Goal: Task Accomplishment & Management: Complete application form

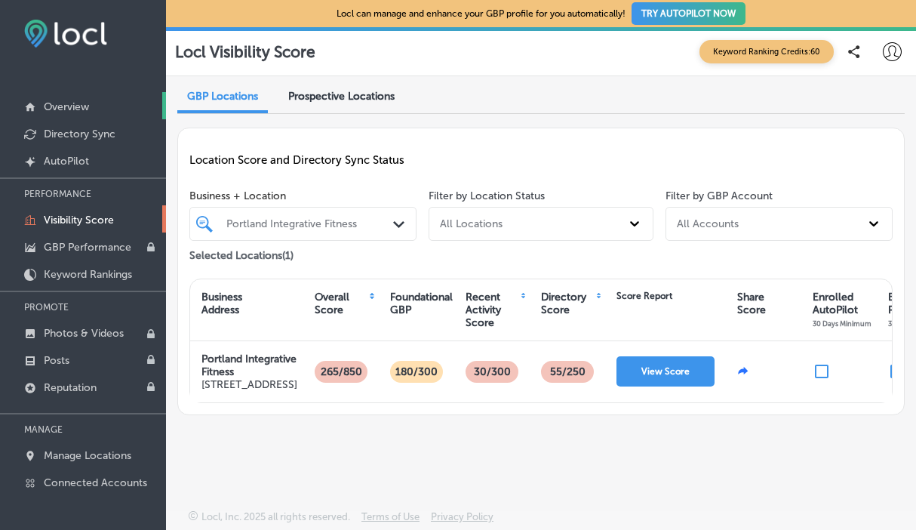
click at [80, 109] on p "Overview" at bounding box center [66, 106] width 45 height 13
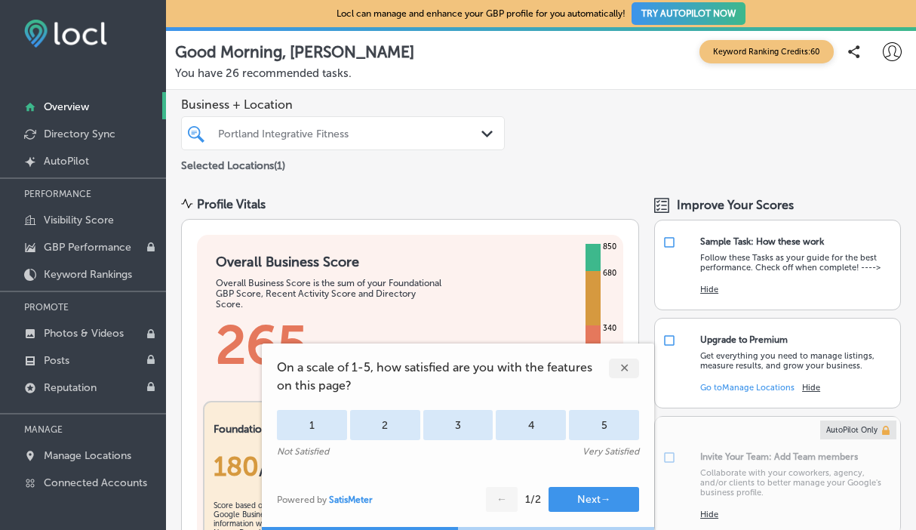
click at [625, 371] on div "✕" at bounding box center [624, 368] width 30 height 20
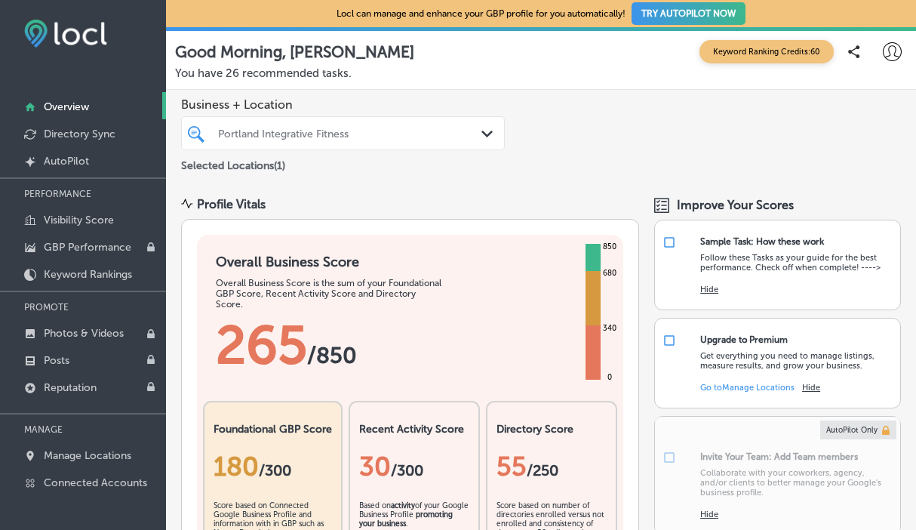
click at [674, 19] on button "TRY AUTOPILOT NOW" at bounding box center [688, 13] width 114 height 23
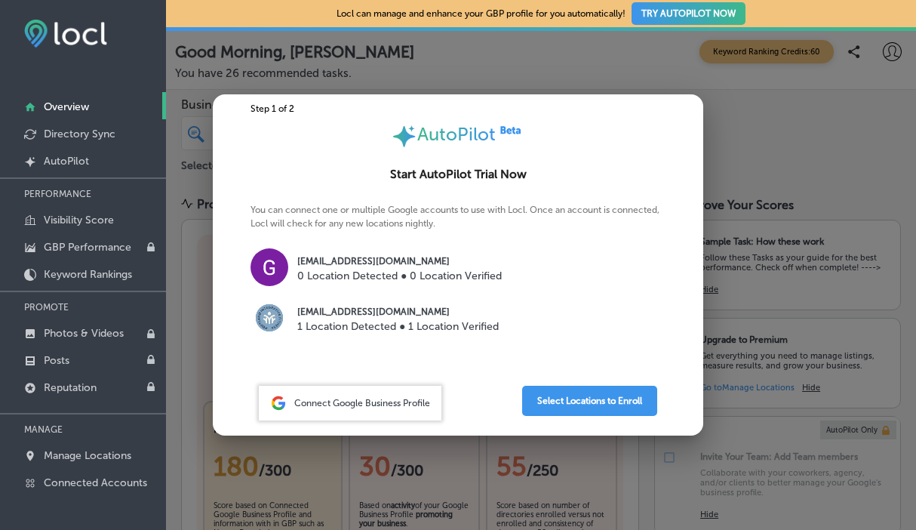
click at [481, 275] on p "0 Location Detected ● 0 Location Verified" at bounding box center [399, 276] width 204 height 16
click at [281, 269] on img at bounding box center [269, 267] width 38 height 38
click at [378, 404] on span "Connect Google Business Profile" at bounding box center [362, 403] width 136 height 11
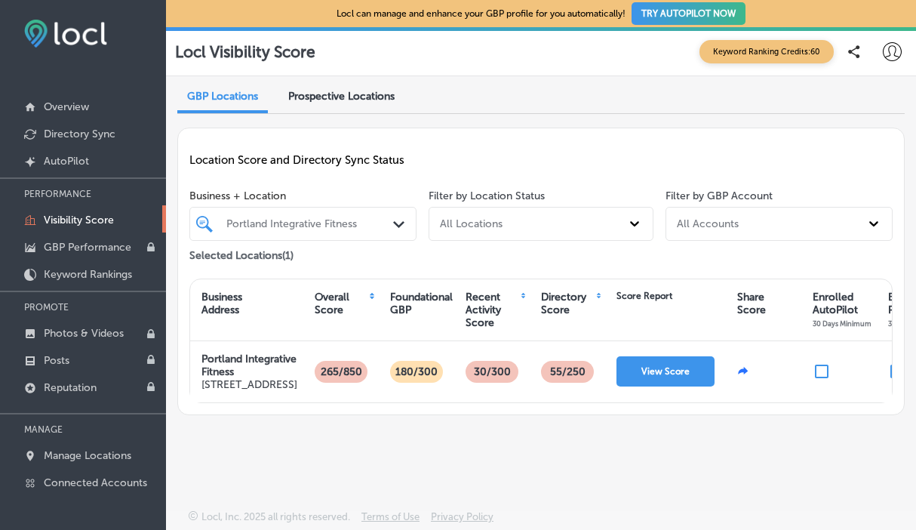
click at [680, 14] on button "TRY AUTOPILOT NOW" at bounding box center [688, 13] width 114 height 23
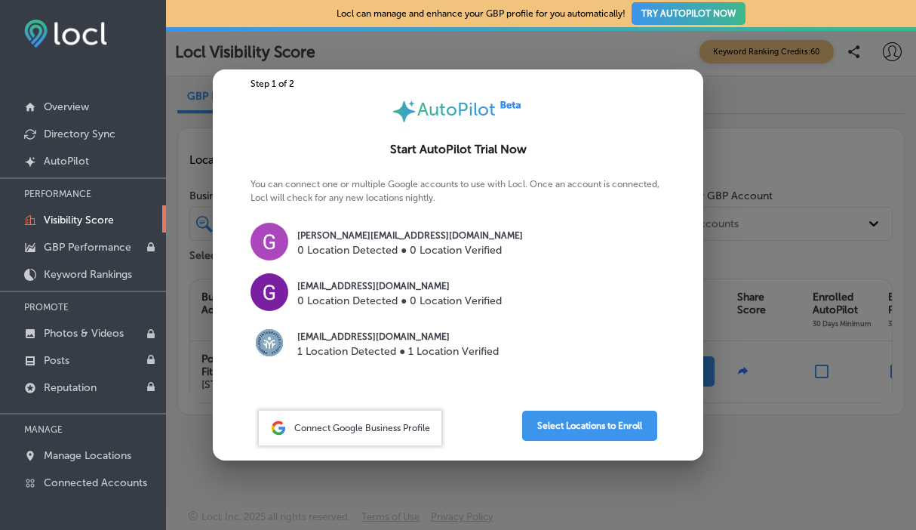
click at [462, 244] on p "0 Location Detected ● 0 Location Verified" at bounding box center [410, 250] width 226 height 16
click at [548, 425] on button "Select Locations to Enroll" at bounding box center [589, 425] width 135 height 30
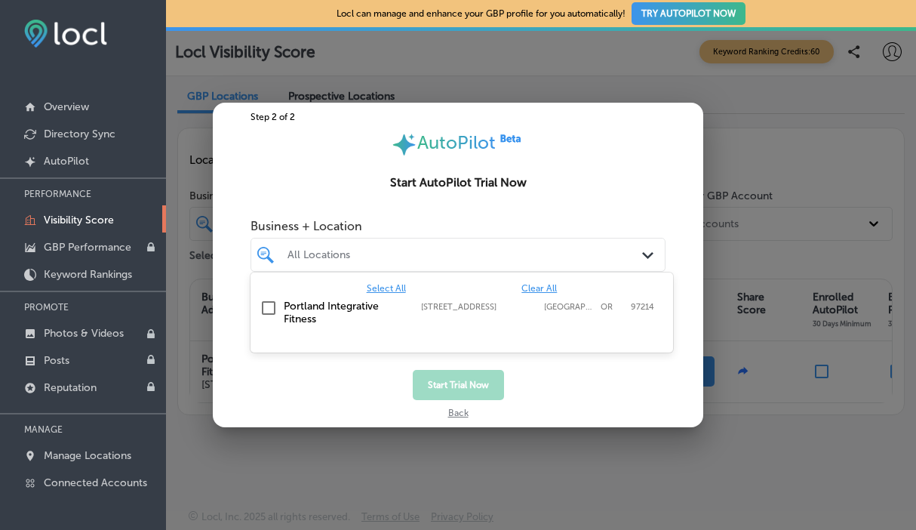
click at [554, 257] on div "All Locations" at bounding box center [465, 254] width 356 height 13
click at [275, 306] on input "checkbox" at bounding box center [269, 308] width 18 height 18
click at [357, 306] on label "Portland Integrative Fitness" at bounding box center [345, 313] width 122 height 26
click at [351, 309] on label "Portland Integrative Fitness" at bounding box center [345, 313] width 122 height 26
click at [437, 376] on button "Start Trial Now" at bounding box center [458, 385] width 91 height 30
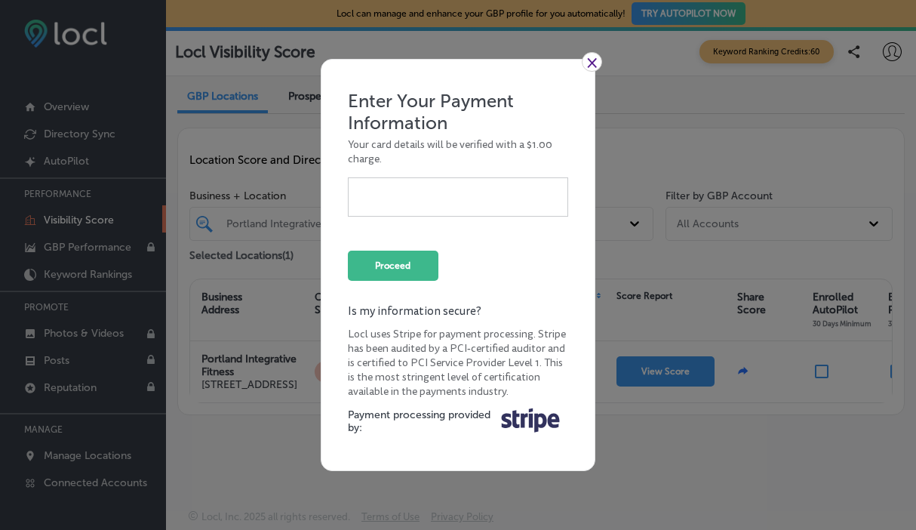
click at [593, 64] on link "×" at bounding box center [592, 62] width 20 height 20
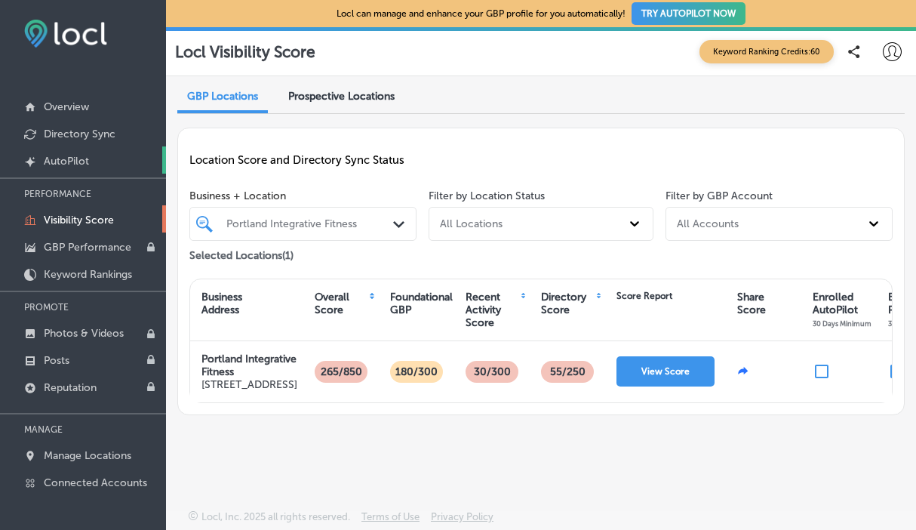
click at [105, 161] on link "Created by potrace 1.10, written by [PERSON_NAME] [DATE]-[DATE] AutoPilot" at bounding box center [83, 159] width 166 height 27
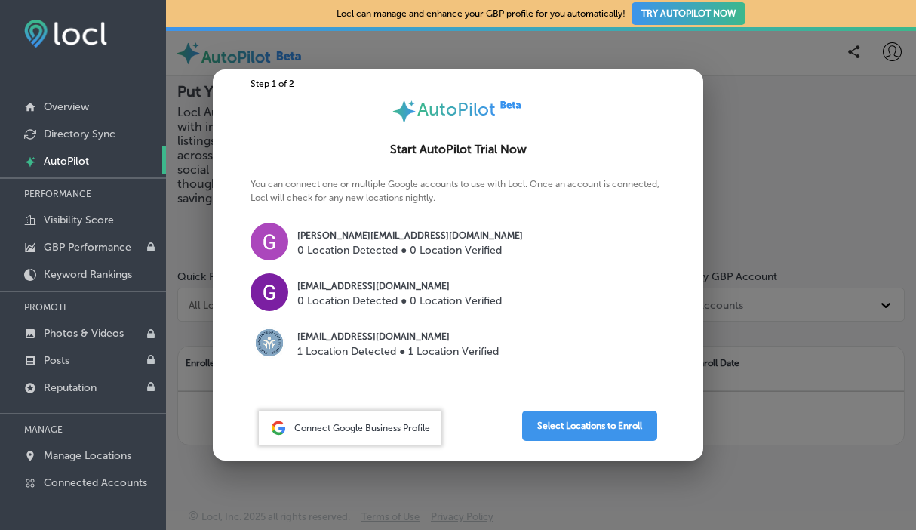
click at [780, 407] on div at bounding box center [458, 265] width 916 height 530
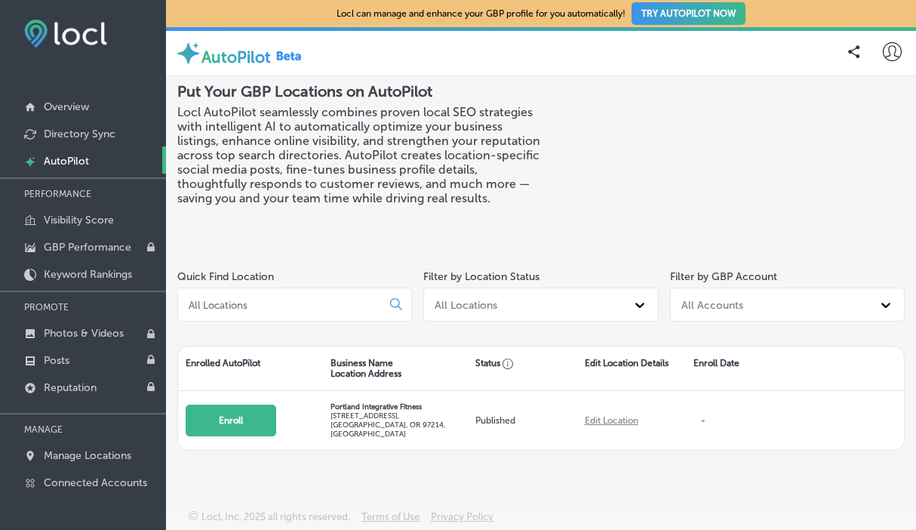
click at [890, 51] on icon at bounding box center [892, 51] width 19 height 19
click at [859, 115] on p "My Account" at bounding box center [858, 118] width 50 height 14
select select "US"
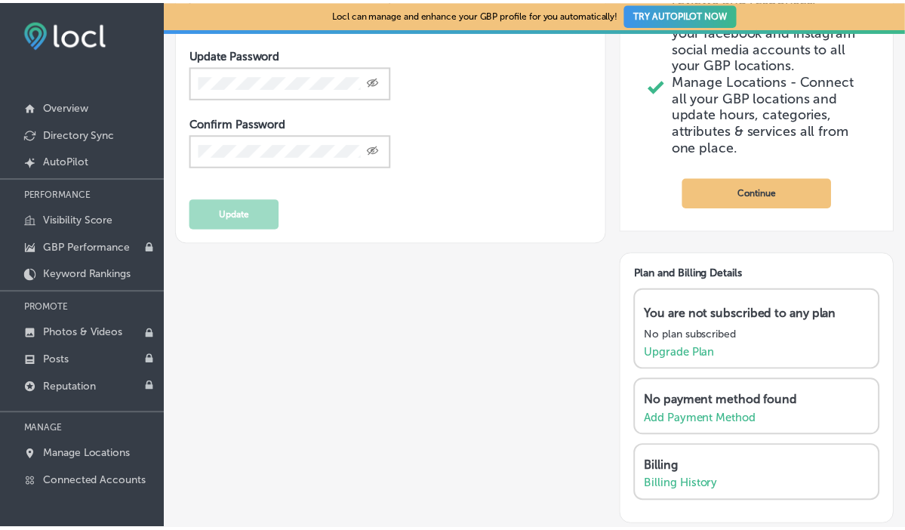
scroll to position [402, 0]
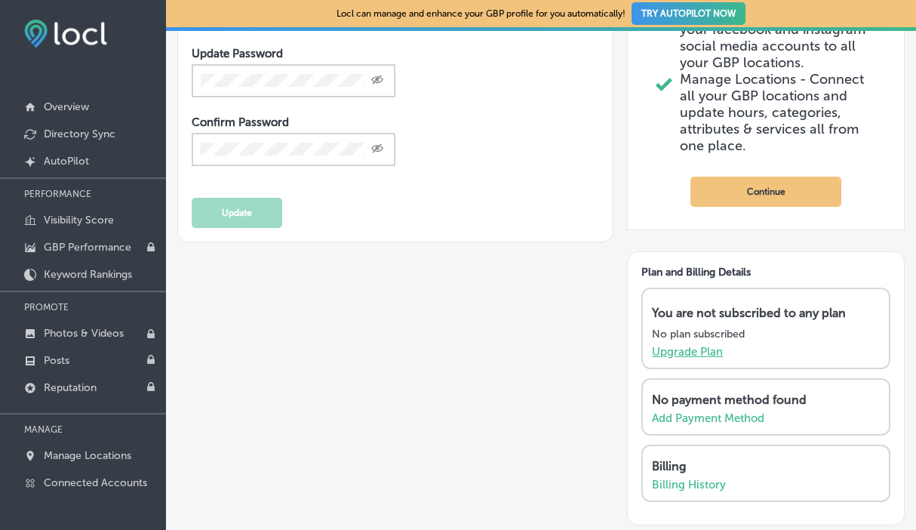
click at [706, 358] on p "Upgrade Plan" at bounding box center [687, 352] width 71 height 14
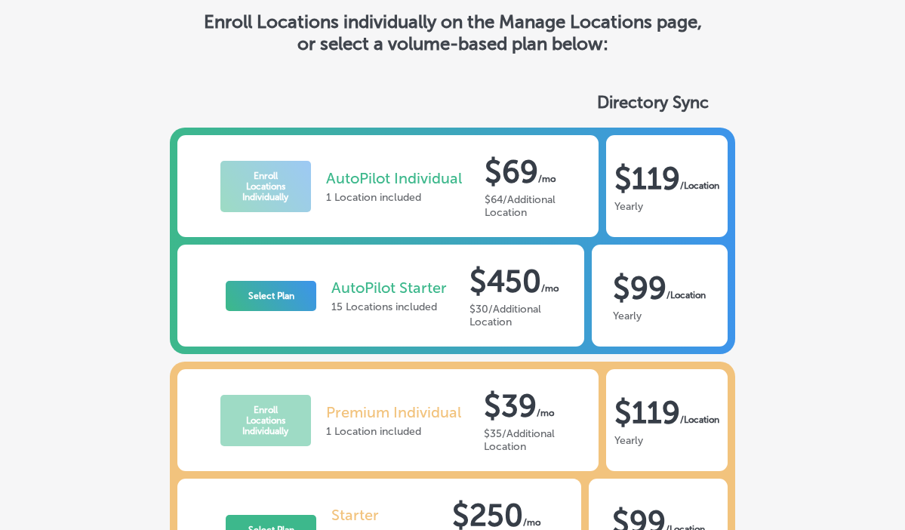
scroll to position [81, 0]
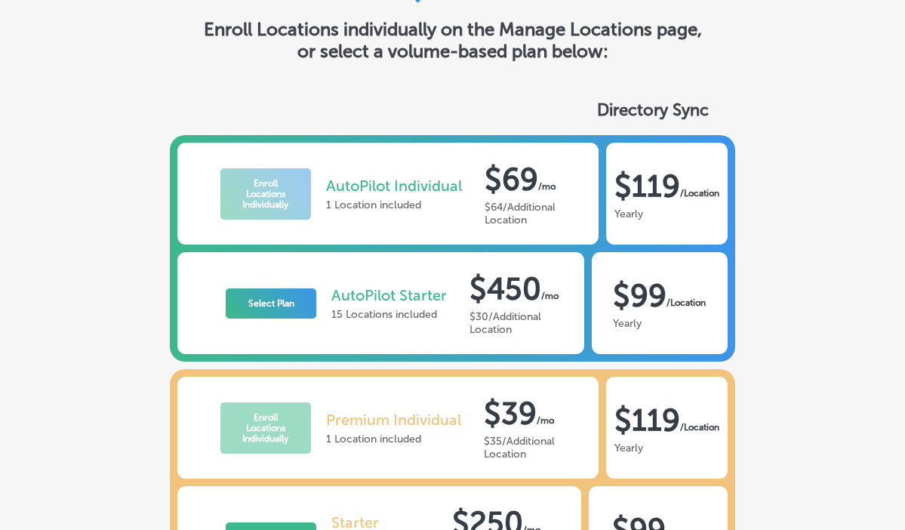
click at [539, 217] on div "$64/Additional Location" at bounding box center [532, 214] width 96 height 26
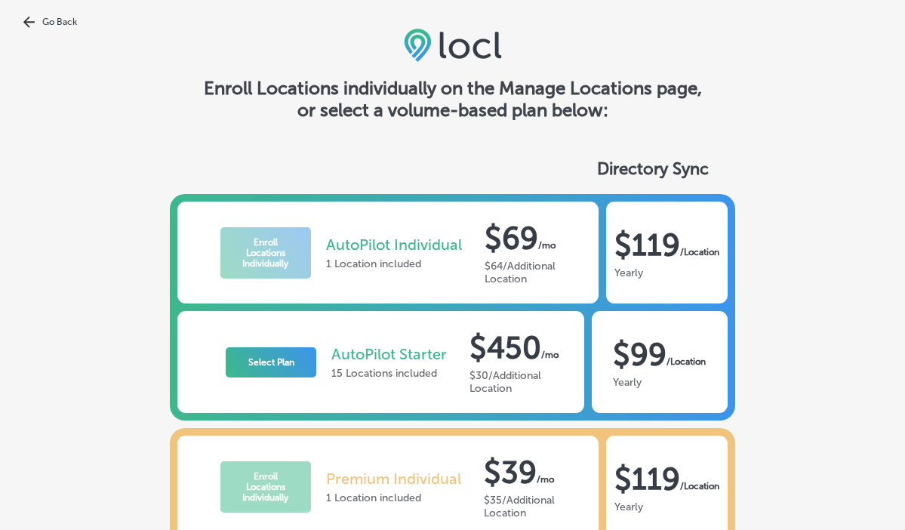
scroll to position [23, 0]
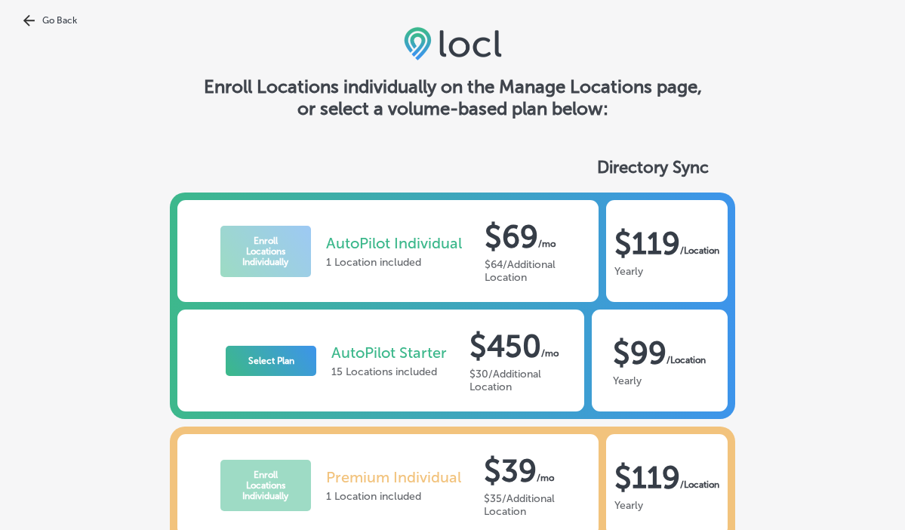
click at [43, 18] on link "Go Back" at bounding box center [452, 20] width 905 height 12
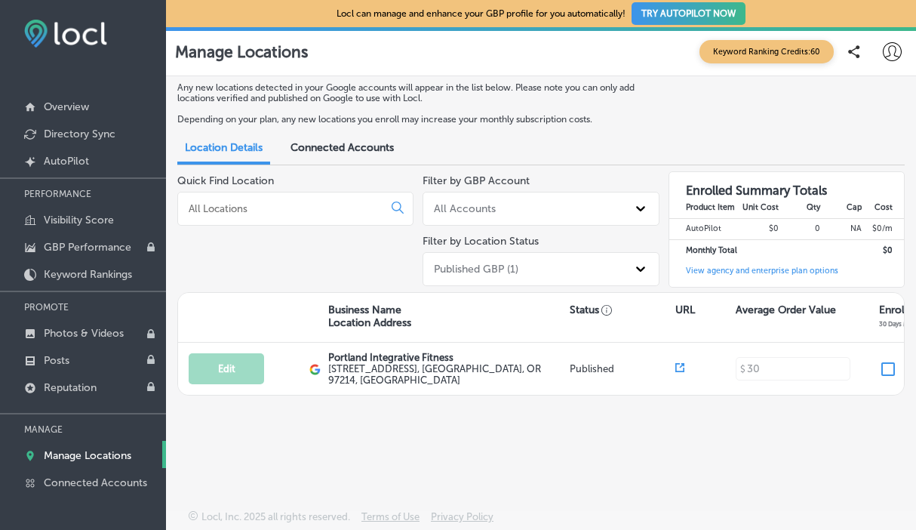
click at [892, 48] on icon at bounding box center [892, 51] width 19 height 19
click at [870, 128] on li "My Account" at bounding box center [852, 117] width 86 height 35
select select "US"
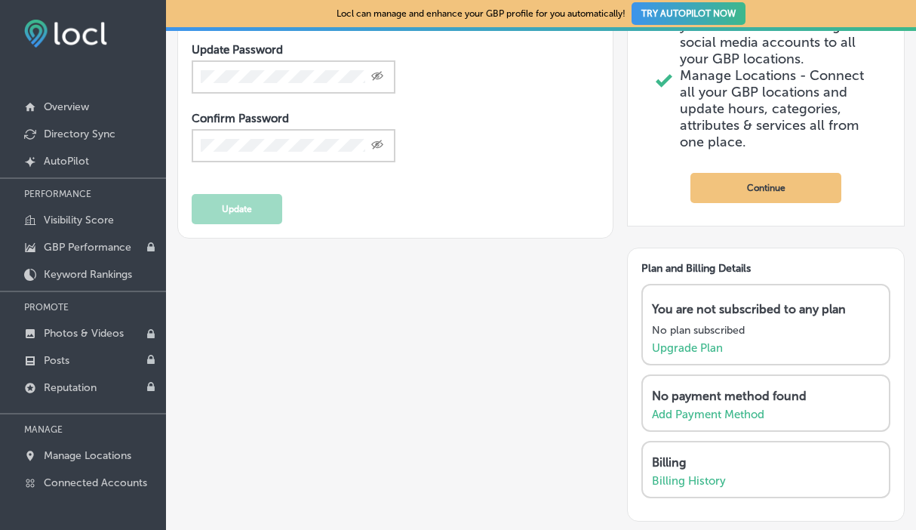
scroll to position [414, 0]
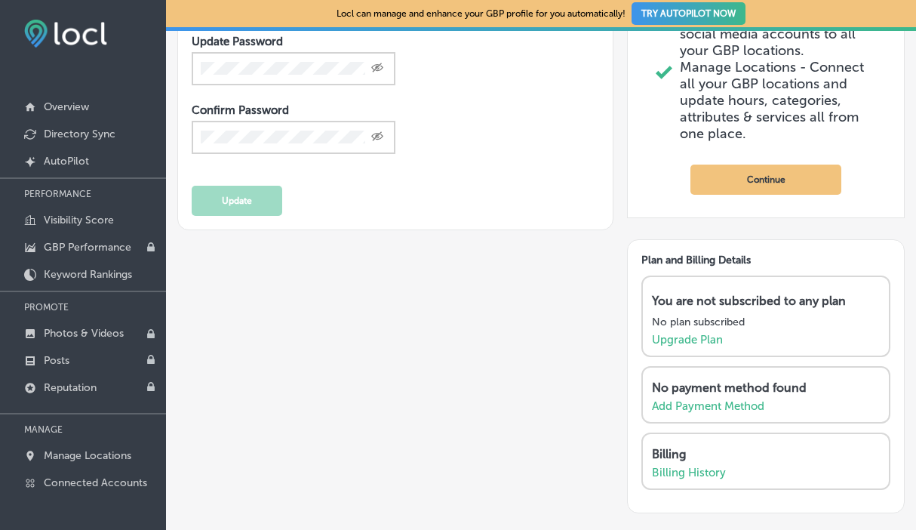
click at [778, 195] on button "Continue" at bounding box center [765, 179] width 151 height 30
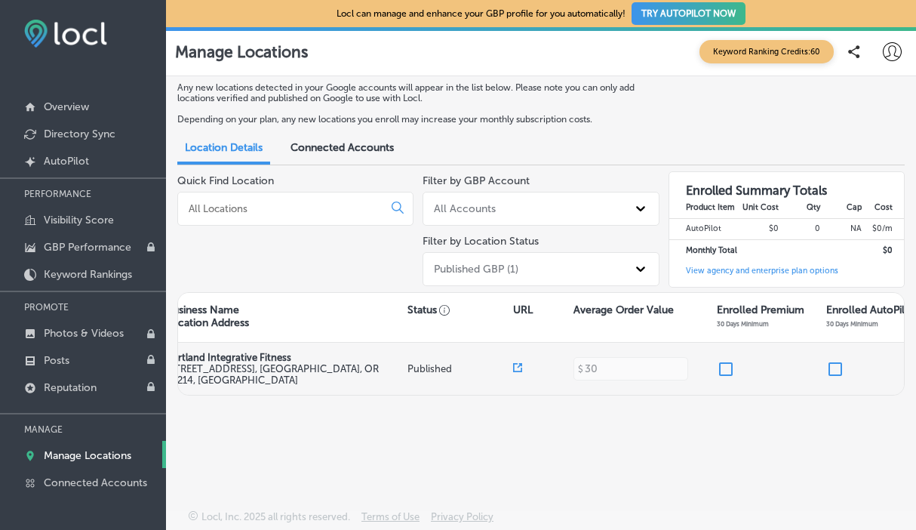
scroll to position [0, 194]
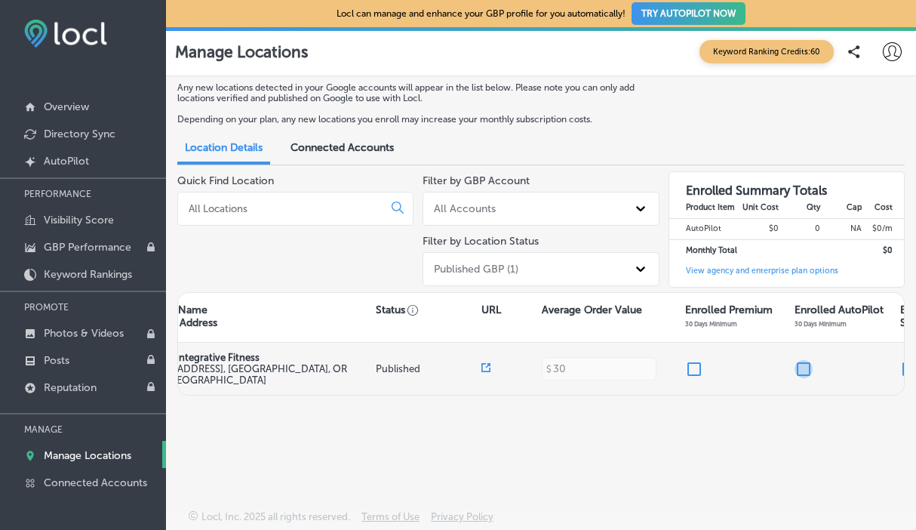
click at [807, 364] on input "checkbox" at bounding box center [803, 369] width 18 height 18
checkbox input "false"
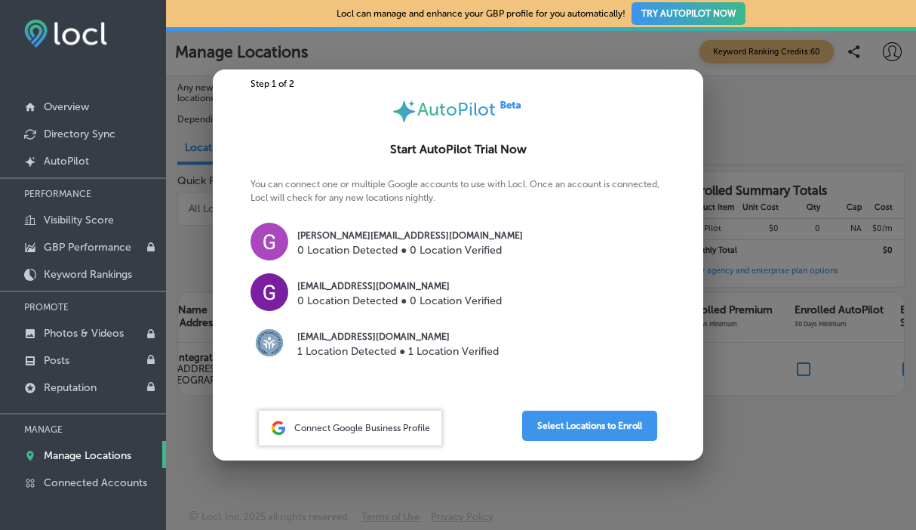
click at [480, 299] on p "0 Location Detected ● 0 Location Verified" at bounding box center [399, 301] width 204 height 16
click at [552, 423] on button "Select Locations to Enroll" at bounding box center [589, 425] width 135 height 30
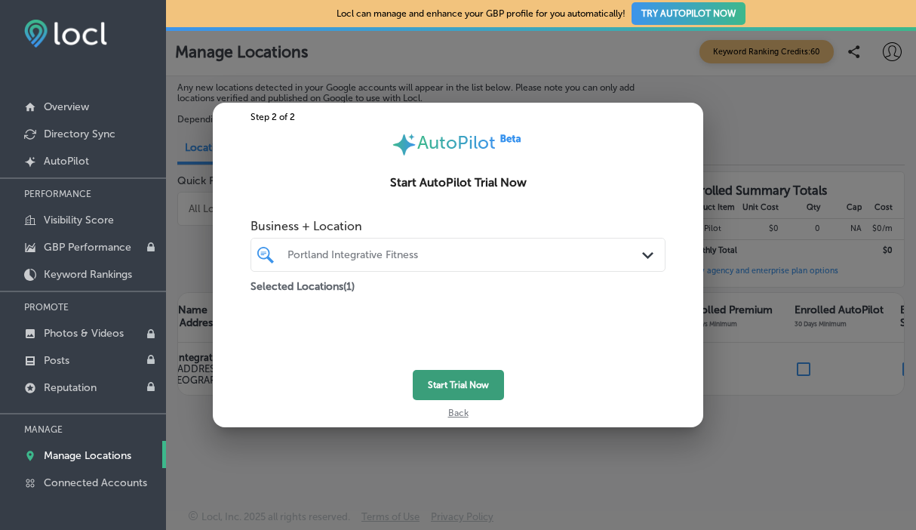
click at [477, 383] on button "Start Trial Now" at bounding box center [458, 385] width 91 height 30
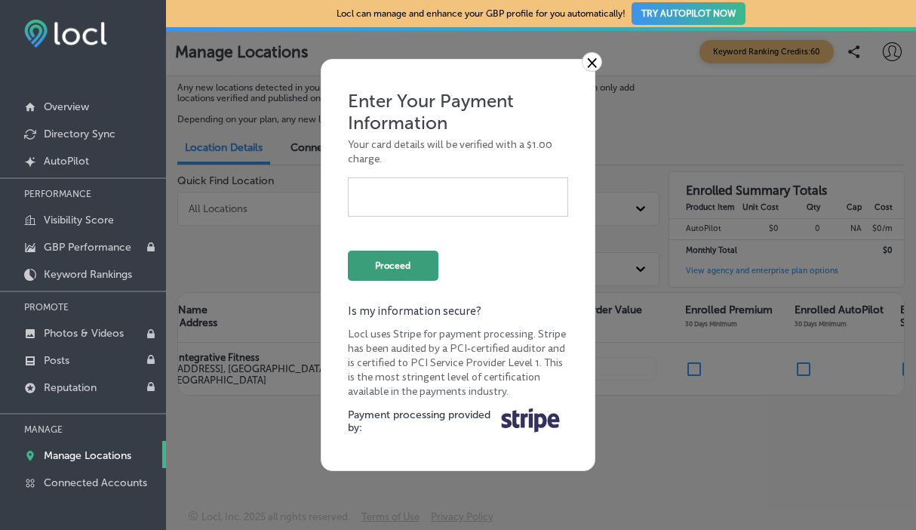
click at [407, 261] on button "Proceed" at bounding box center [393, 265] width 91 height 30
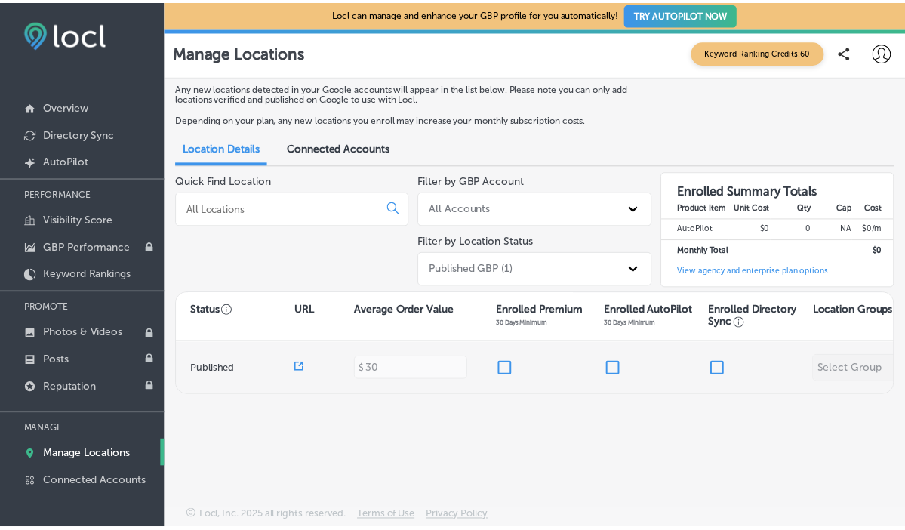
scroll to position [0, 389]
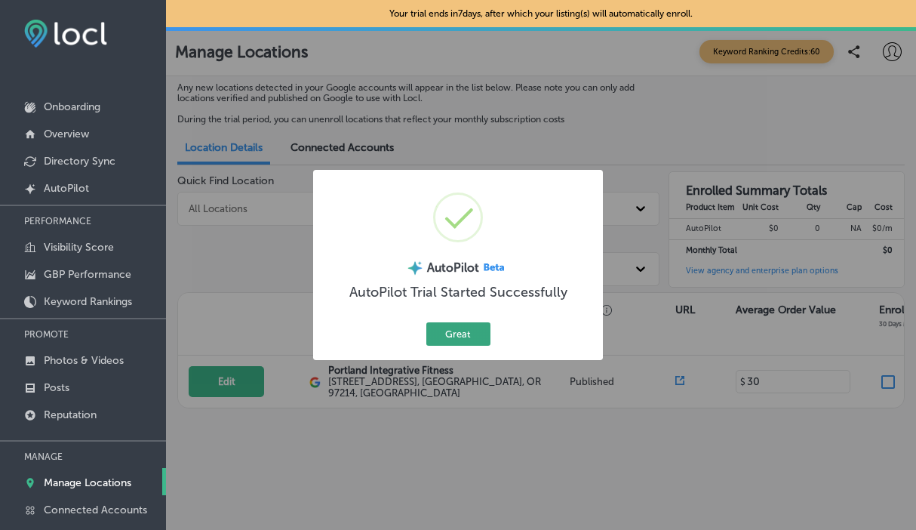
click at [462, 336] on button "Great" at bounding box center [458, 333] width 64 height 23
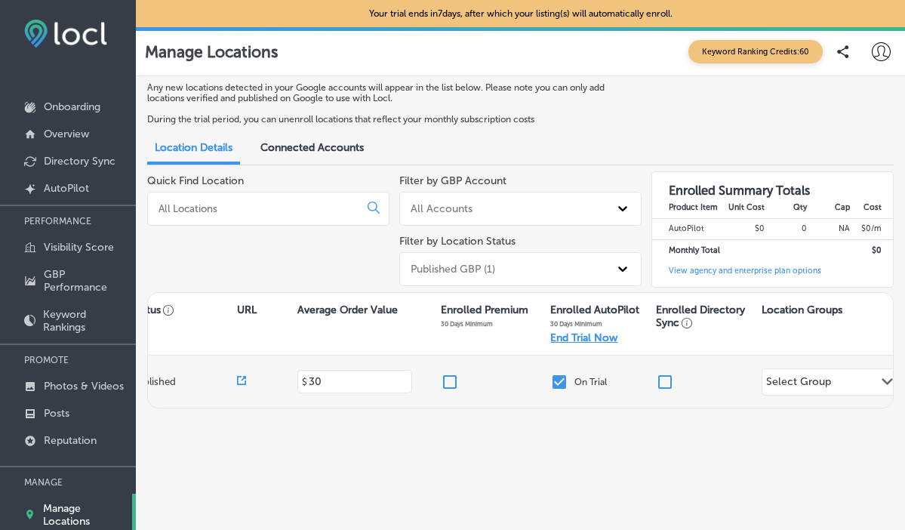
scroll to position [0, 469]
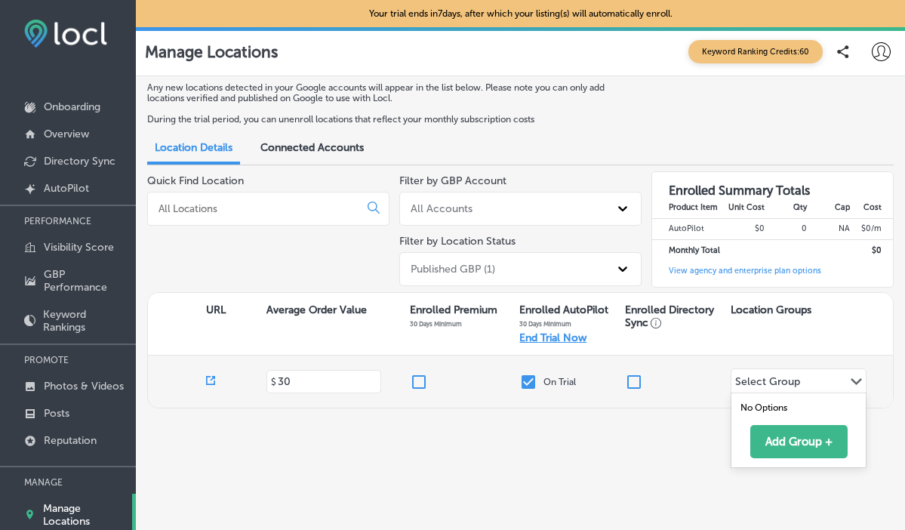
click at [785, 379] on div "Select Group" at bounding box center [767, 383] width 65 height 17
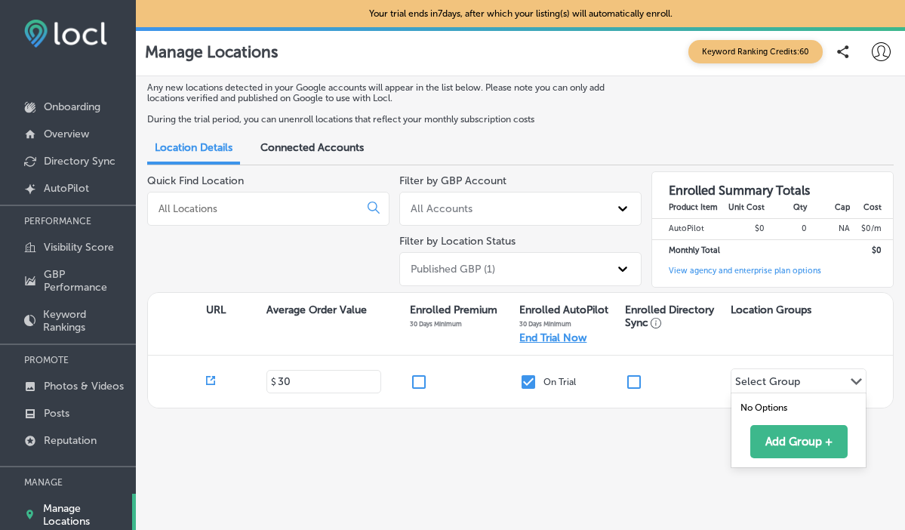
click at [675, 443] on div "Any new locations detected in your Google accounts will appear in the list belo…" at bounding box center [520, 306] width 769 height 461
select select "US"
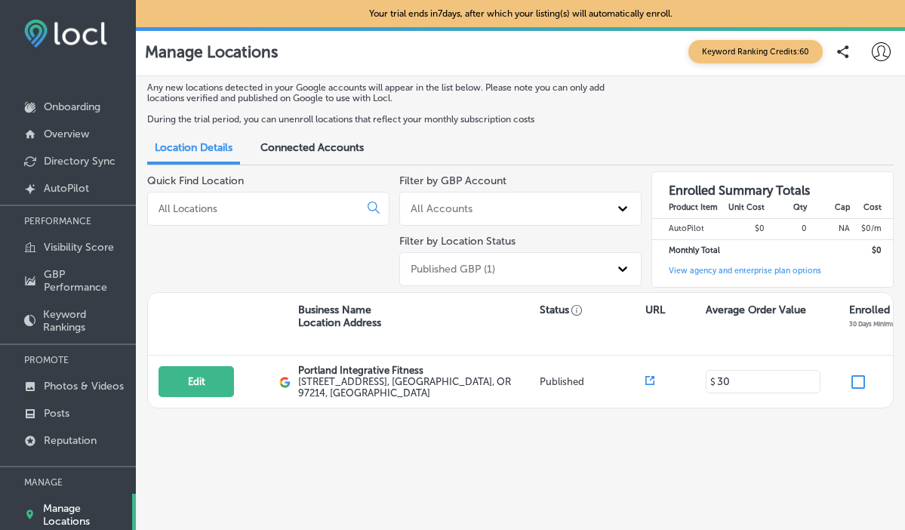
select select "US"
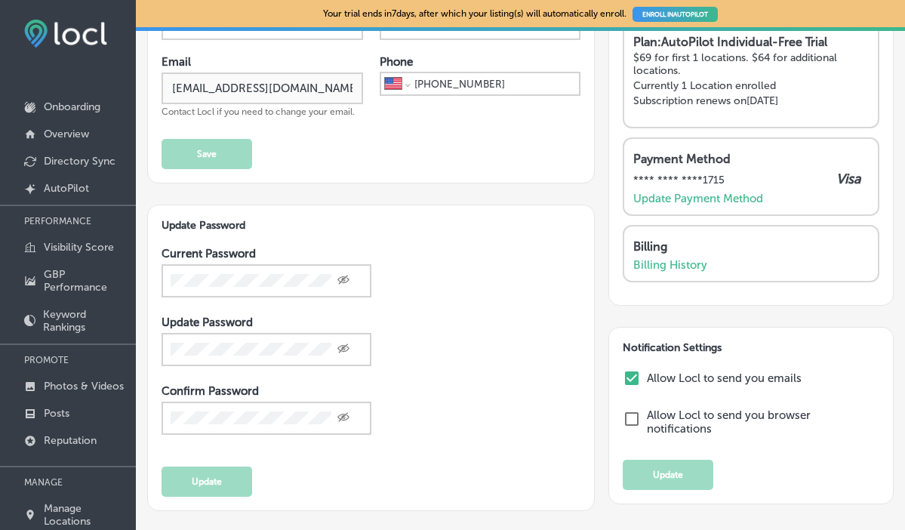
scroll to position [165, 0]
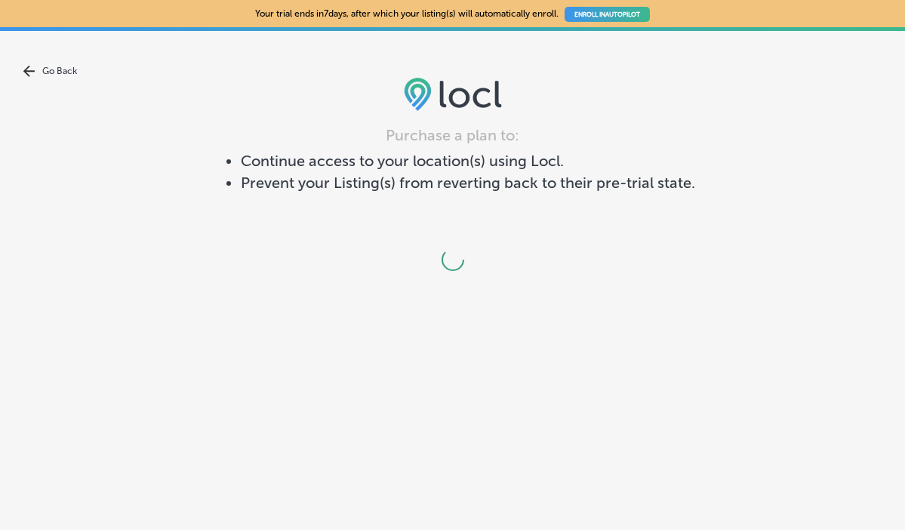
scroll to position [23, 0]
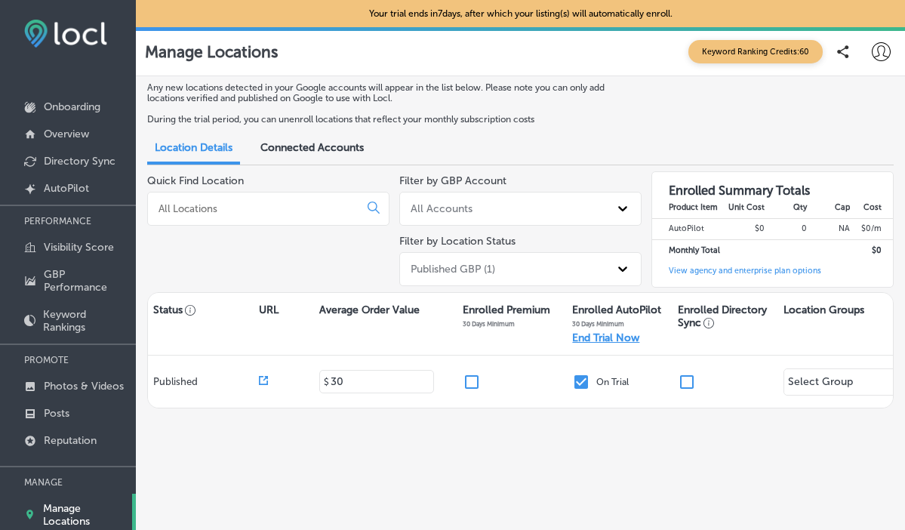
scroll to position [0, 469]
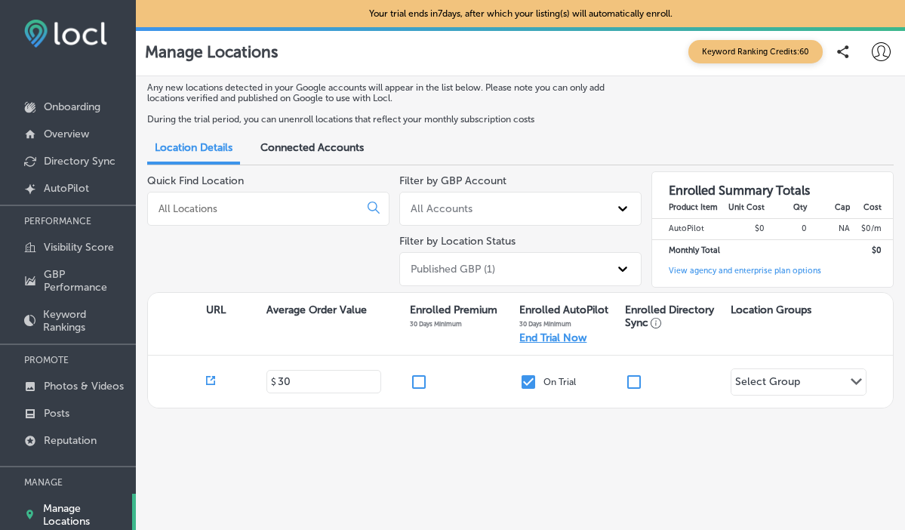
select select "US"
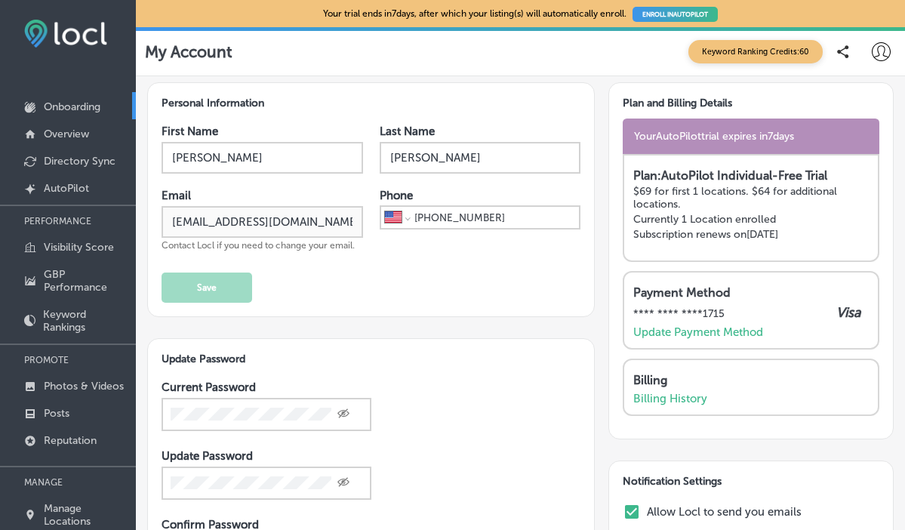
click at [93, 104] on p "Onboarding" at bounding box center [72, 106] width 57 height 13
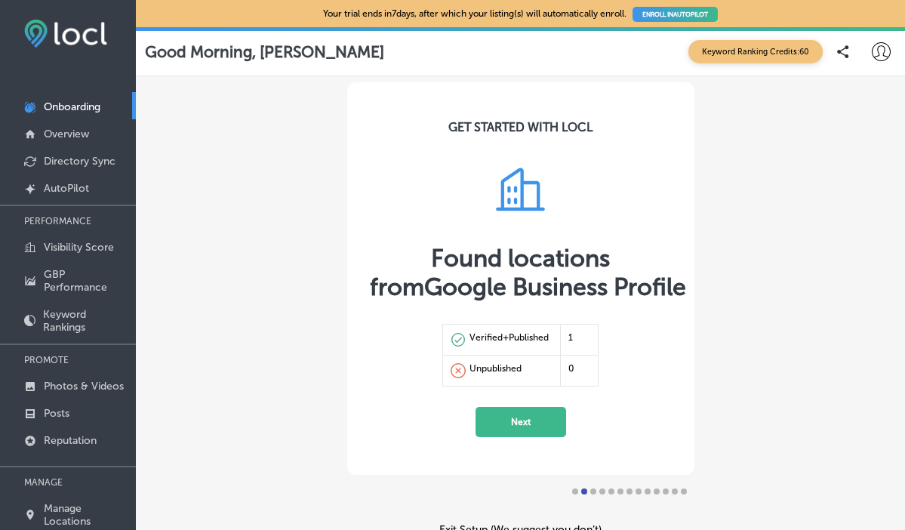
click at [530, 420] on button "Next" at bounding box center [520, 422] width 91 height 30
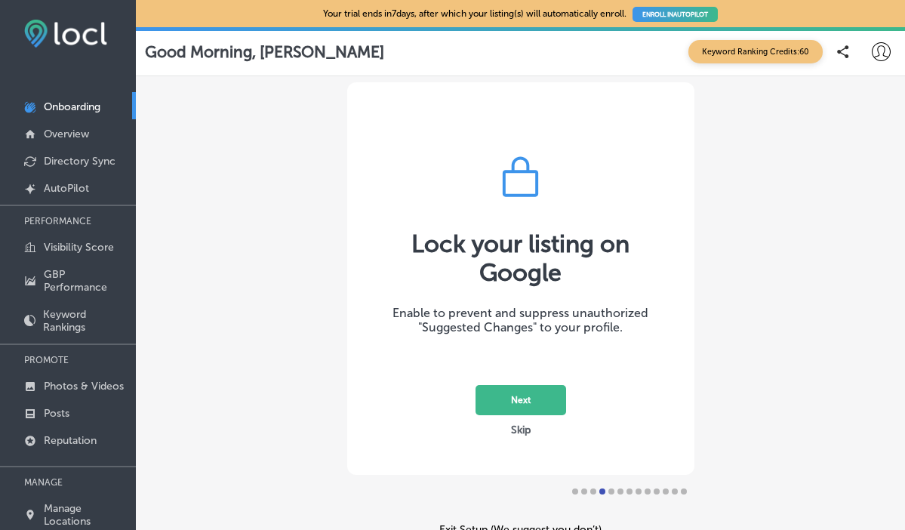
click at [553, 393] on button "Next" at bounding box center [520, 400] width 91 height 30
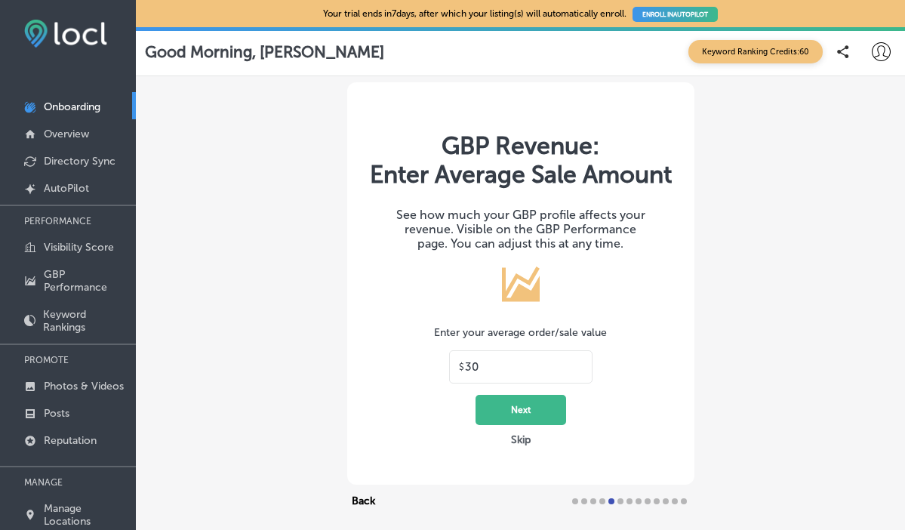
click at [516, 373] on input "30" at bounding box center [524, 367] width 118 height 14
type input "3"
type input "680"
click at [541, 425] on button "Next" at bounding box center [520, 410] width 91 height 30
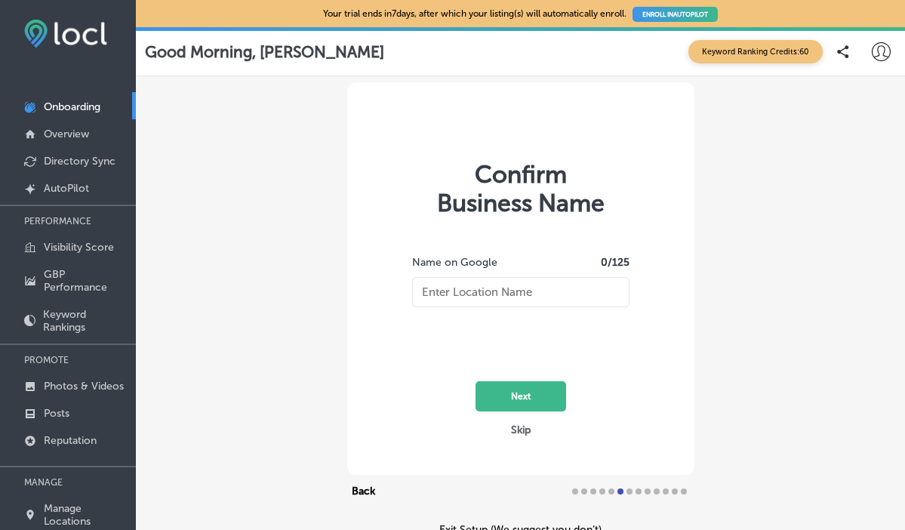
type input "Portland Integrative Fitness"
click at [553, 391] on button "Next" at bounding box center [520, 396] width 91 height 30
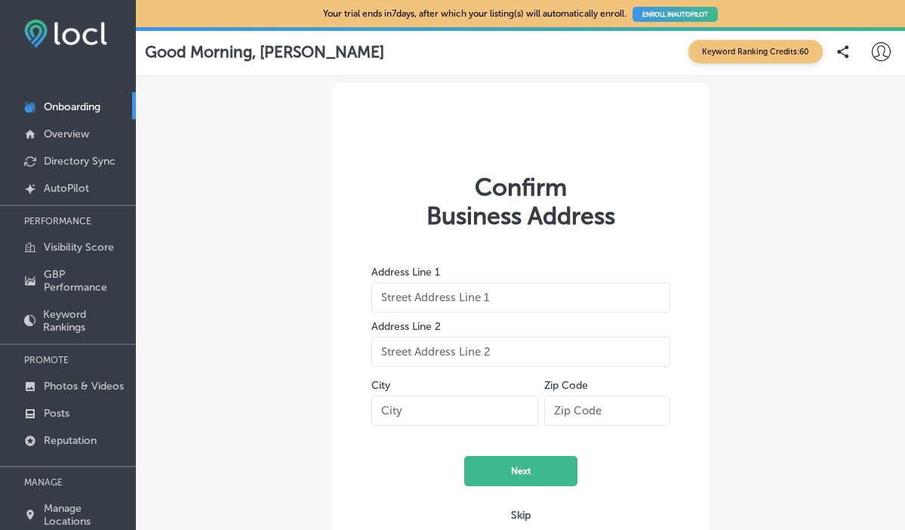
type input "350 SE Mill st"
type input "Suite 5A"
type input "Portland"
type input "97214"
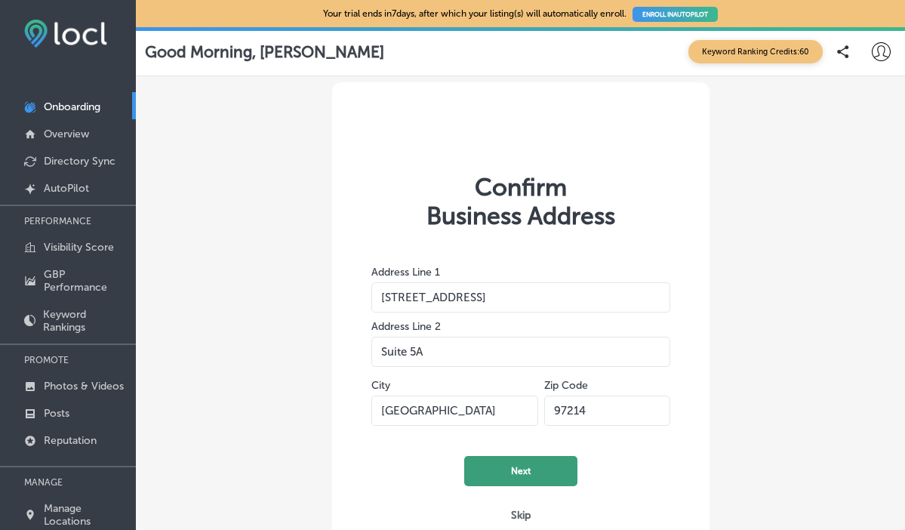
click at [533, 470] on button "Next" at bounding box center [520, 471] width 113 height 30
select select "US"
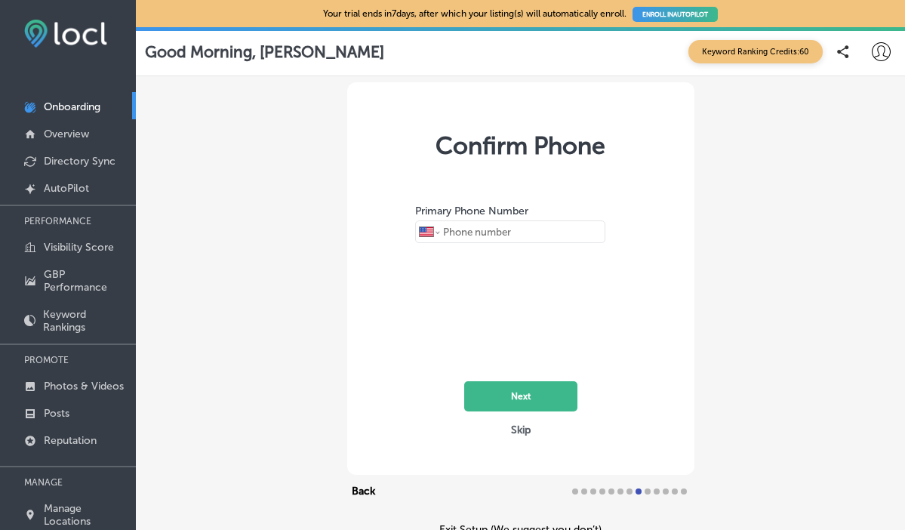
type input "+1 503 308 9504"
click at [549, 403] on button "Next" at bounding box center [520, 396] width 113 height 30
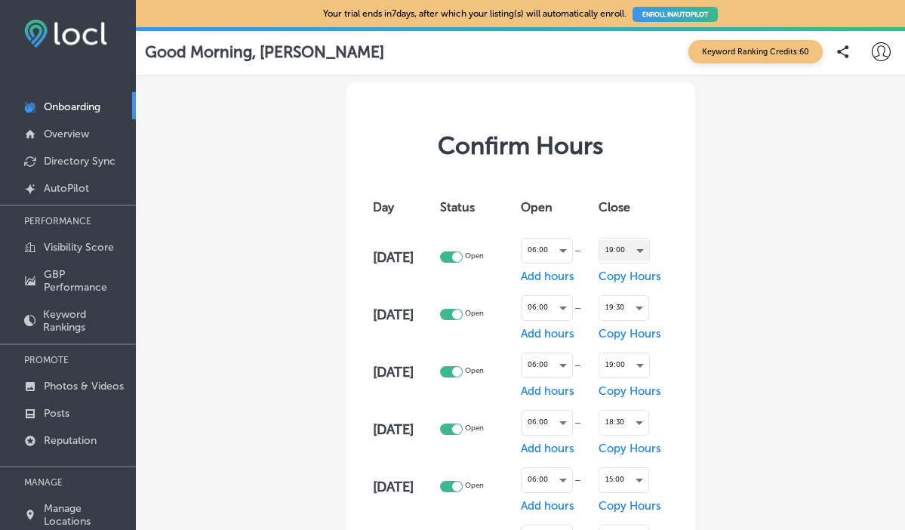
click at [649, 257] on div "19:00" at bounding box center [624, 250] width 50 height 20
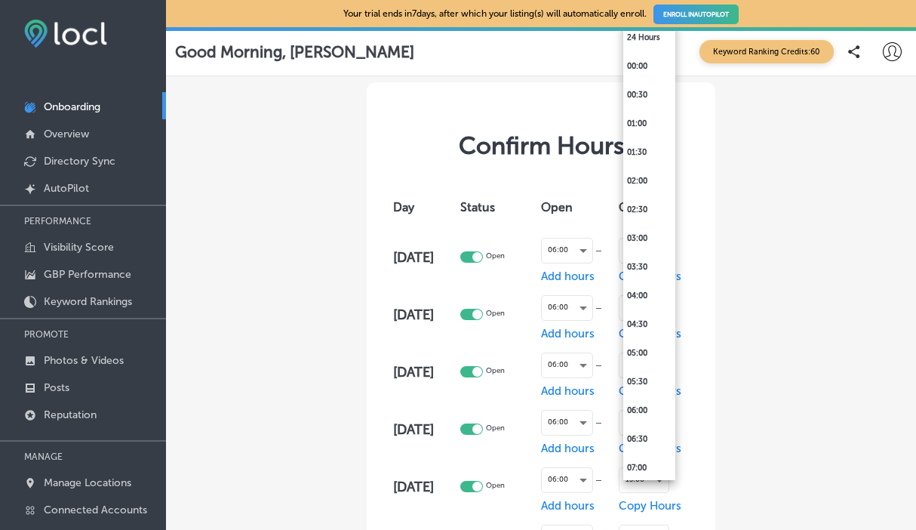
scroll to position [904, 0]
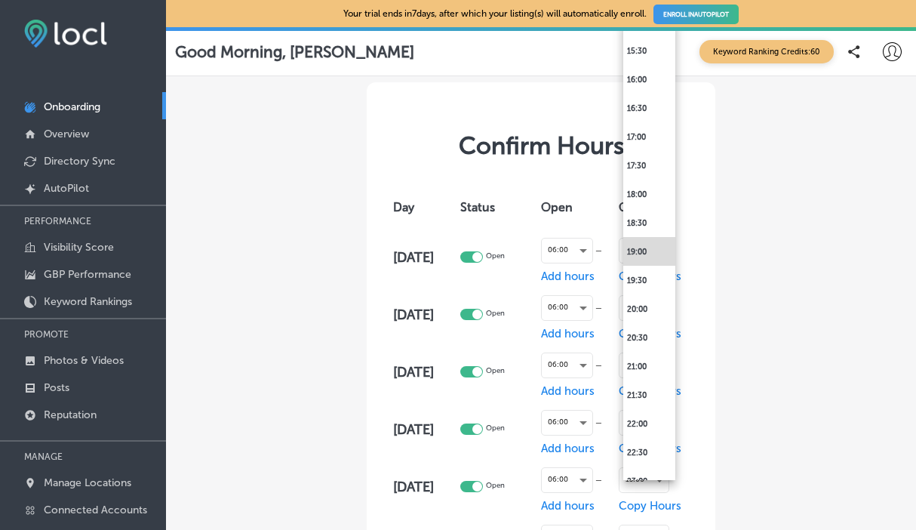
click at [724, 244] on div at bounding box center [458, 265] width 916 height 530
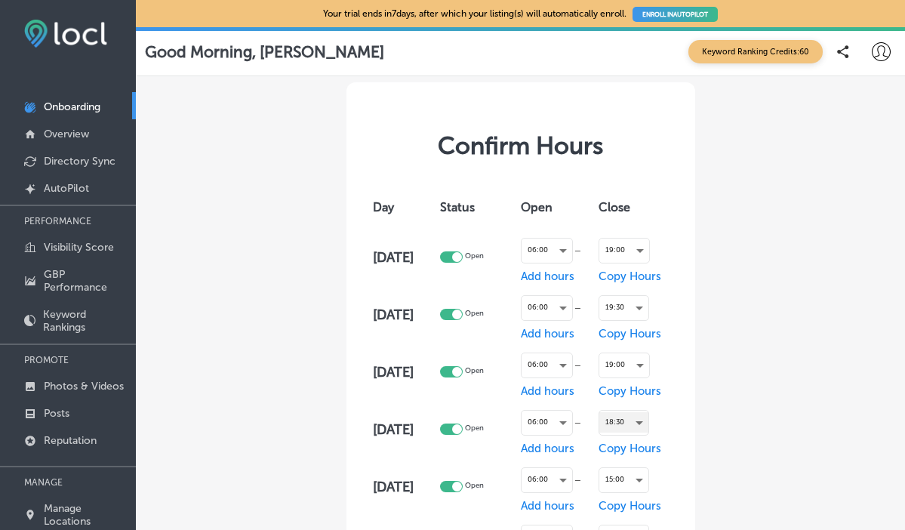
click at [648, 424] on div "18:30" at bounding box center [623, 422] width 49 height 20
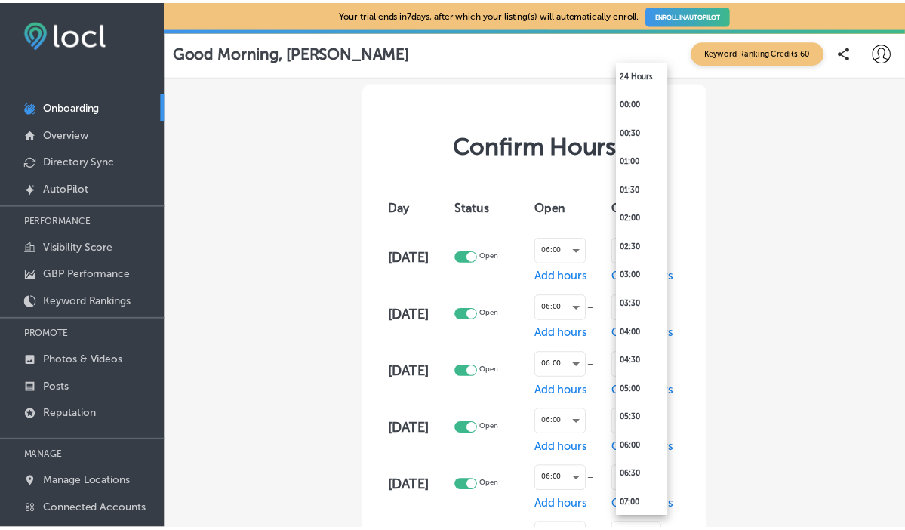
scroll to position [875, 0]
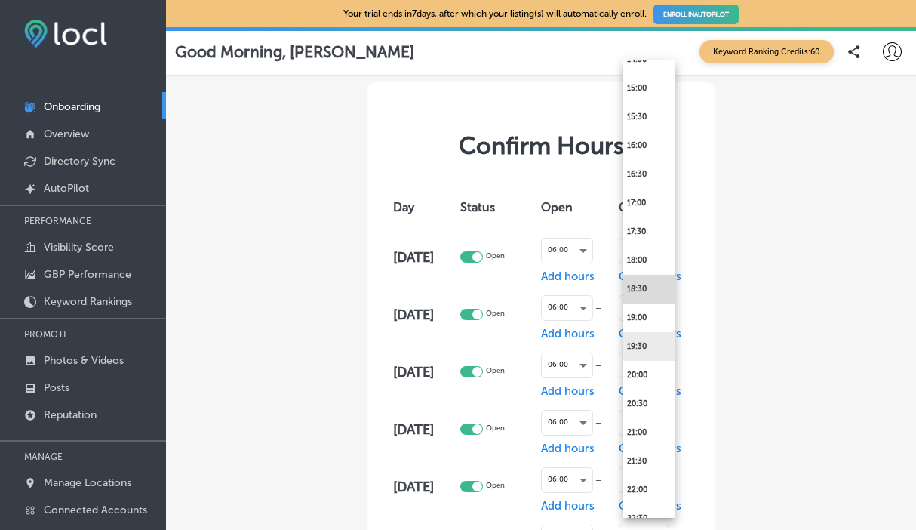
click at [656, 345] on li "19:30" at bounding box center [649, 346] width 52 height 29
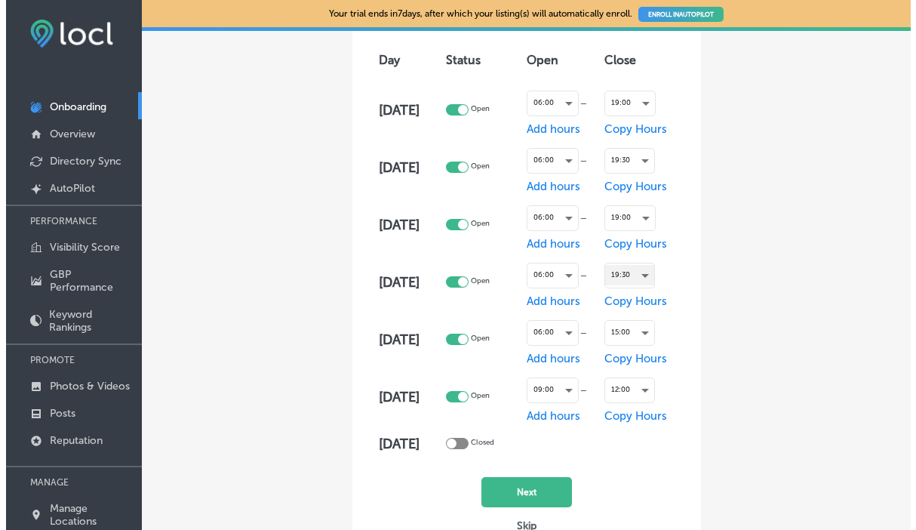
scroll to position [149, 0]
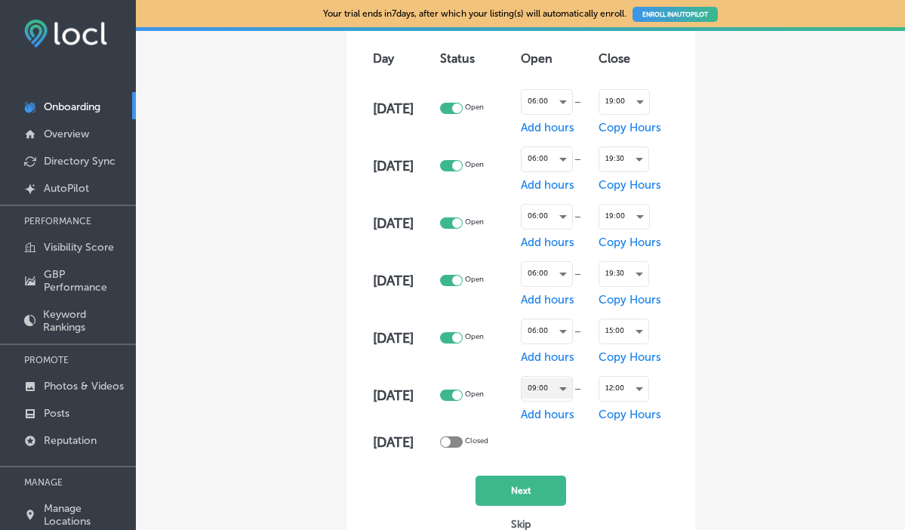
click at [572, 394] on div "09:00" at bounding box center [546, 388] width 51 height 20
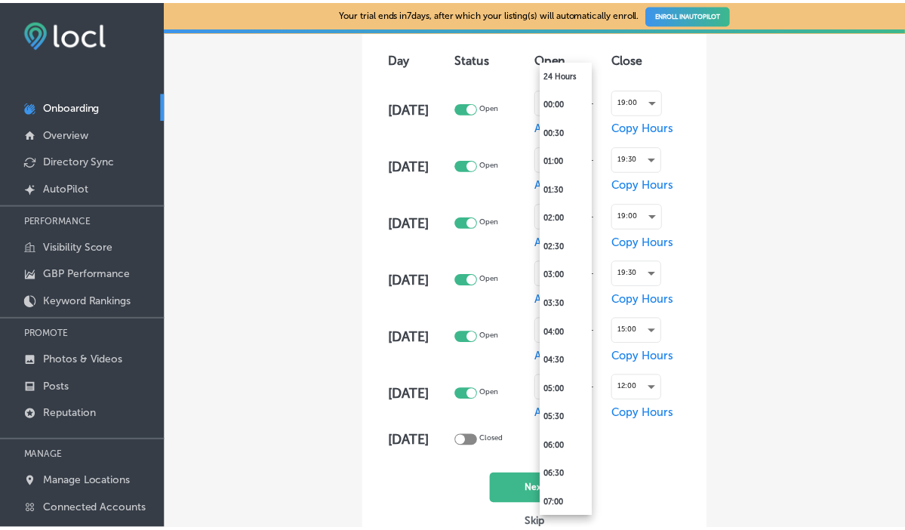
scroll to position [330, 0]
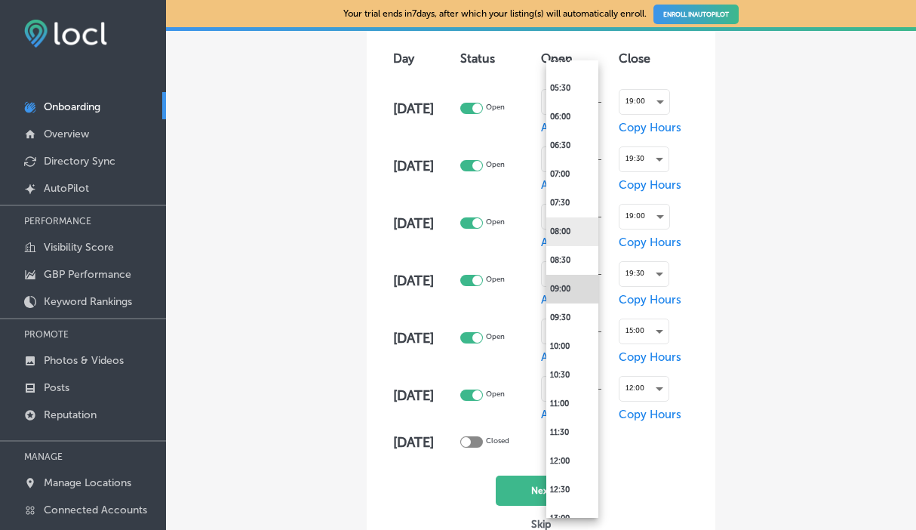
click at [576, 224] on li "08:00" at bounding box center [572, 231] width 52 height 29
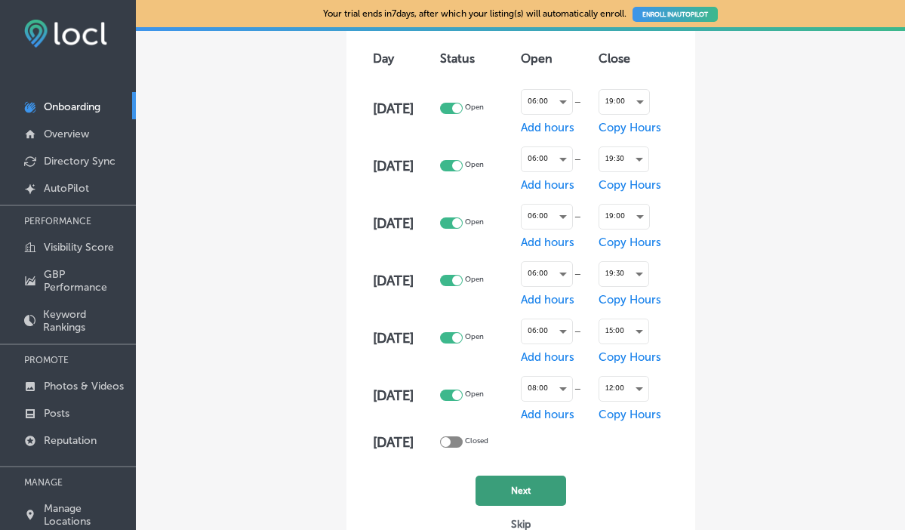
click at [535, 491] on button "Next" at bounding box center [520, 490] width 91 height 30
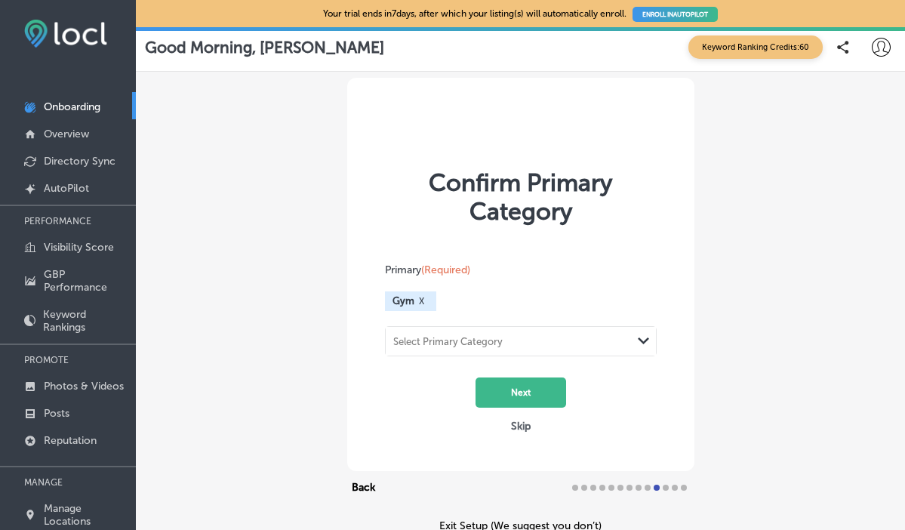
scroll to position [60, 0]
click at [542, 330] on div "Select Primary Category" at bounding box center [509, 340] width 246 height 20
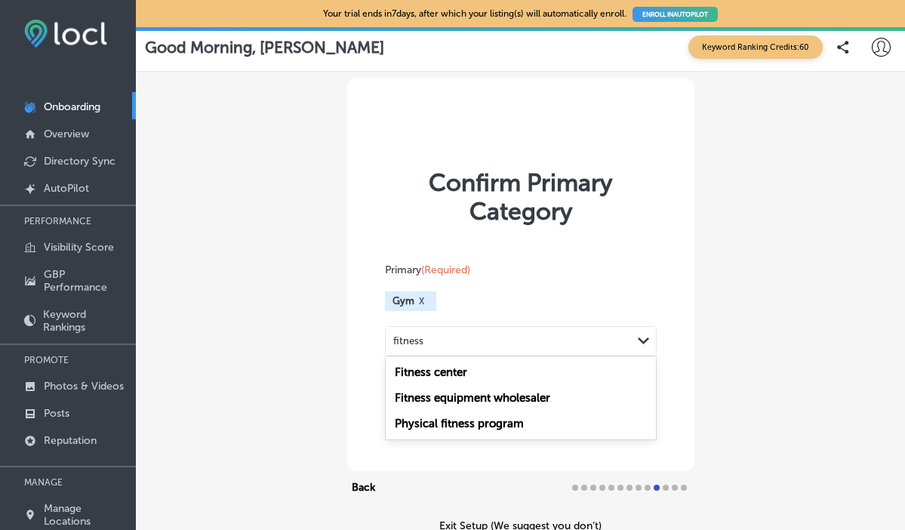
click at [533, 359] on div "Fitness center" at bounding box center [521, 372] width 270 height 26
type input "fitness"
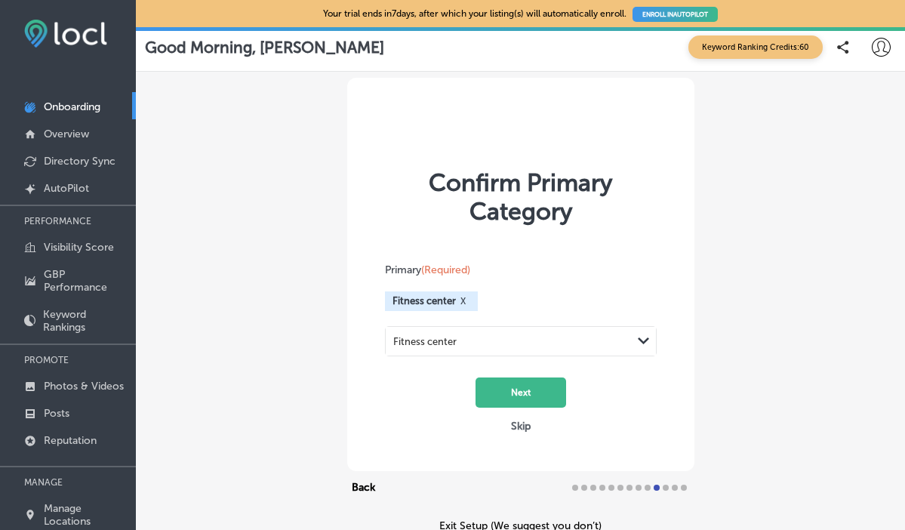
click at [470, 295] on button "X" at bounding box center [463, 301] width 14 height 12
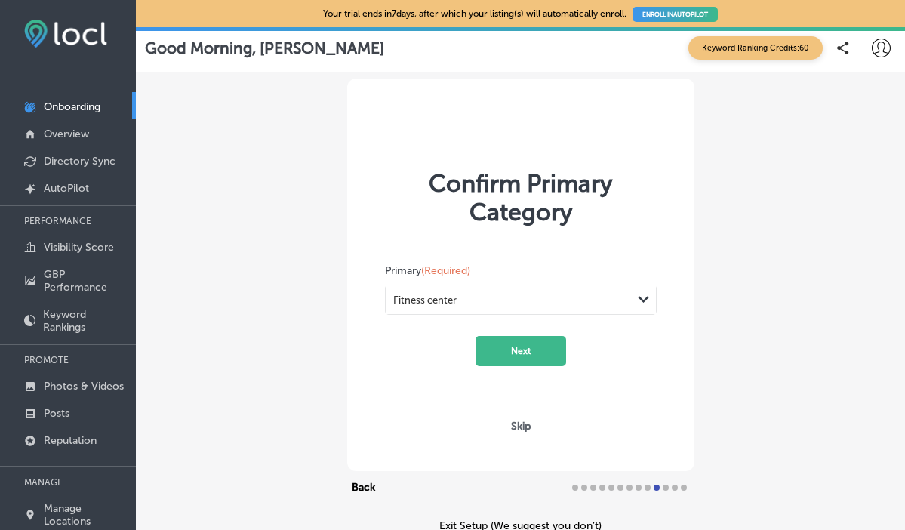
click at [474, 289] on div "Fitness center" at bounding box center [509, 299] width 246 height 20
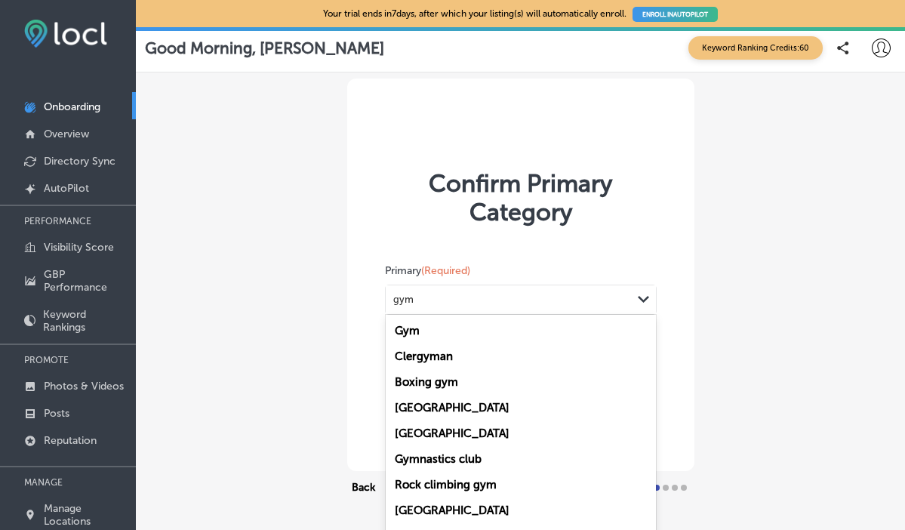
click at [475, 318] on div "Gym" at bounding box center [521, 331] width 270 height 26
type input "gym"
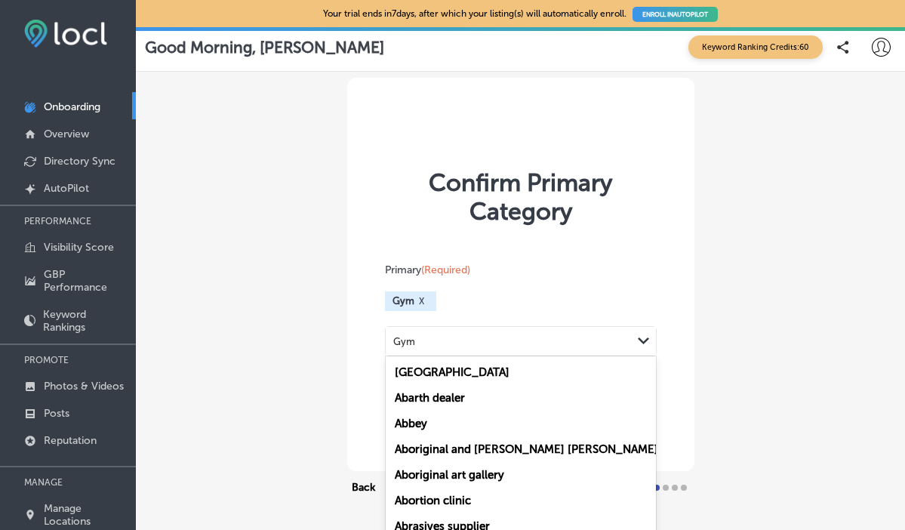
click at [509, 330] on div "Gym" at bounding box center [509, 340] width 246 height 20
click at [429, 330] on div "Gym" at bounding box center [509, 340] width 246 height 20
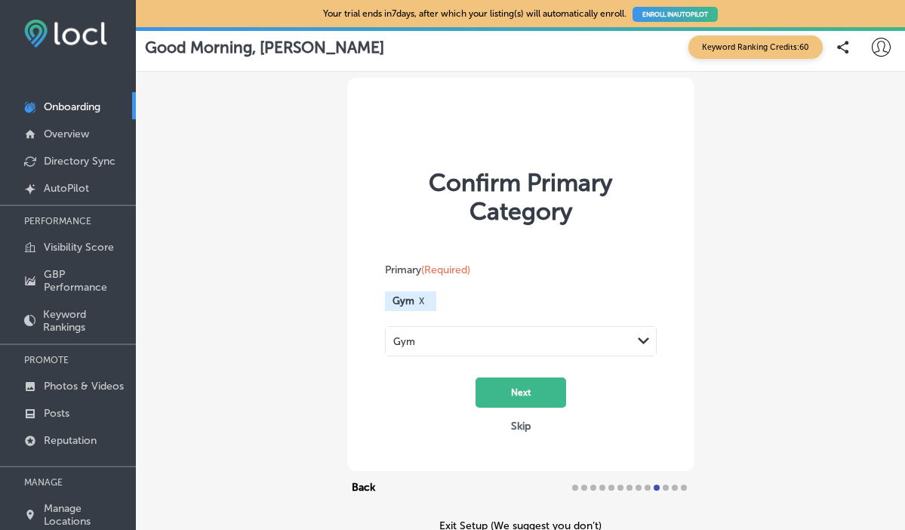
click at [441, 330] on div "Gym" at bounding box center [509, 340] width 246 height 20
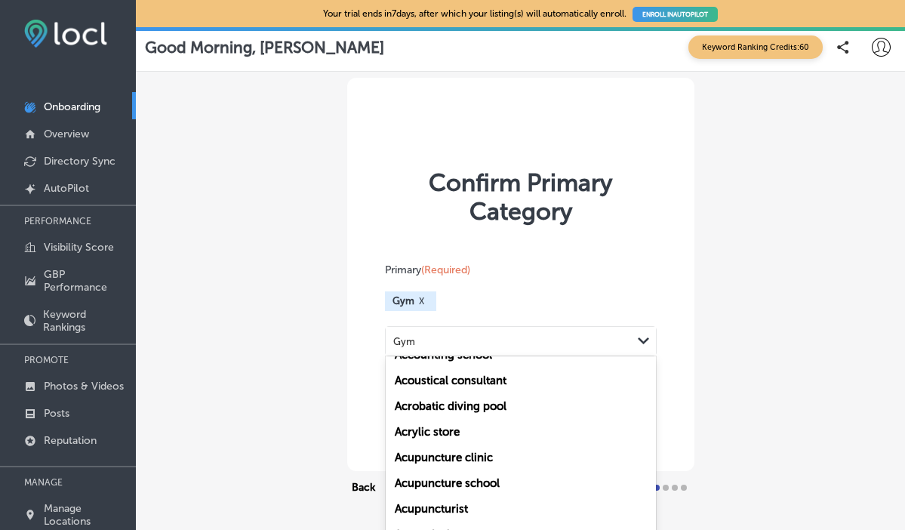
scroll to position [2924, 0]
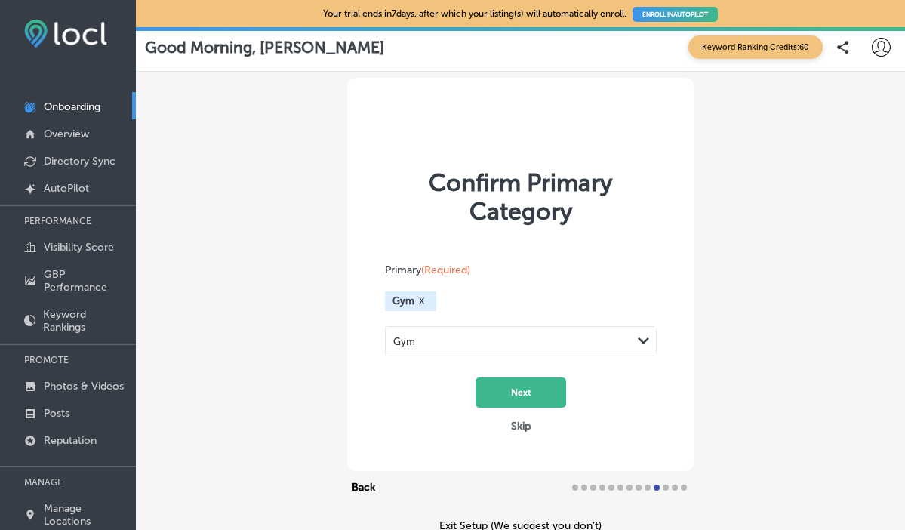
click at [521, 263] on div "Primary (Required) Gym X Gym Path Created with Sketch." at bounding box center [521, 309] width 272 height 93
click at [501, 330] on div "Gym" at bounding box center [509, 340] width 246 height 20
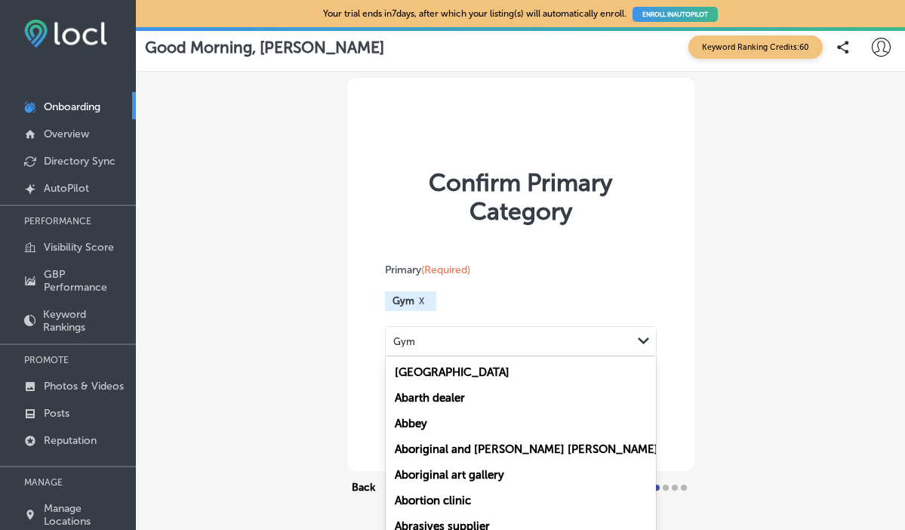
click at [501, 330] on div "Gym" at bounding box center [509, 340] width 246 height 20
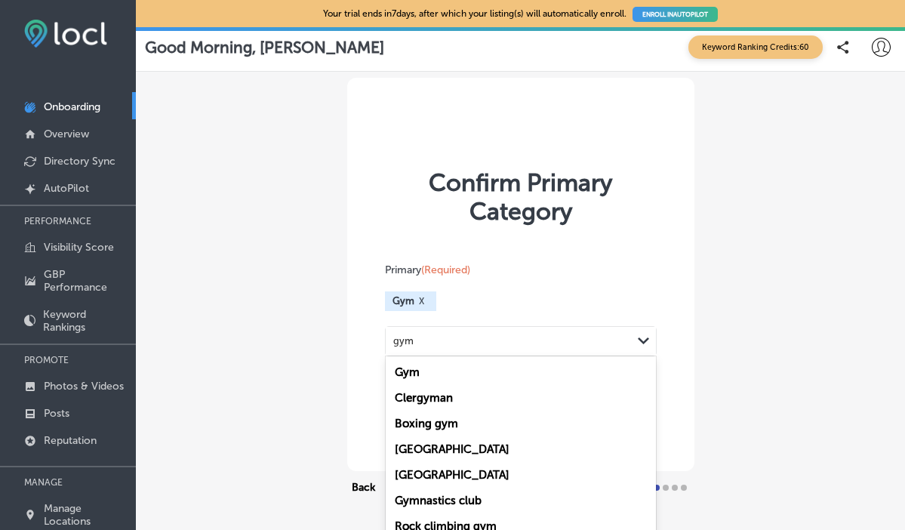
scroll to position [11, 0]
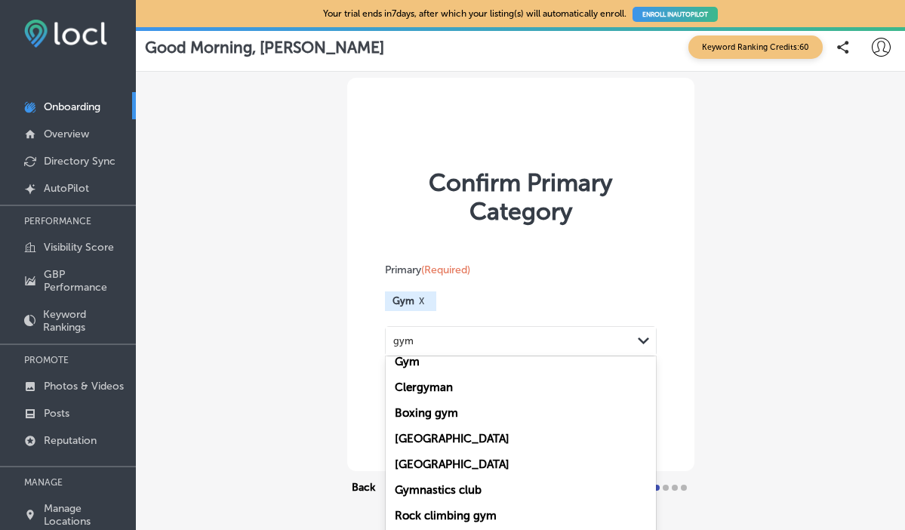
type input "gym"
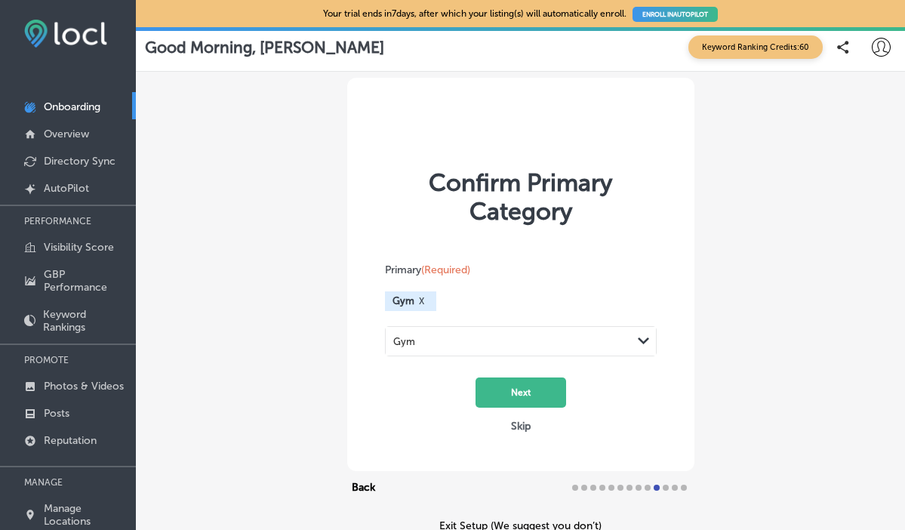
click at [371, 352] on div "Confirm Primary Category Primary (Required) Gym X Gym Path Created with Sketch.…" at bounding box center [520, 274] width 347 height 393
click at [524, 377] on button "Next" at bounding box center [520, 392] width 91 height 30
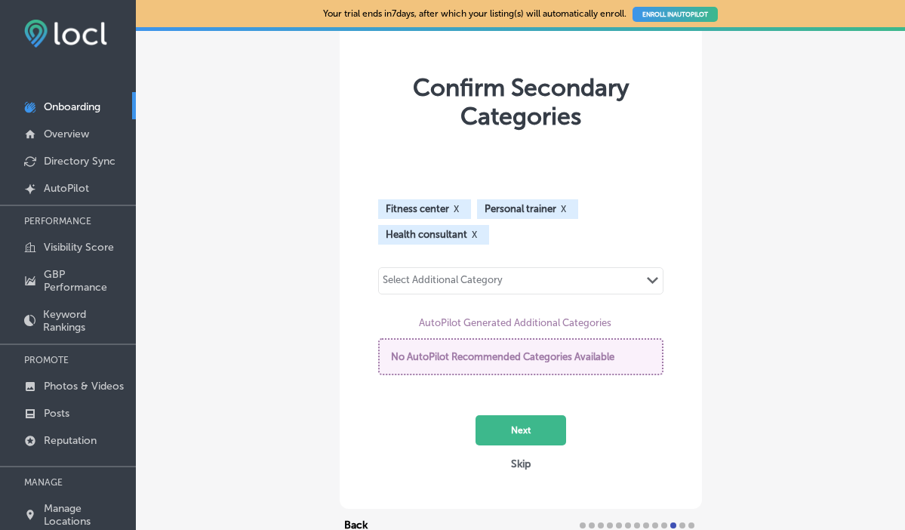
scroll to position [60, 0]
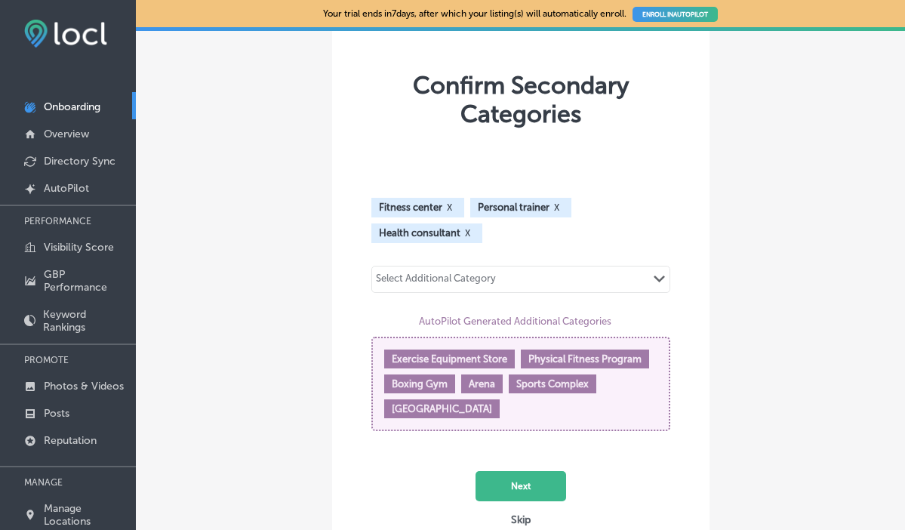
click at [564, 356] on span "Physical Fitness Program" at bounding box center [584, 358] width 113 height 11
click at [573, 281] on div "Select Additional Category Path Created with Sketch." at bounding box center [520, 279] width 297 height 26
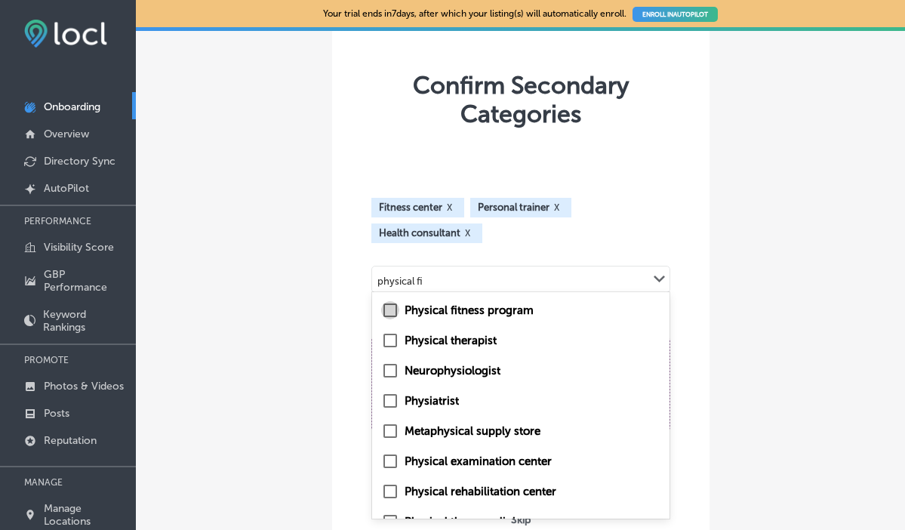
click at [399, 315] on input "checkbox" at bounding box center [390, 310] width 18 height 18
type input "physical fi"
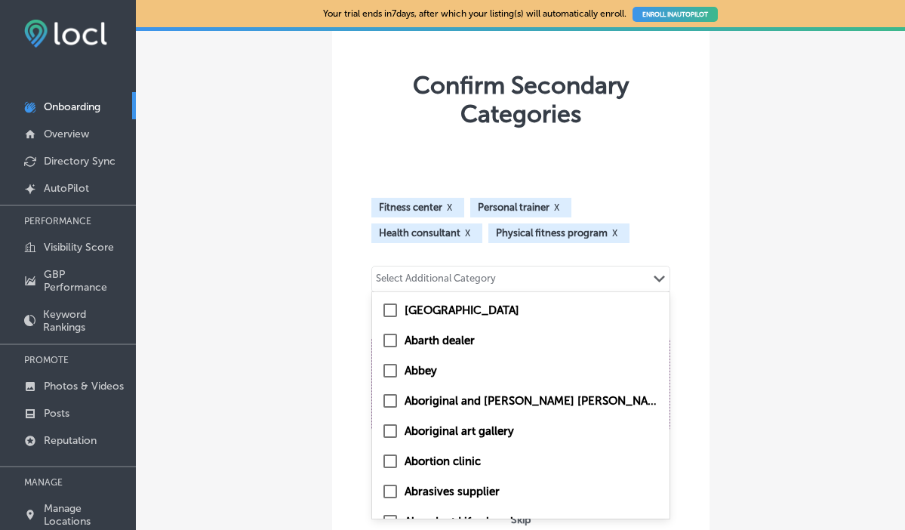
click at [458, 284] on div "Select Additional Category" at bounding box center [436, 280] width 120 height 17
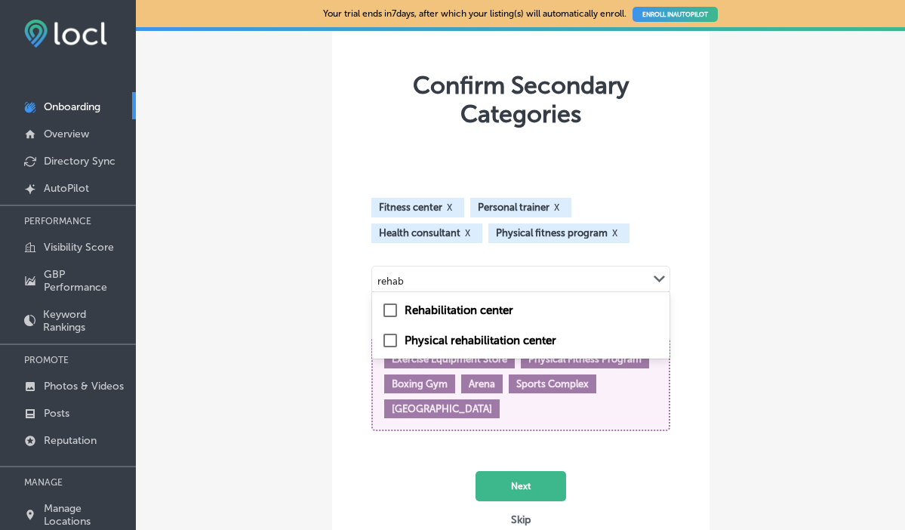
click at [399, 343] on input "checkbox" at bounding box center [390, 340] width 18 height 18
type input "rehab"
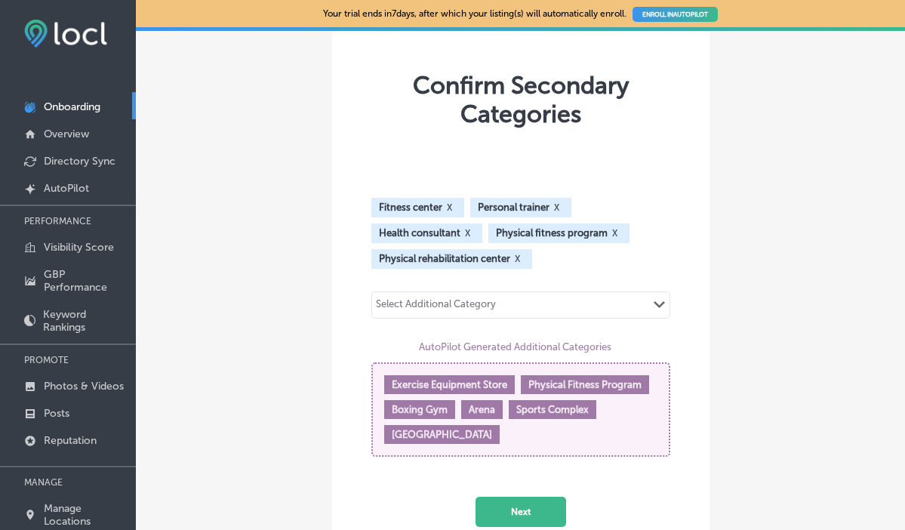
click at [421, 308] on div "Select Additional Category Path Created with Sketch." at bounding box center [520, 304] width 299 height 27
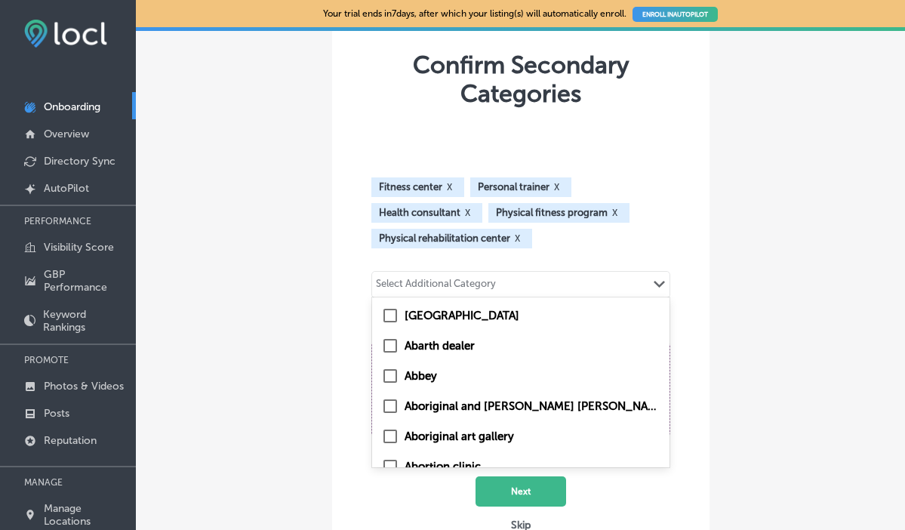
scroll to position [82, 0]
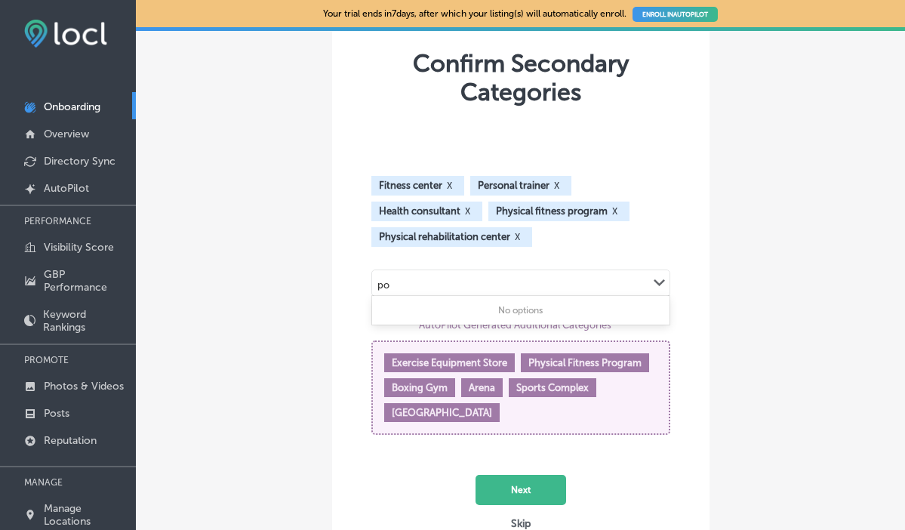
type input "p"
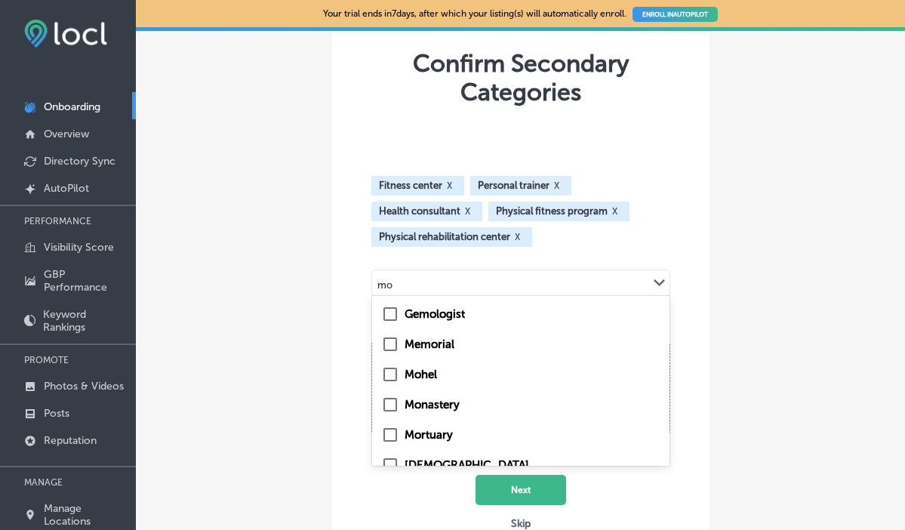
type input "m"
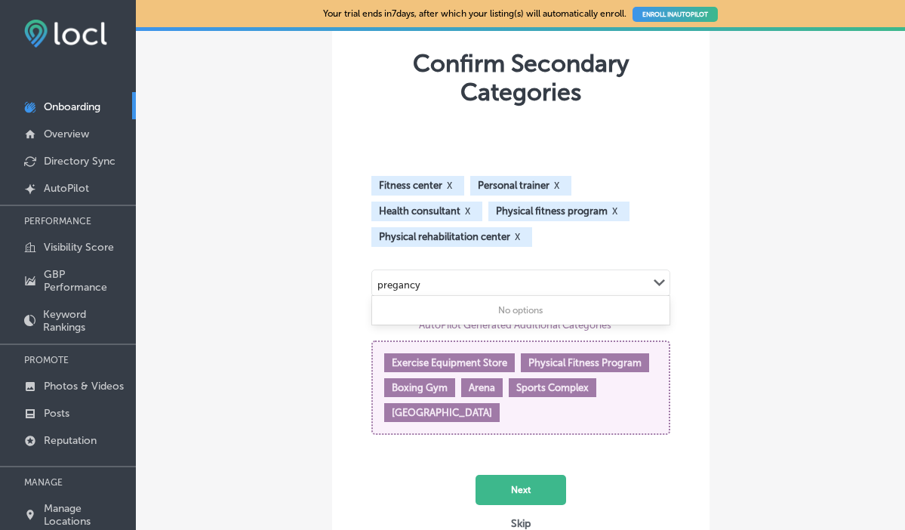
type input "pregancy"
click at [466, 259] on div "Fitness center X Personal trainer X Health consultant X Physical fitness progra…" at bounding box center [520, 305] width 299 height 297
click at [515, 493] on button "Next" at bounding box center [520, 490] width 91 height 30
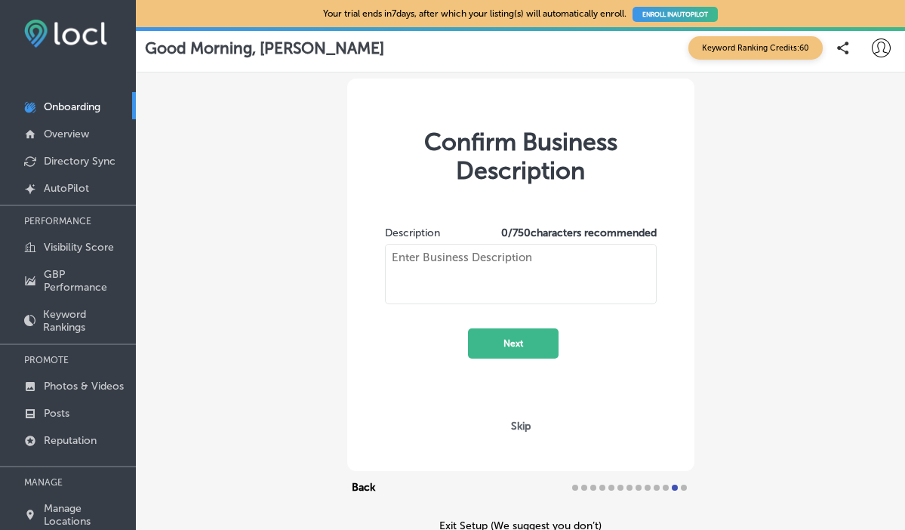
type textarea "Personal training and injury rehabilitation gym in Portland, Oregon. Portland I…"
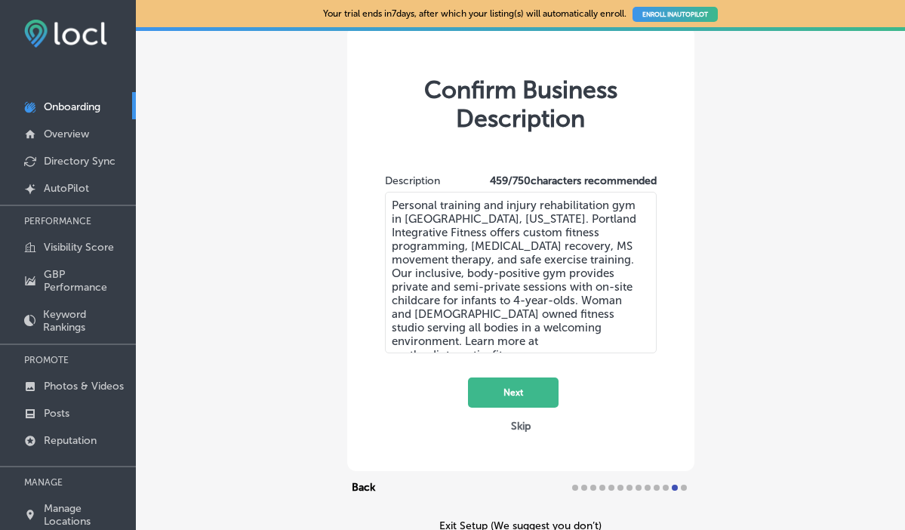
scroll to position [100, 0]
click at [543, 377] on button "Next" at bounding box center [513, 392] width 91 height 30
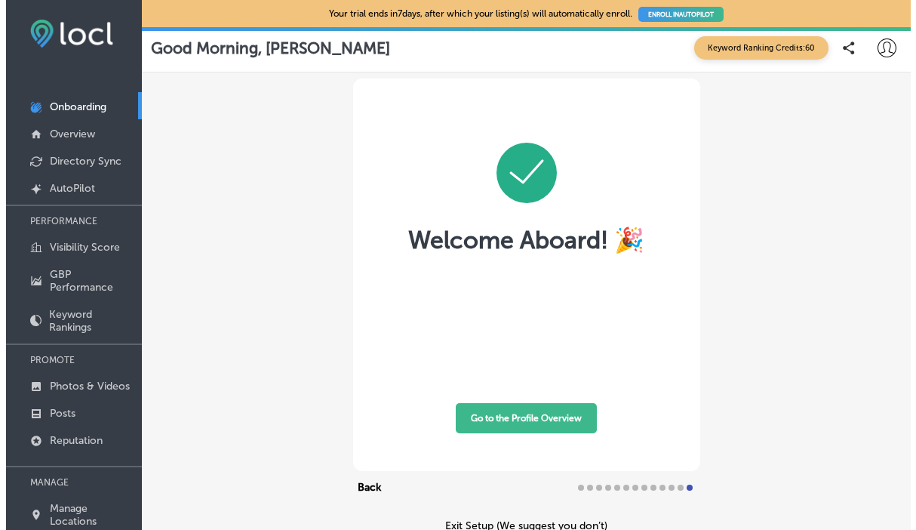
scroll to position [58, 0]
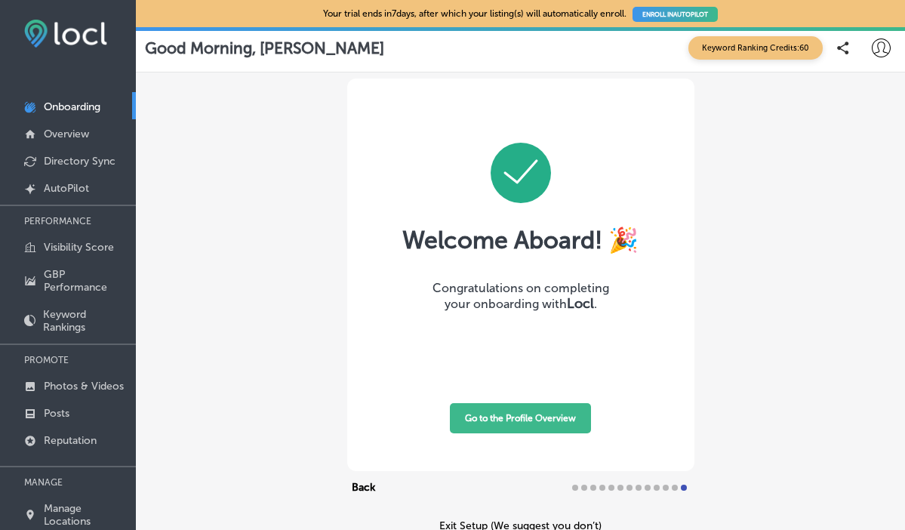
click at [542, 403] on button "Go to the Profile Overview" at bounding box center [520, 418] width 141 height 30
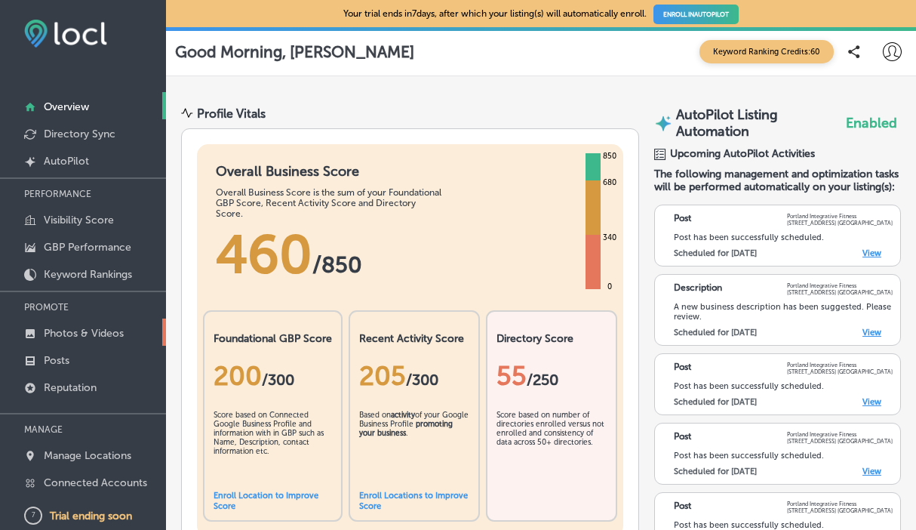
click at [112, 331] on p "Photos & Videos" at bounding box center [84, 333] width 80 height 13
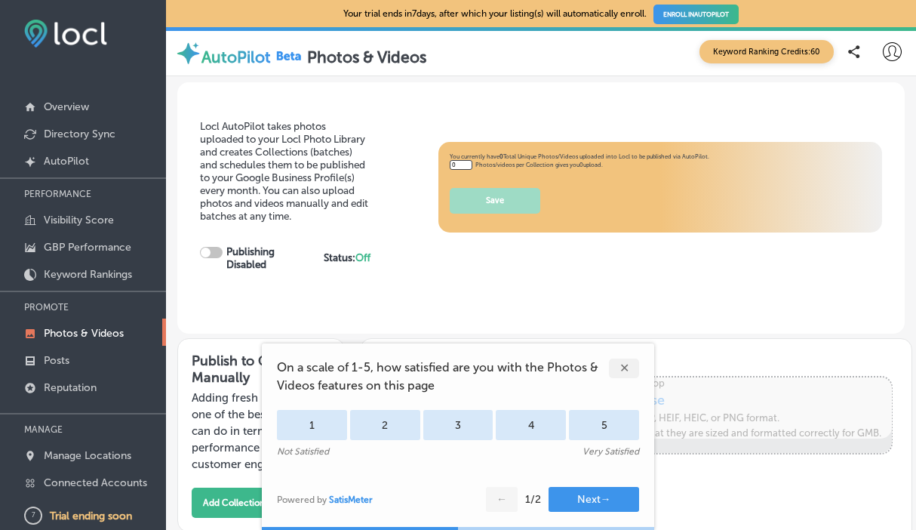
type input "5"
checkbox input "true"
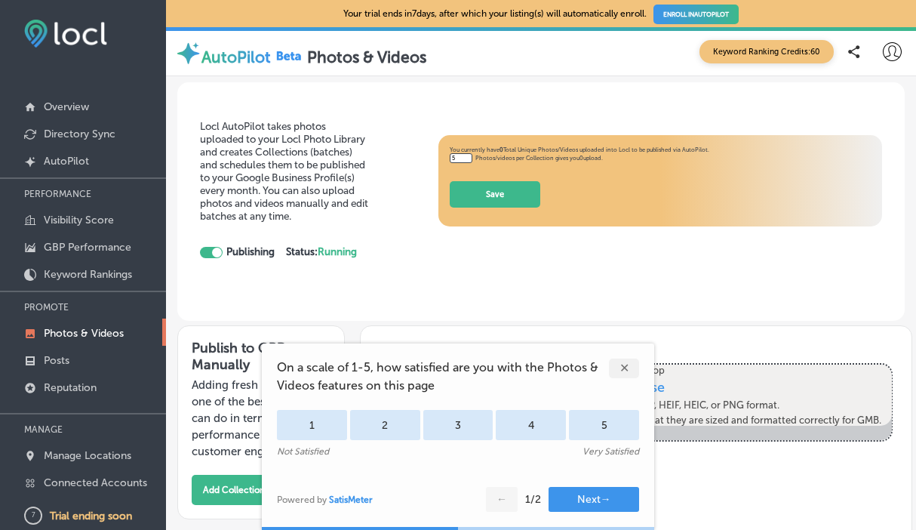
click at [625, 368] on div "✕" at bounding box center [624, 368] width 30 height 20
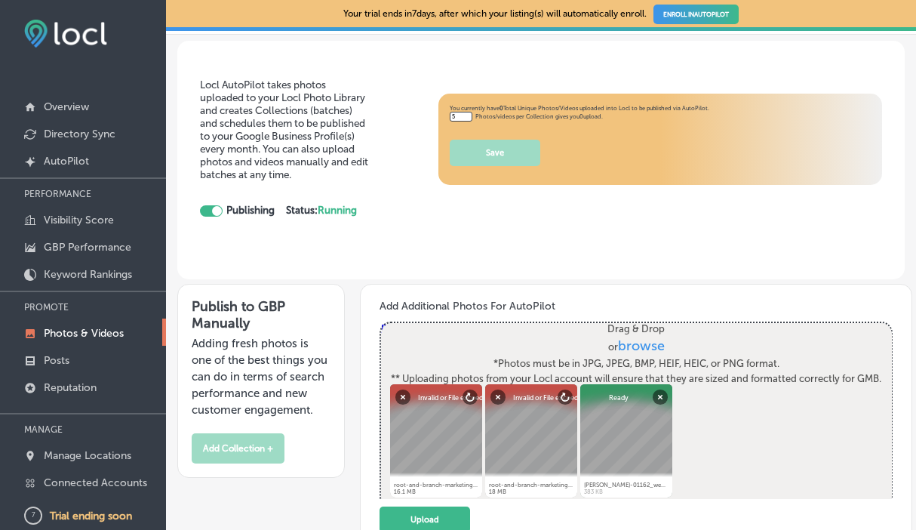
click at [623, 342] on span "browse" at bounding box center [641, 345] width 47 height 17
click at [623, 327] on input "Drag & Drop or browse *Photos must be in JPG, JPEG, BMP, HEIF, HEIC, or PNG for…" at bounding box center [636, 325] width 511 height 5
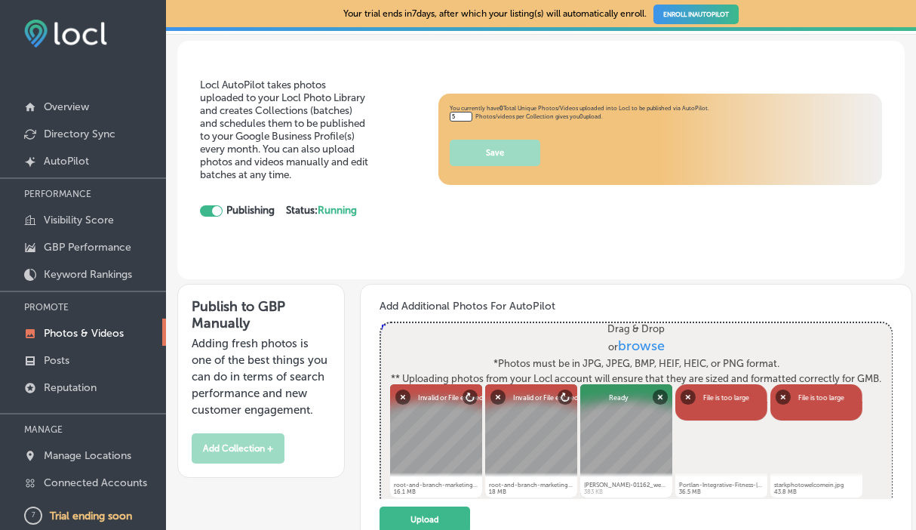
type input "C:\fakepath\starkphotowelcomein.jpg"
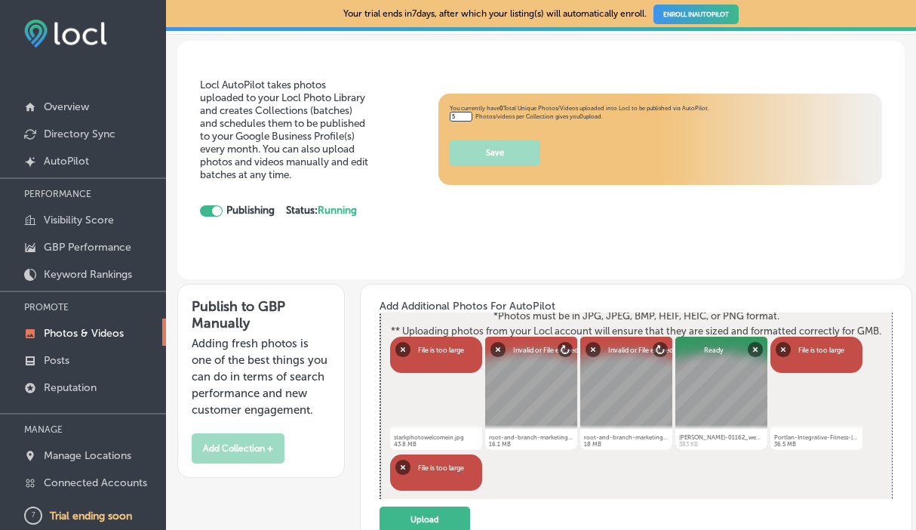
scroll to position [32, 0]
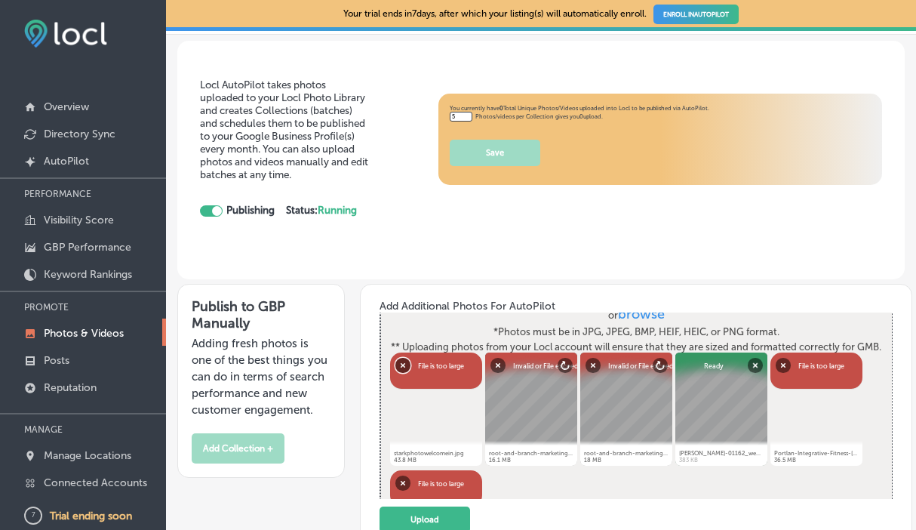
click at [400, 367] on button "Remove" at bounding box center [402, 364] width 15 height 15
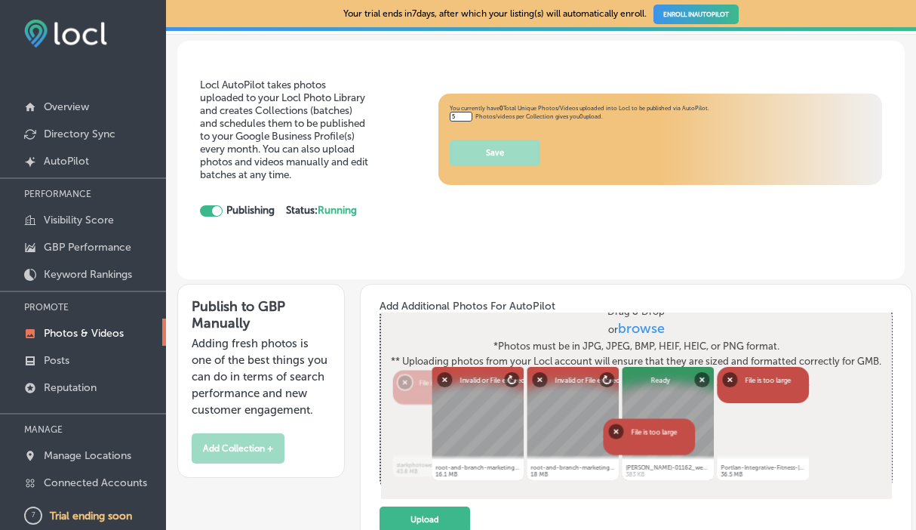
scroll to position [17, 0]
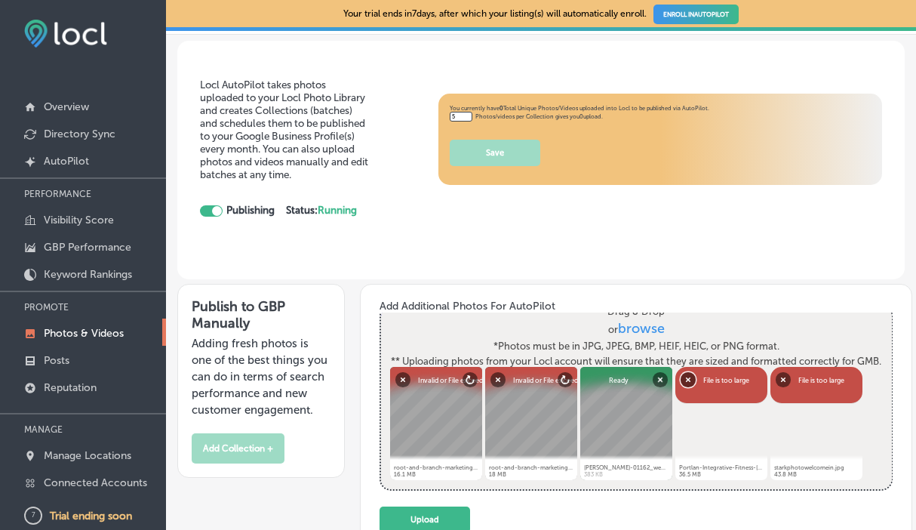
click at [685, 384] on button "Remove" at bounding box center [687, 378] width 15 height 15
click at [687, 383] on button "Remove" at bounding box center [687, 378] width 15 height 15
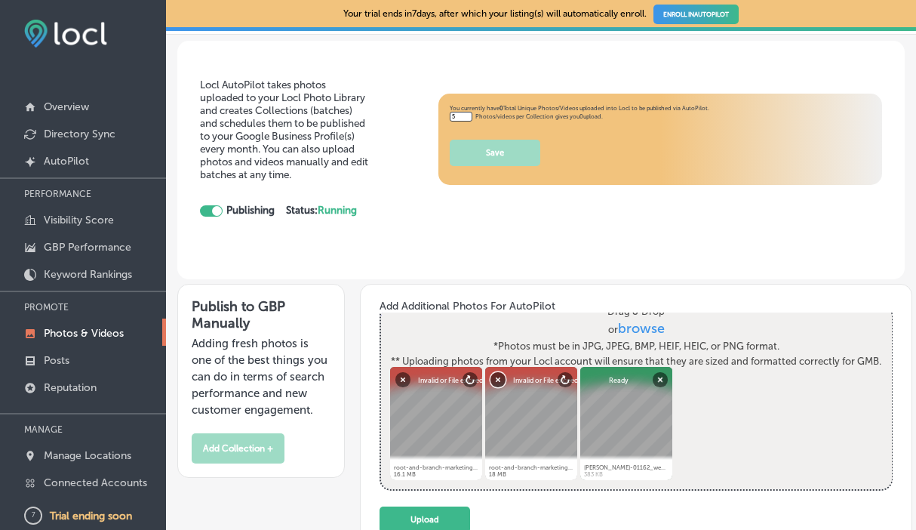
click at [494, 384] on button "Remove" at bounding box center [497, 378] width 15 height 15
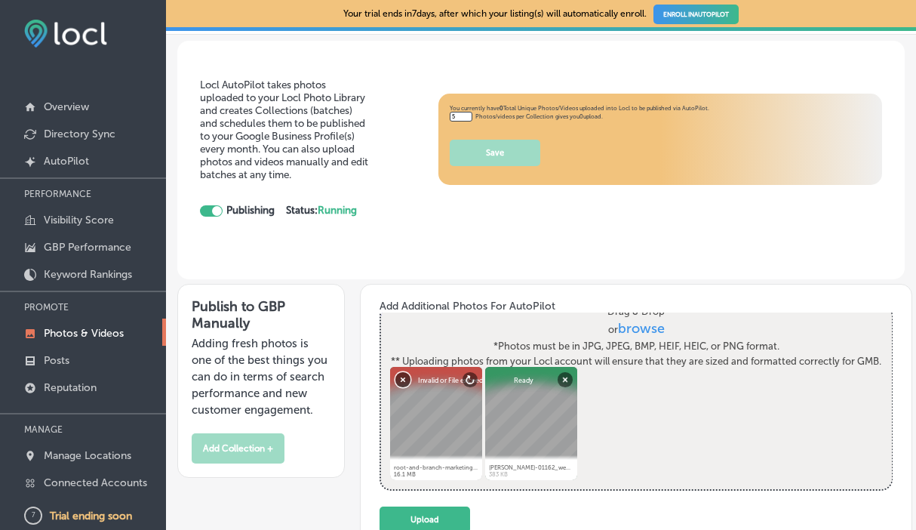
click at [400, 386] on button "Remove" at bounding box center [402, 378] width 15 height 15
click at [496, 385] on button "Remove" at bounding box center [497, 378] width 15 height 15
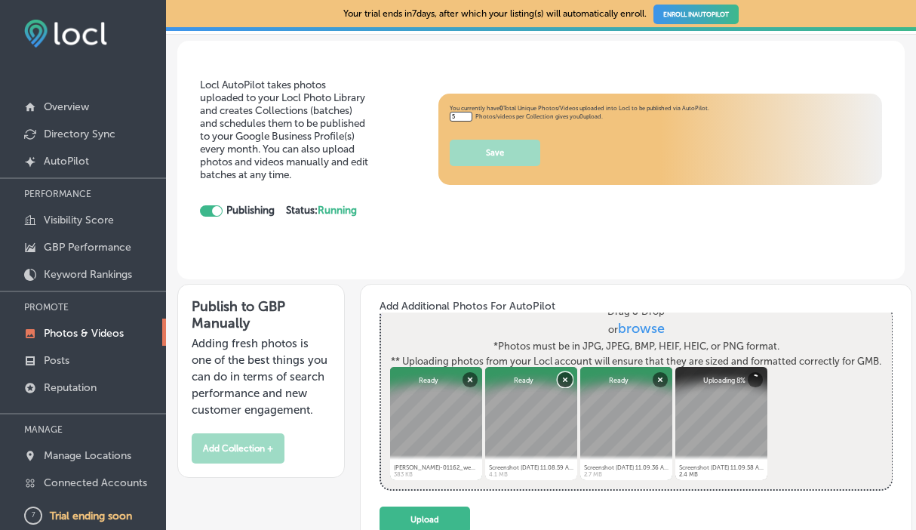
click at [559, 384] on button "Remove" at bounding box center [565, 378] width 15 height 15
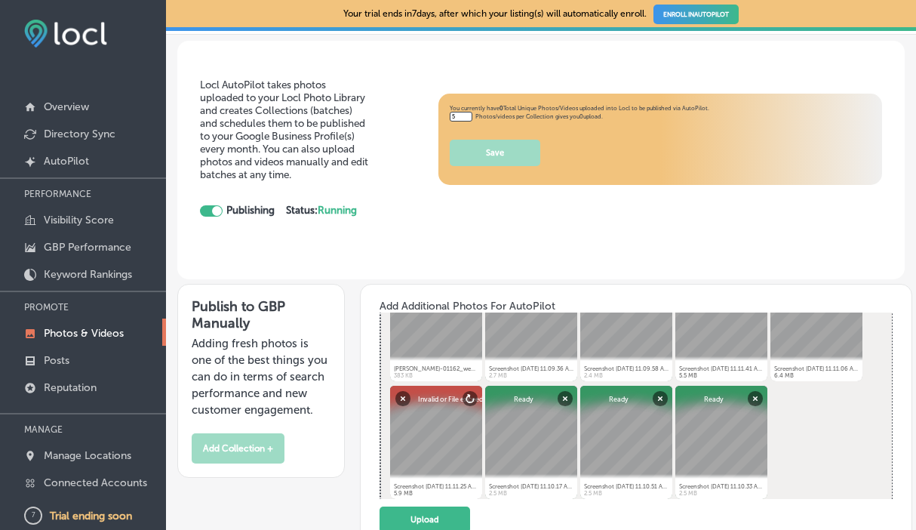
scroll to position [135, 0]
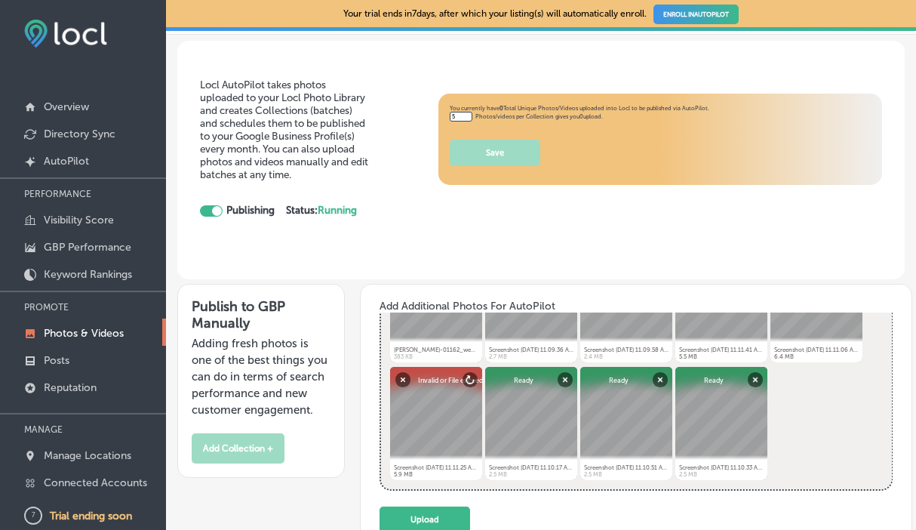
click at [417, 412] on div at bounding box center [436, 423] width 92 height 113
click at [466, 385] on button "Retry" at bounding box center [469, 378] width 15 height 15
click at [397, 386] on button "Remove" at bounding box center [402, 378] width 15 height 15
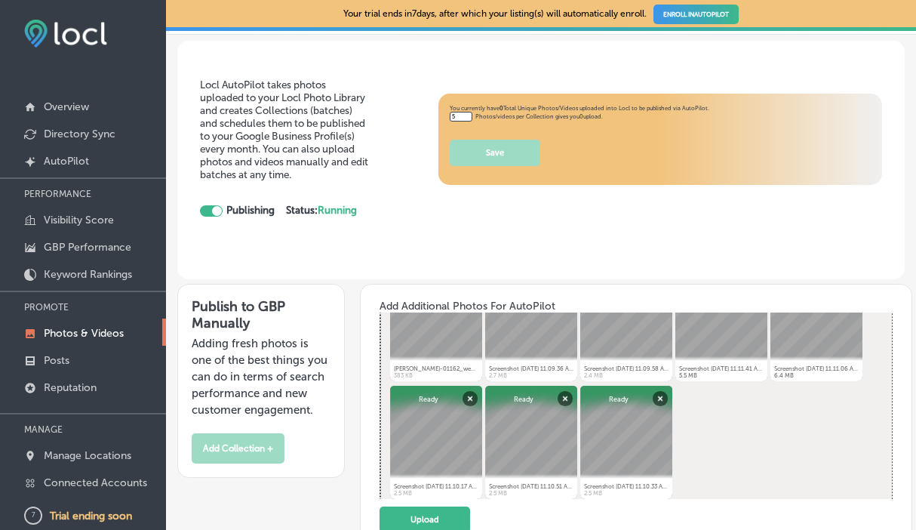
scroll to position [31, 0]
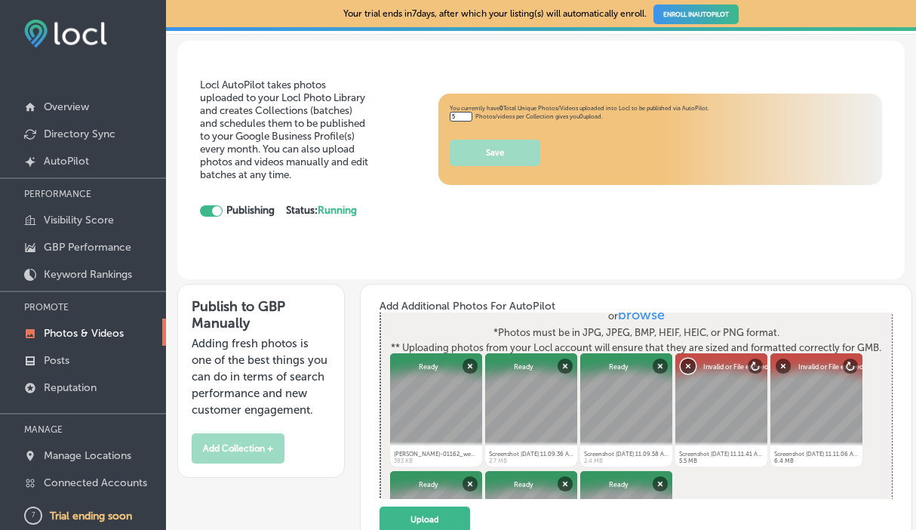
click at [686, 371] on button "Remove" at bounding box center [687, 365] width 15 height 15
click at [689, 370] on button "Remove" at bounding box center [687, 365] width 15 height 15
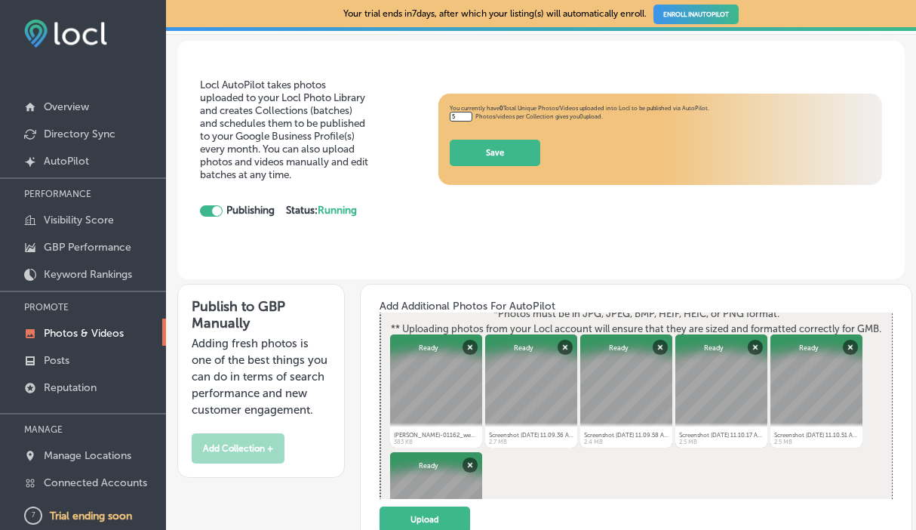
scroll to position [57, 0]
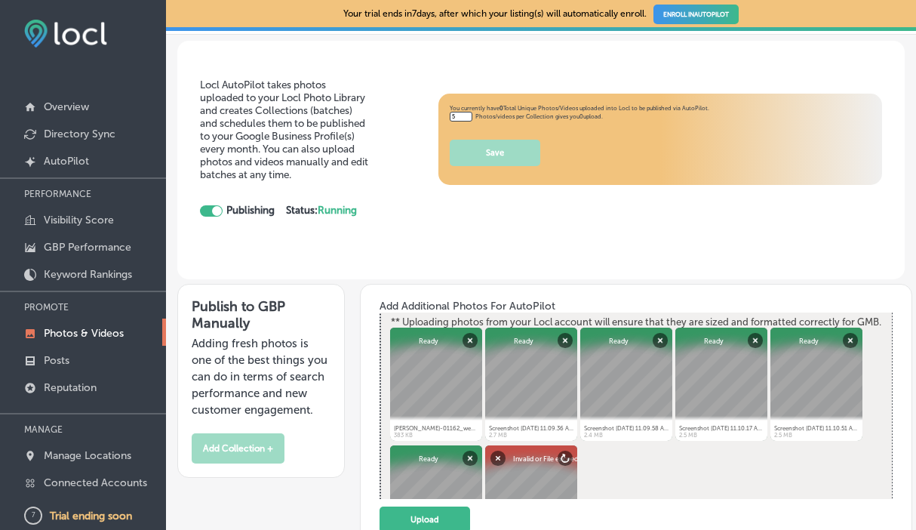
click at [544, 462] on div at bounding box center [531, 501] width 92 height 113
click at [496, 462] on button "Remove" at bounding box center [497, 457] width 15 height 15
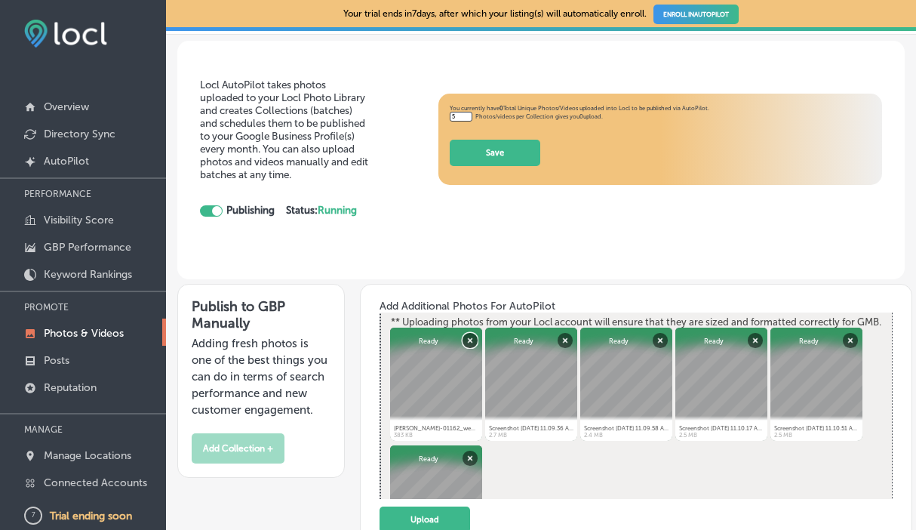
click at [462, 346] on button "Remove" at bounding box center [469, 339] width 15 height 15
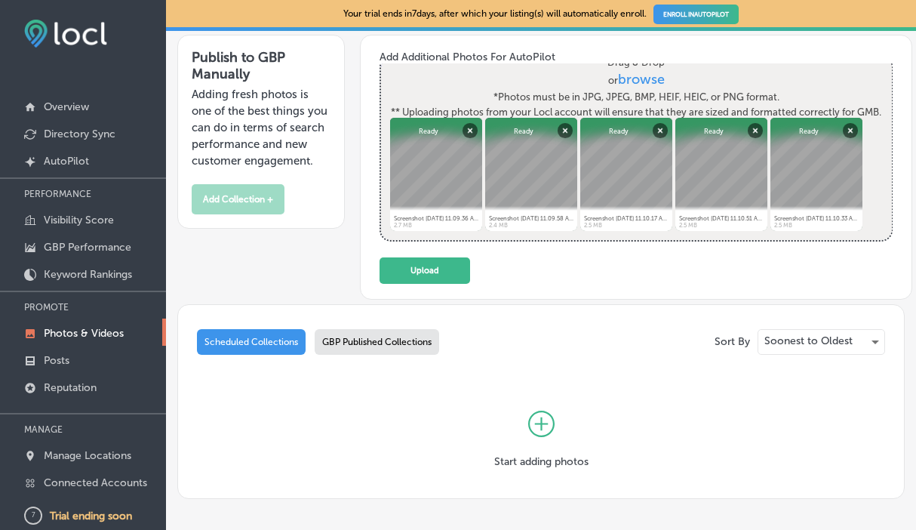
scroll to position [17, 0]
click at [448, 278] on button "Upload" at bounding box center [424, 270] width 91 height 26
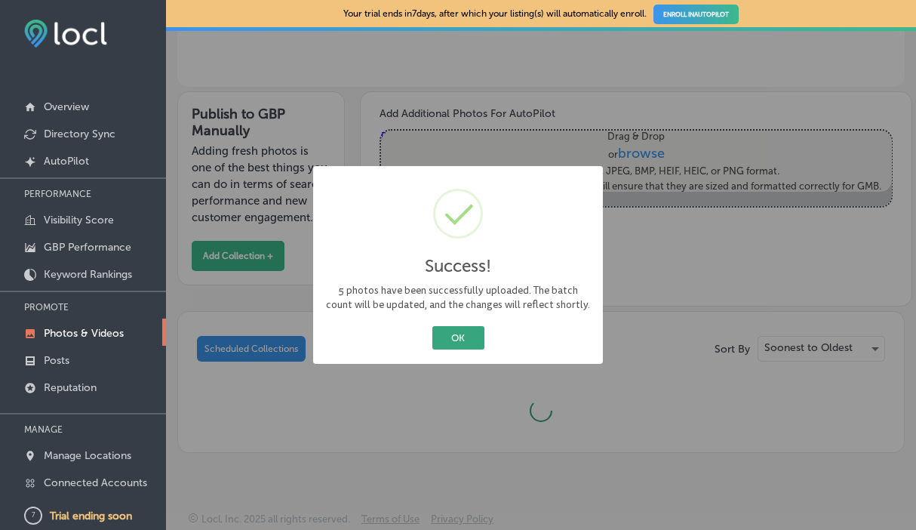
scroll to position [290, 0]
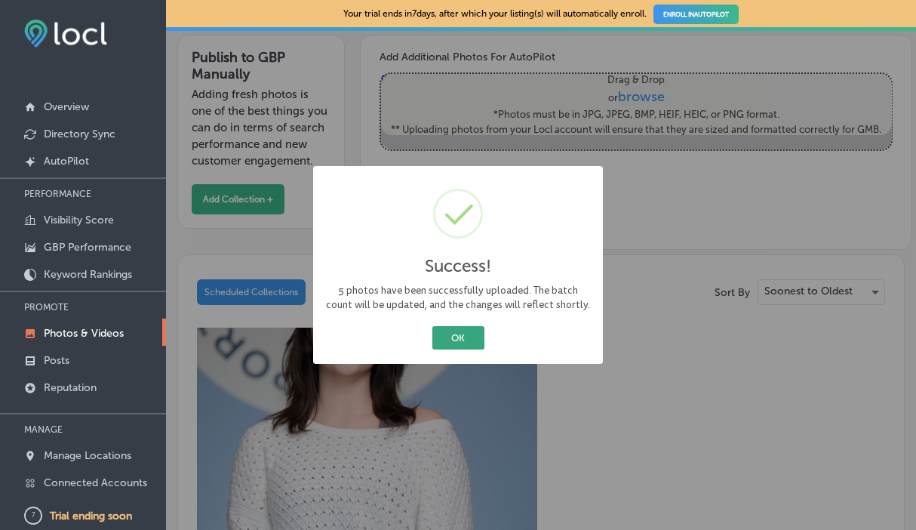
click at [468, 336] on button "OK" at bounding box center [458, 337] width 52 height 23
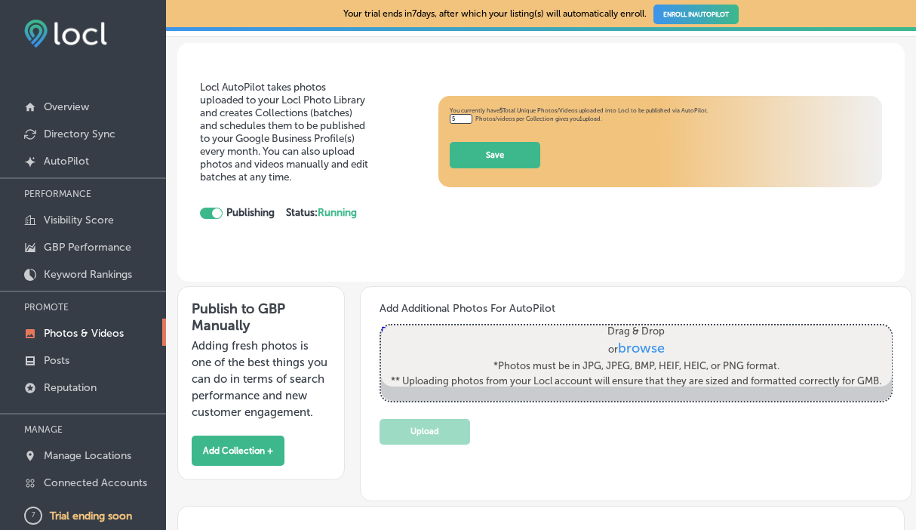
scroll to position [34, 0]
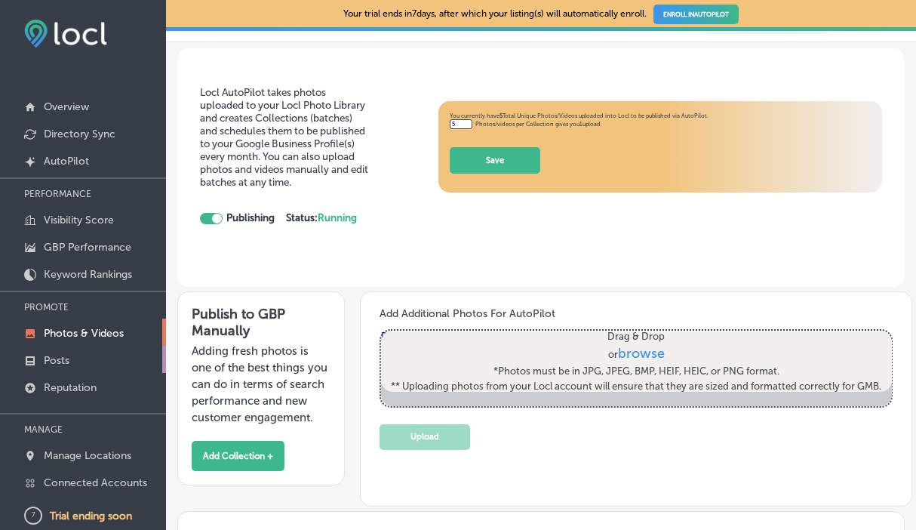
click at [82, 357] on link "Posts" at bounding box center [83, 359] width 166 height 27
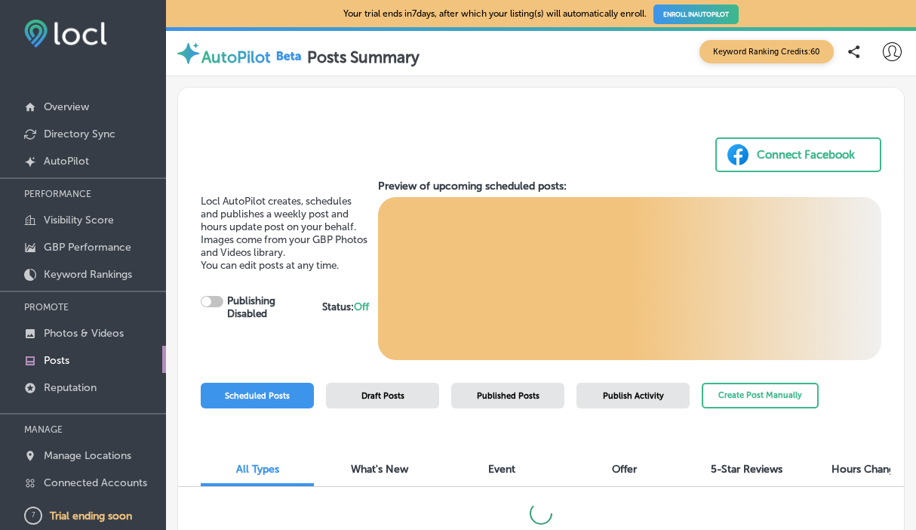
checkbox input "true"
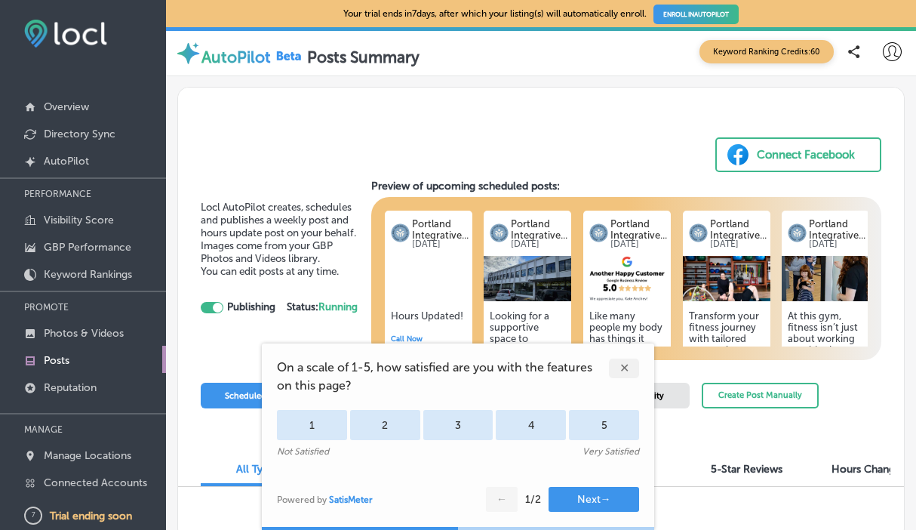
click at [628, 369] on div "✕" at bounding box center [624, 368] width 30 height 20
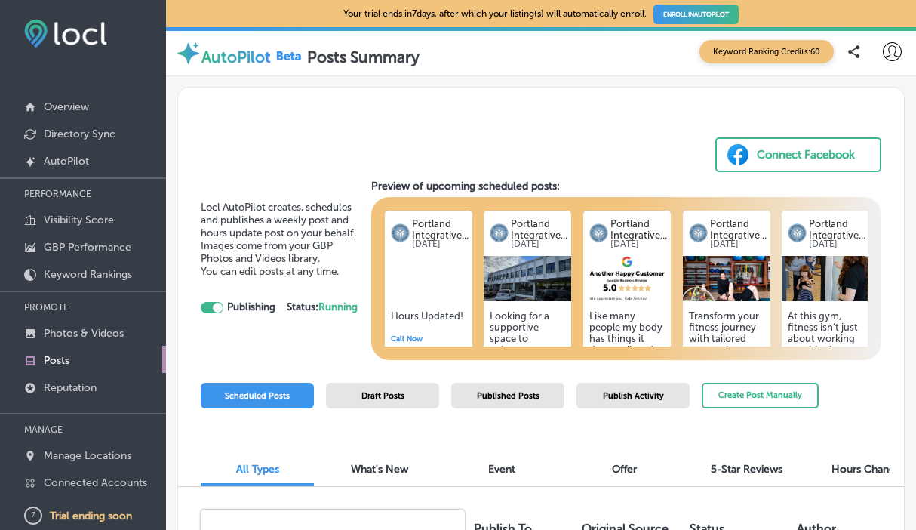
scroll to position [0, 3]
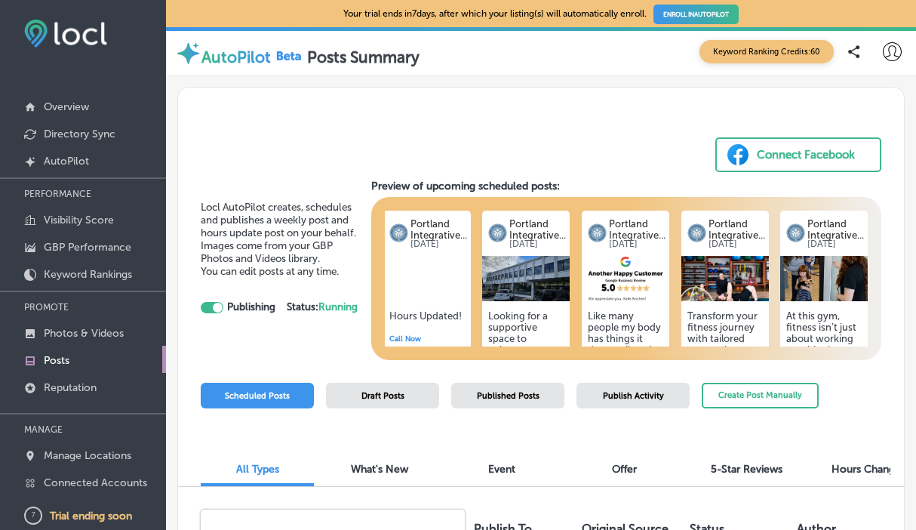
click at [810, 303] on div "At this gym, fitness isn’t just about working out; it’s about community and con…" at bounding box center [824, 409] width 88 height 217
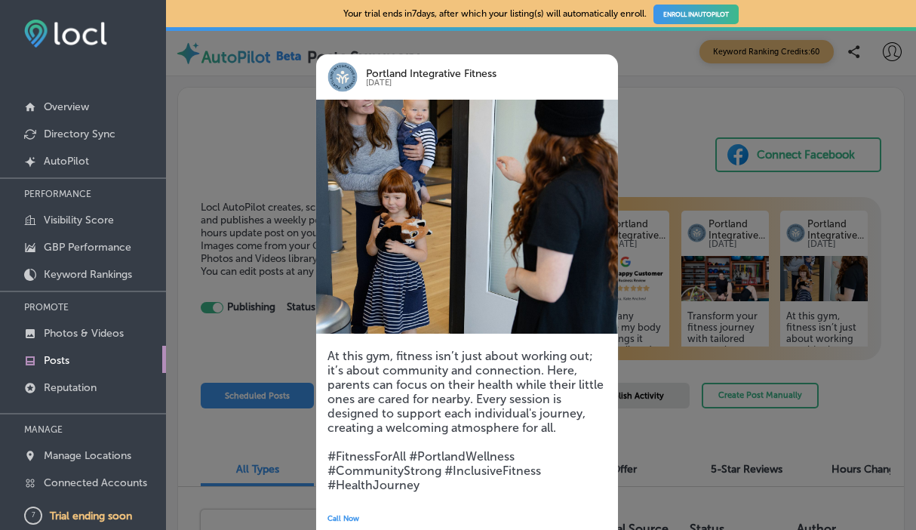
click at [674, 176] on div at bounding box center [458, 265] width 916 height 530
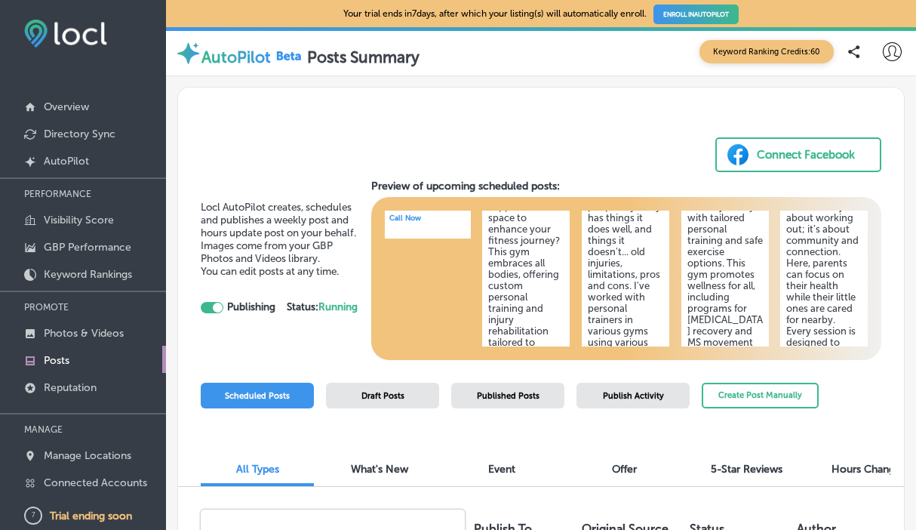
scroll to position [127, 3]
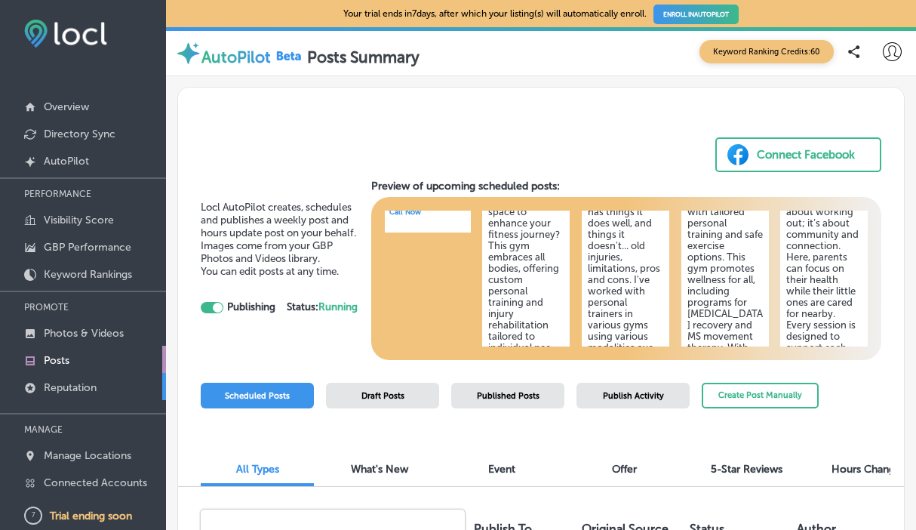
click at [88, 386] on p "Reputation" at bounding box center [70, 387] width 53 height 13
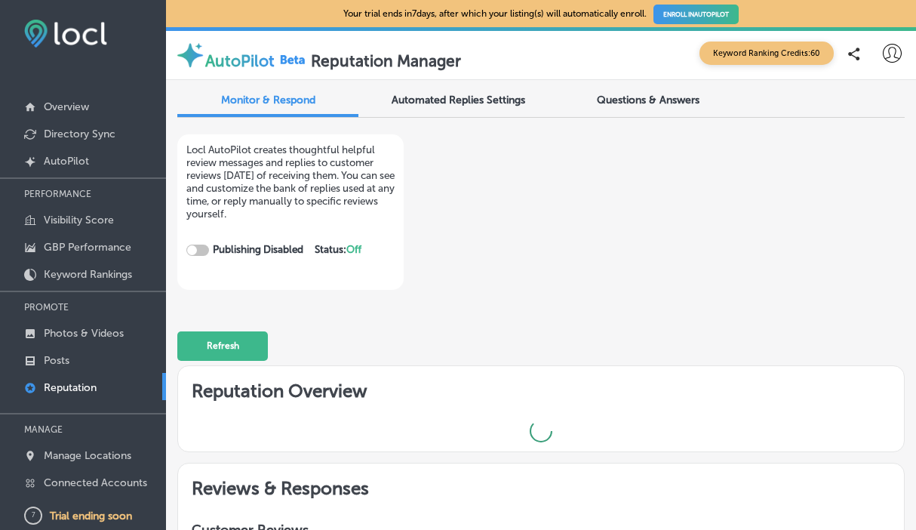
checkbox input "true"
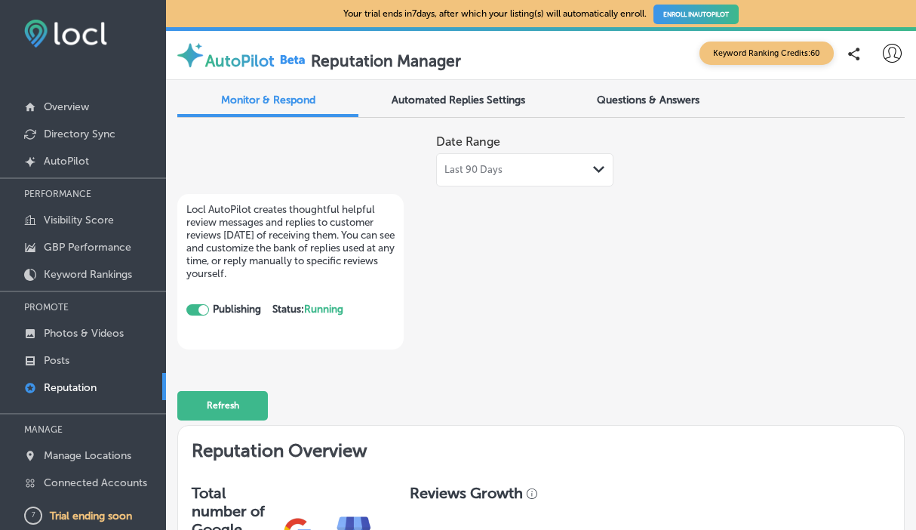
click at [472, 97] on span "Automated Replies Settings" at bounding box center [459, 100] width 134 height 13
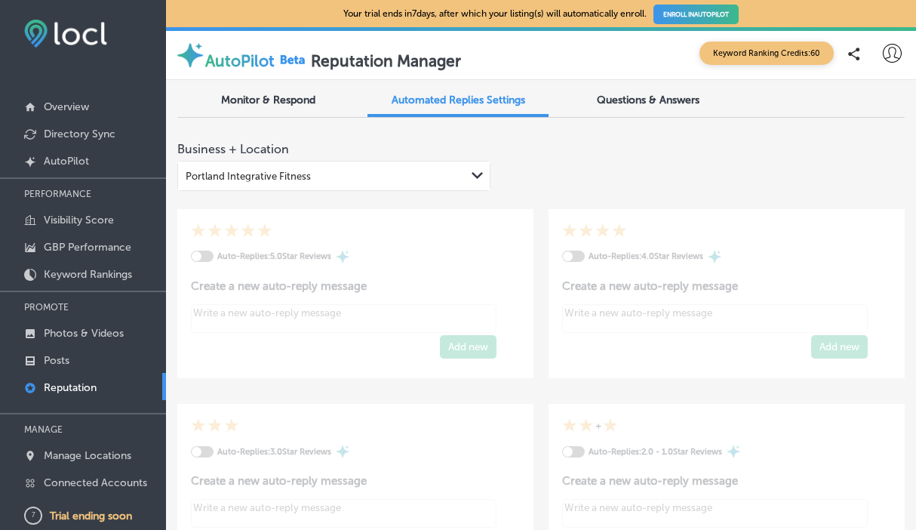
type textarea "x"
checkbox input "true"
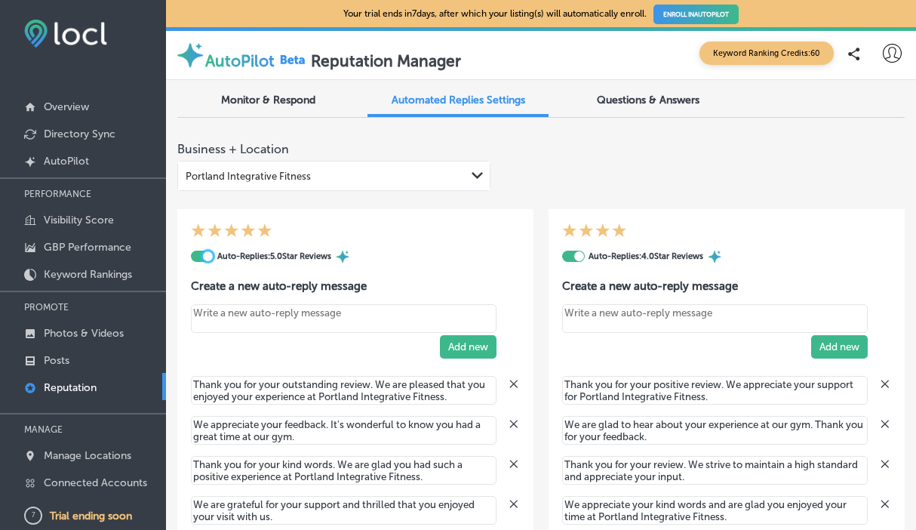
click at [207, 257] on div at bounding box center [208, 256] width 10 height 10
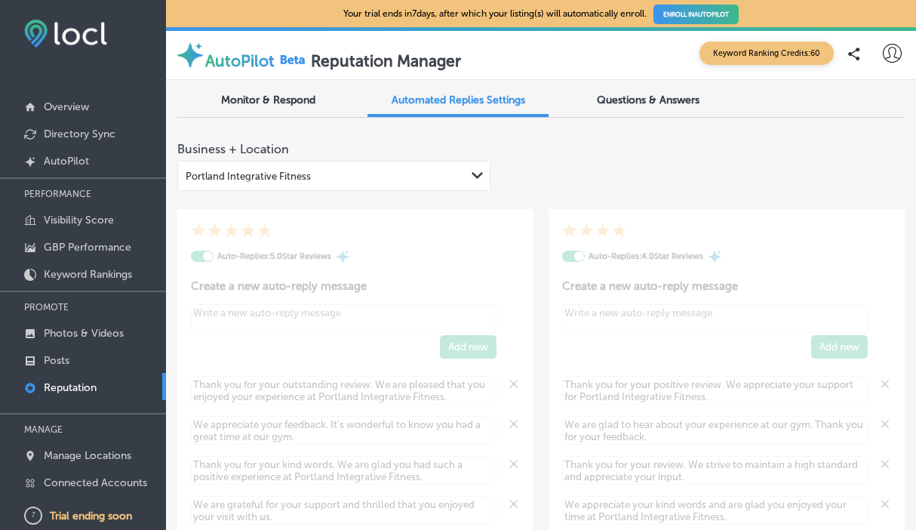
type textarea "x"
checkbox input "false"
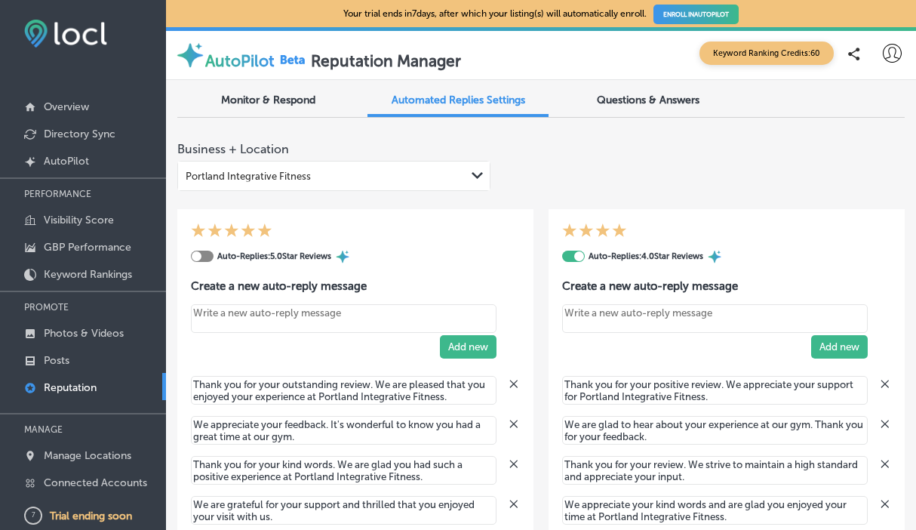
click at [574, 257] on div at bounding box center [579, 256] width 10 height 10
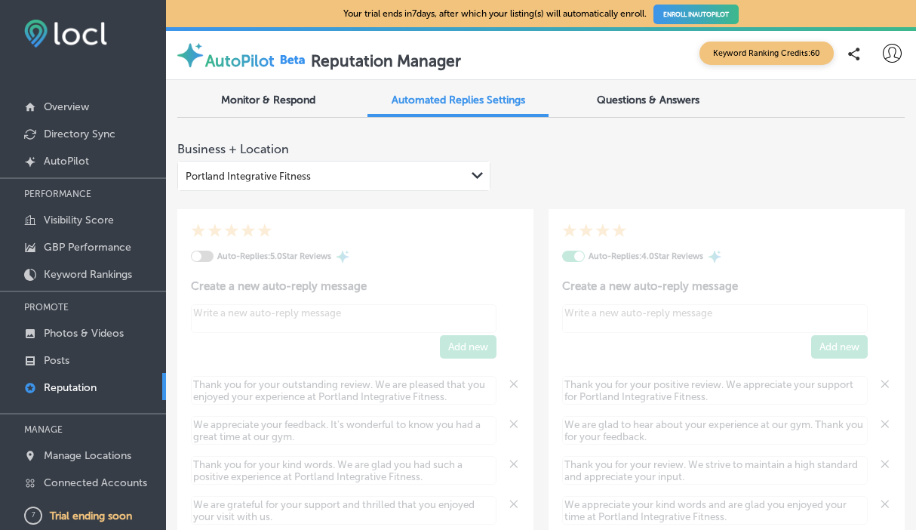
type textarea "x"
checkbox input "false"
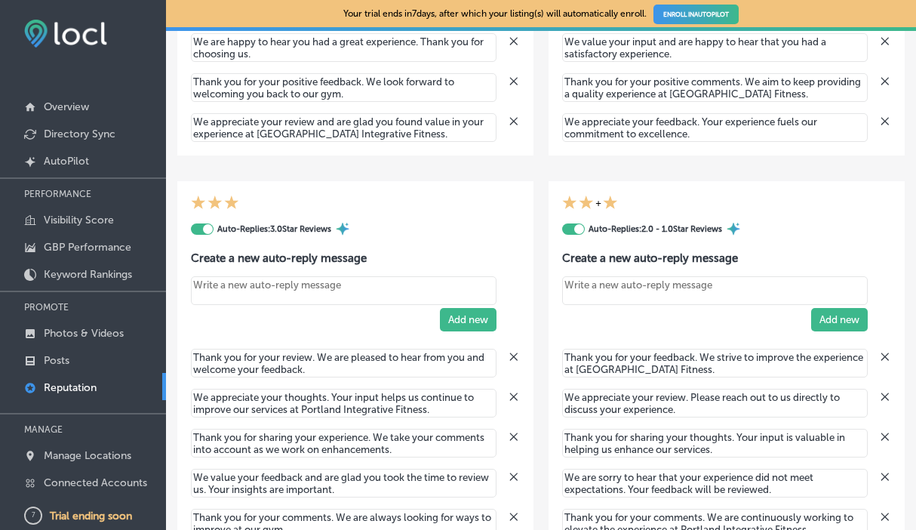
scroll to position [635, 0]
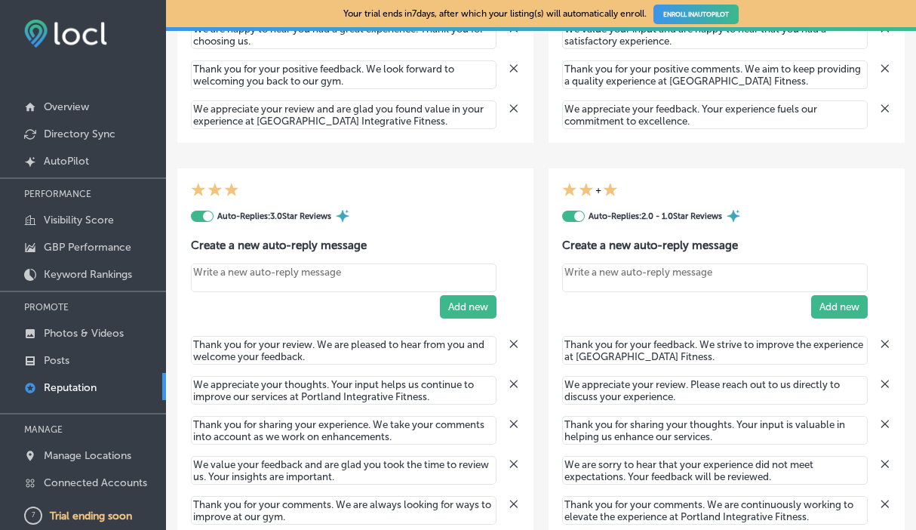
click at [206, 214] on div at bounding box center [208, 216] width 10 height 10
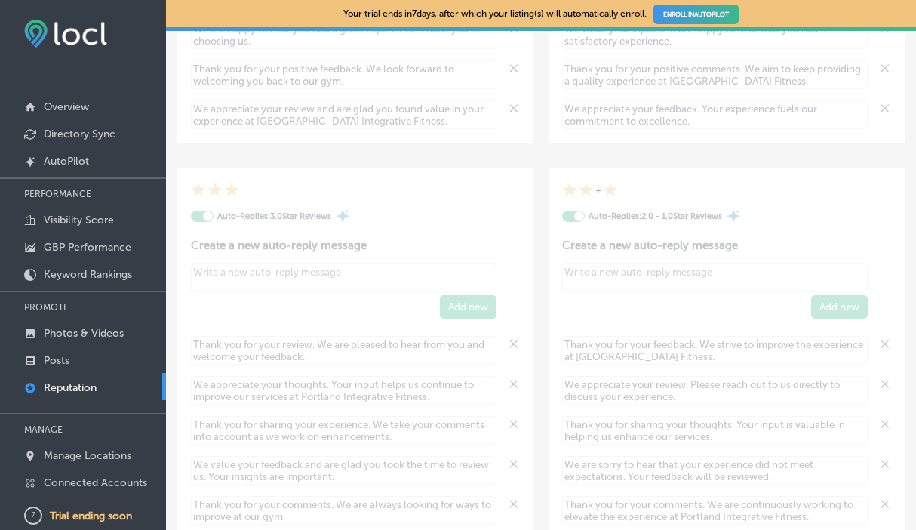
type textarea "x"
checkbox input "false"
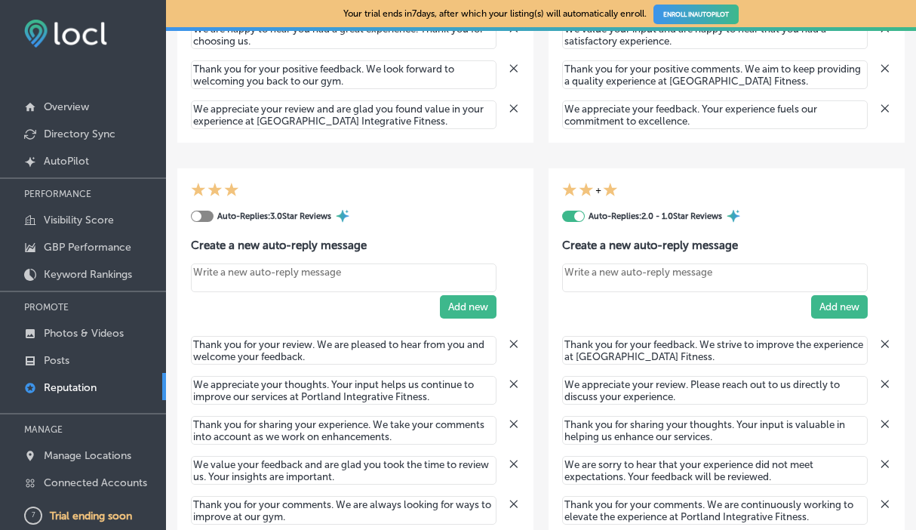
click at [574, 217] on div at bounding box center [579, 216] width 10 height 10
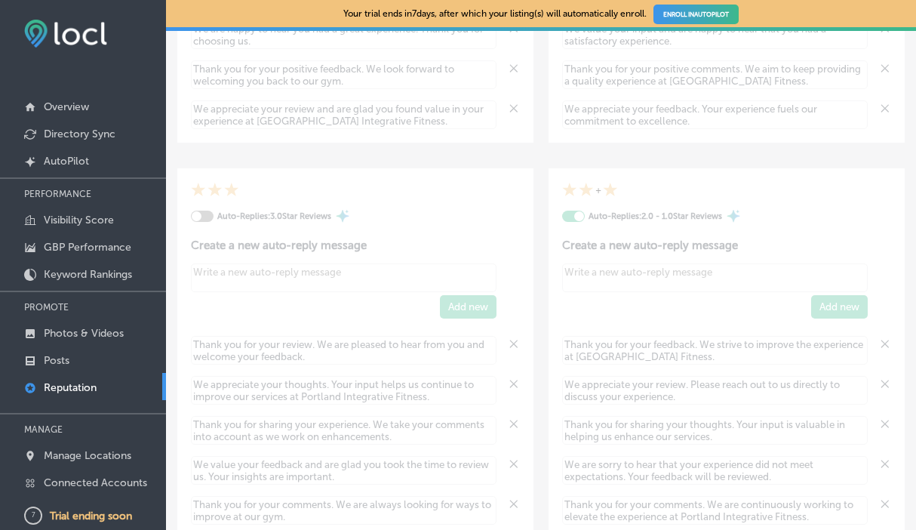
type textarea "x"
checkbox input "false"
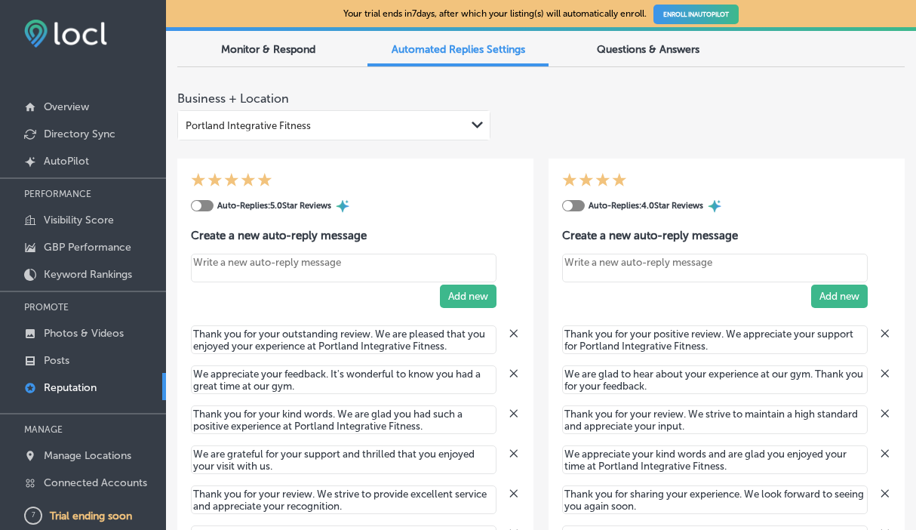
scroll to position [0, 0]
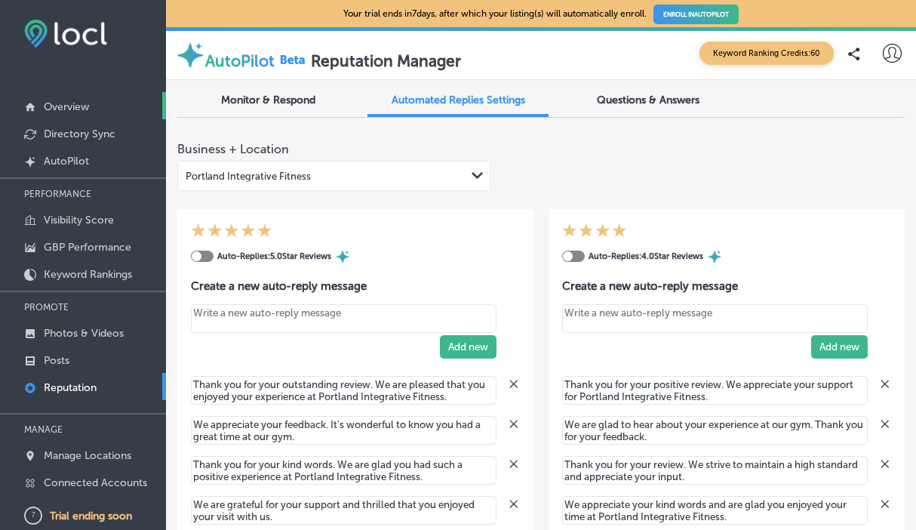
click at [79, 108] on p "Overview" at bounding box center [66, 106] width 45 height 13
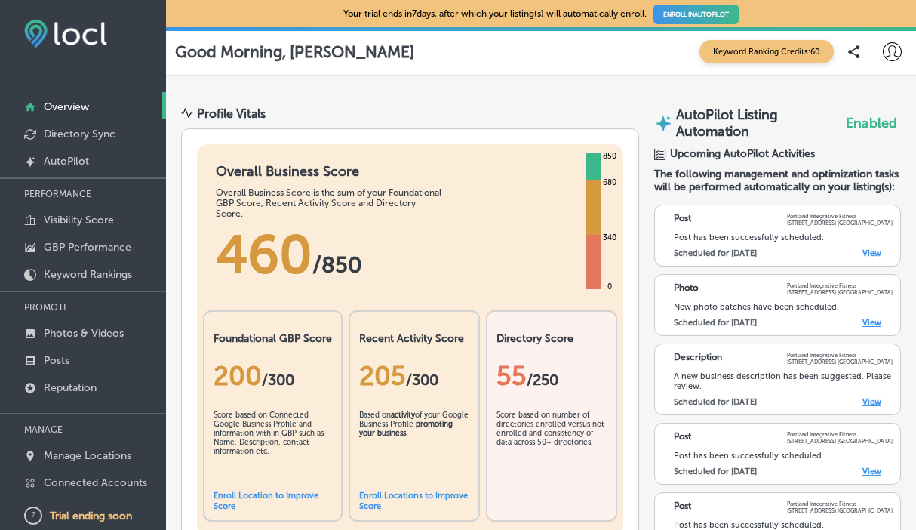
click at [550, 432] on div "Score based on number of directories enrolled versus not enrolled and consisten…" at bounding box center [551, 447] width 110 height 75
click at [94, 217] on p "Visibility Score" at bounding box center [79, 220] width 70 height 13
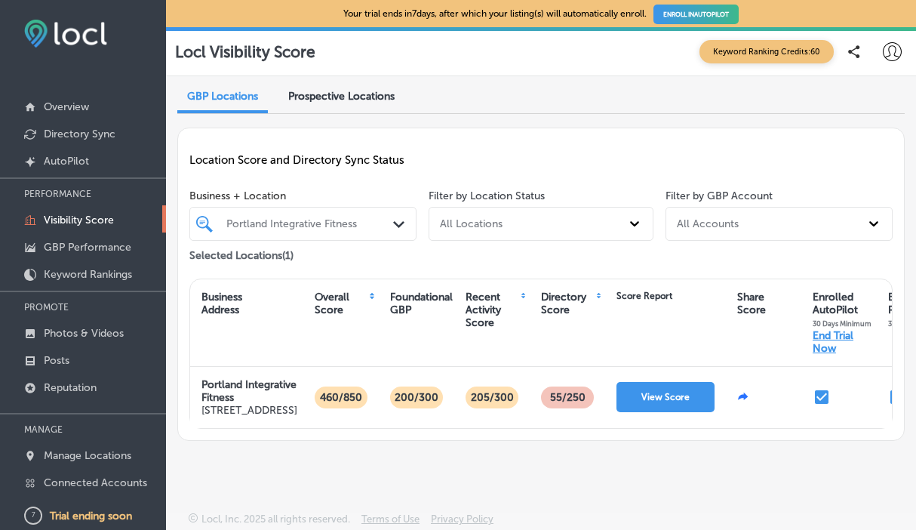
scroll to position [22, 0]
click at [88, 106] on p "Overview" at bounding box center [66, 106] width 45 height 13
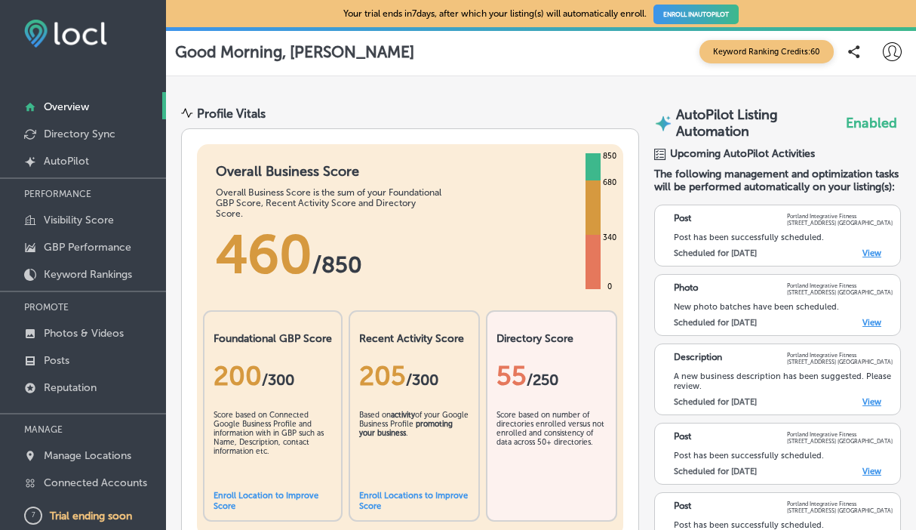
click at [883, 53] on icon at bounding box center [892, 51] width 19 height 19
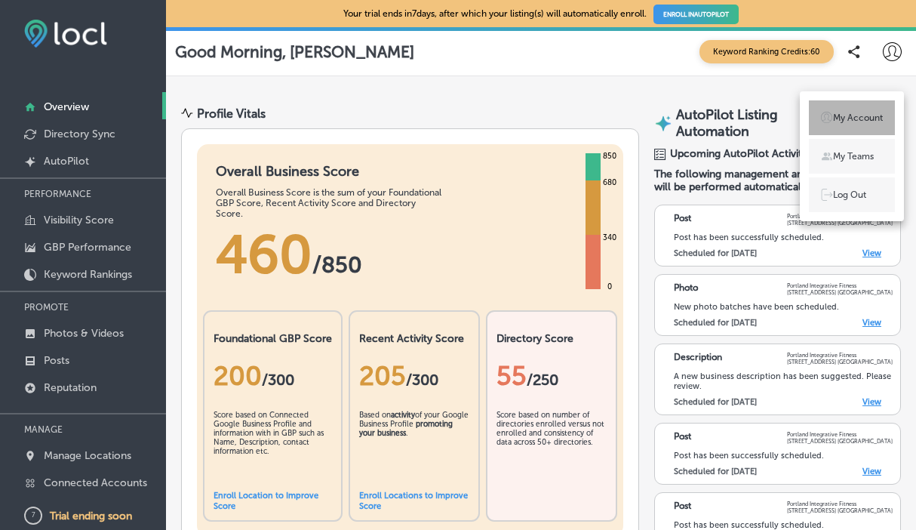
click at [866, 124] on p "My Account" at bounding box center [858, 118] width 50 height 14
select select "US"
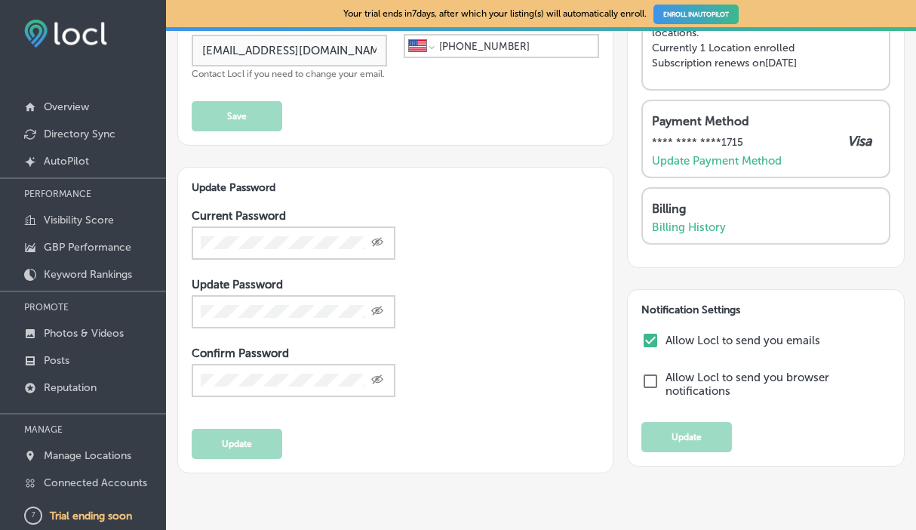
scroll to position [228, 0]
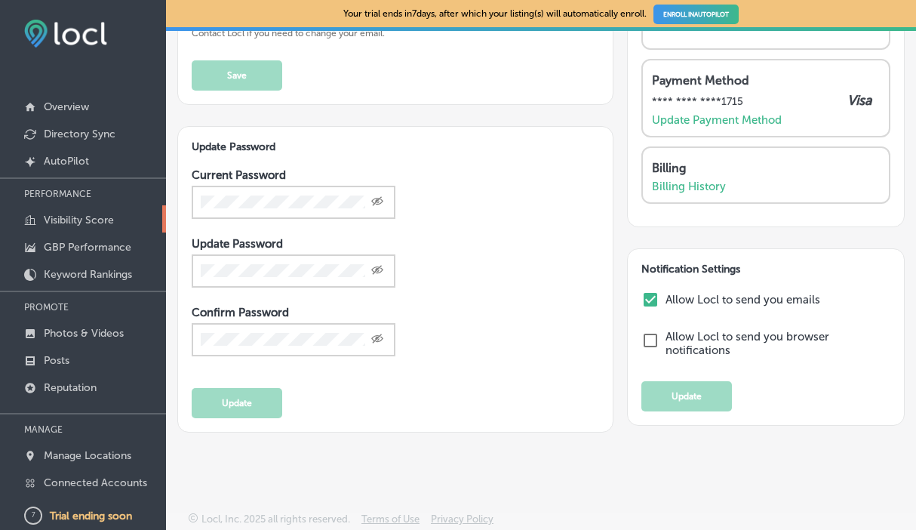
click at [107, 220] on p "Visibility Score" at bounding box center [79, 220] width 70 height 13
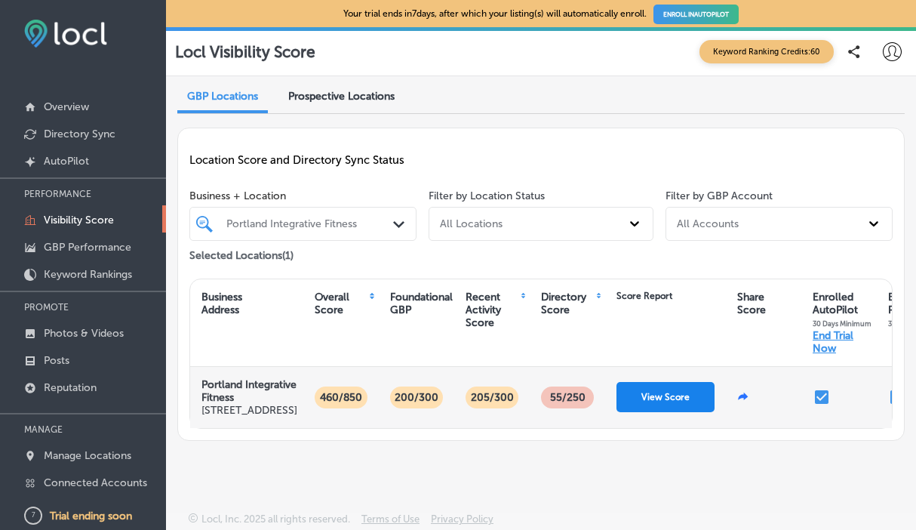
click at [679, 392] on button "View Score" at bounding box center [665, 397] width 98 height 30
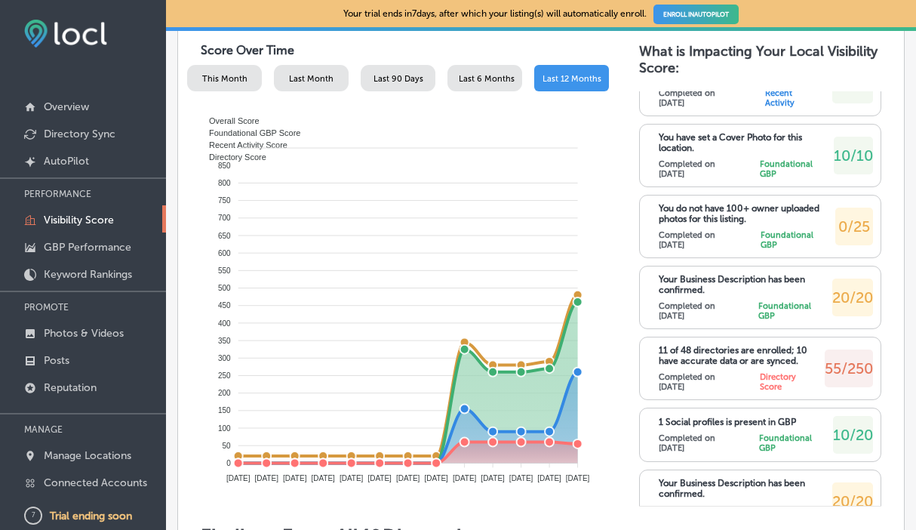
scroll to position [548, 0]
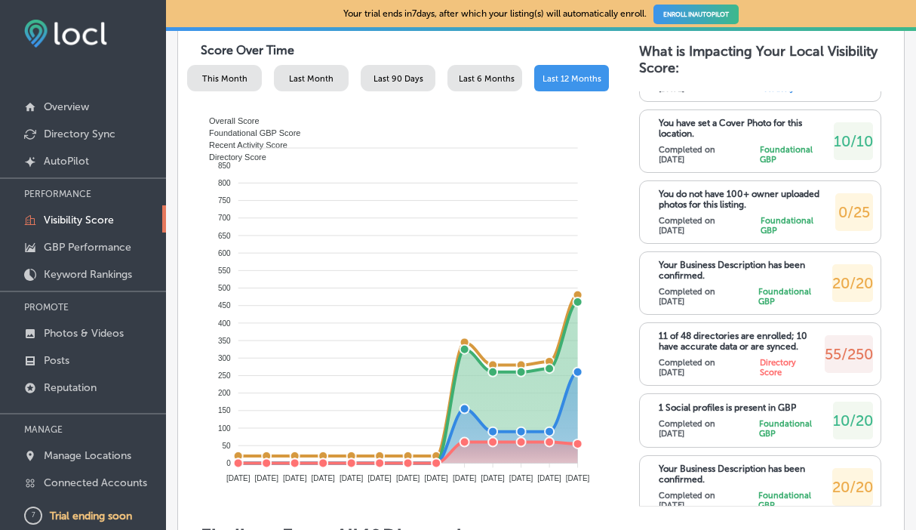
click at [844, 363] on span "55/250" at bounding box center [849, 354] width 48 height 18
click at [770, 377] on label "Directory Score" at bounding box center [787, 368] width 54 height 20
click at [690, 352] on p "11 of 48 directories are enrolled; 10 have accurate data or are synced." at bounding box center [742, 340] width 166 height 21
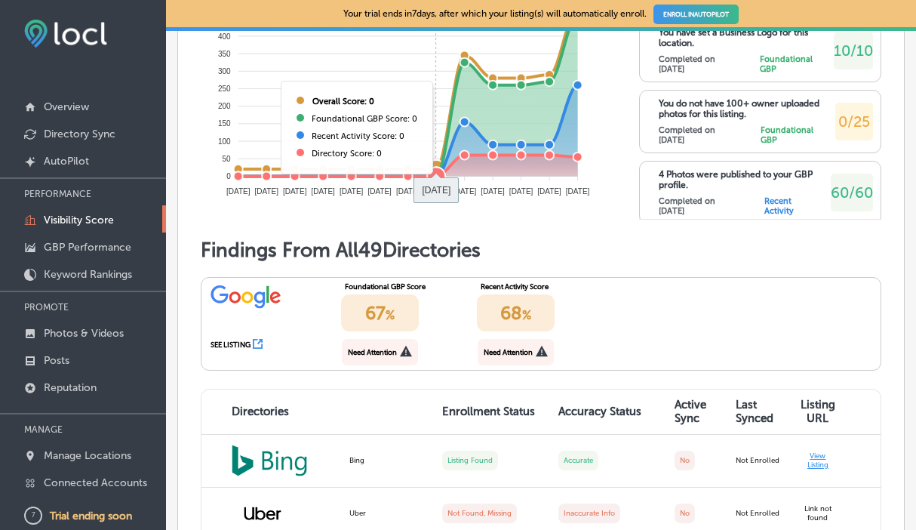
scroll to position [1143, 0]
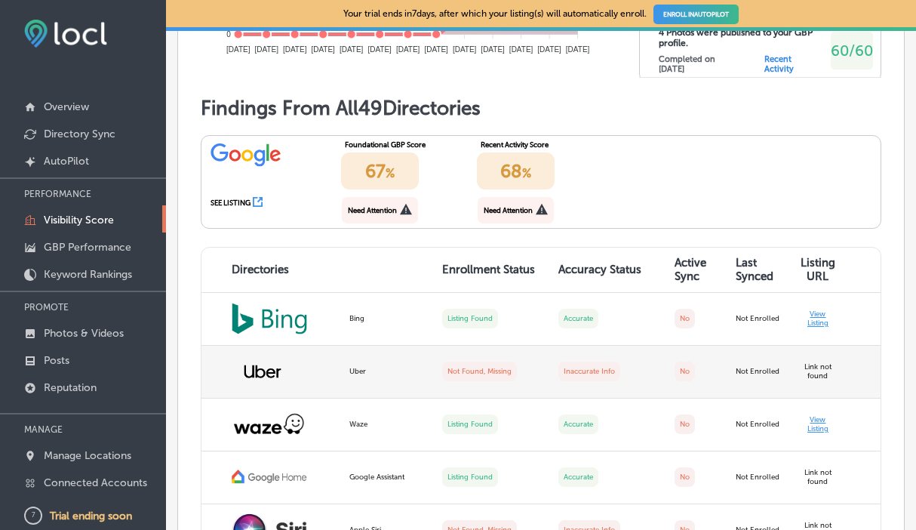
click at [688, 381] on label "No" at bounding box center [684, 371] width 20 height 20
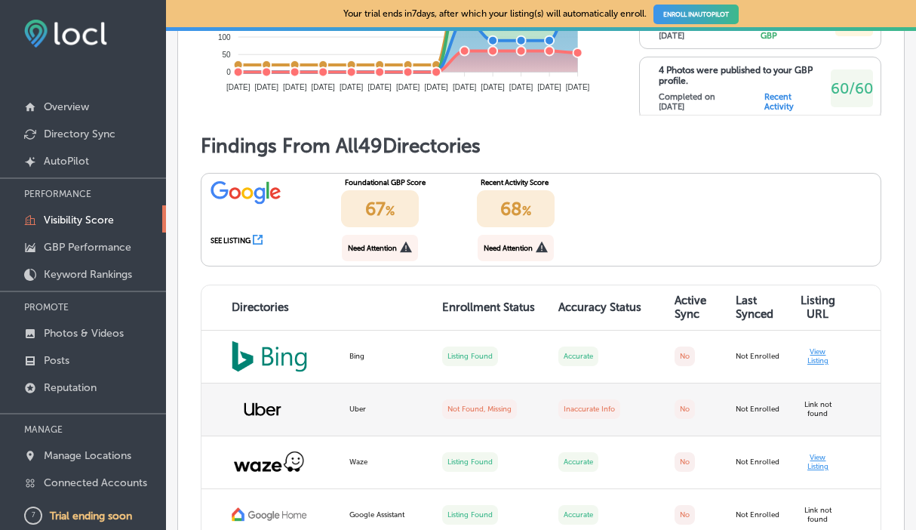
scroll to position [1115, 0]
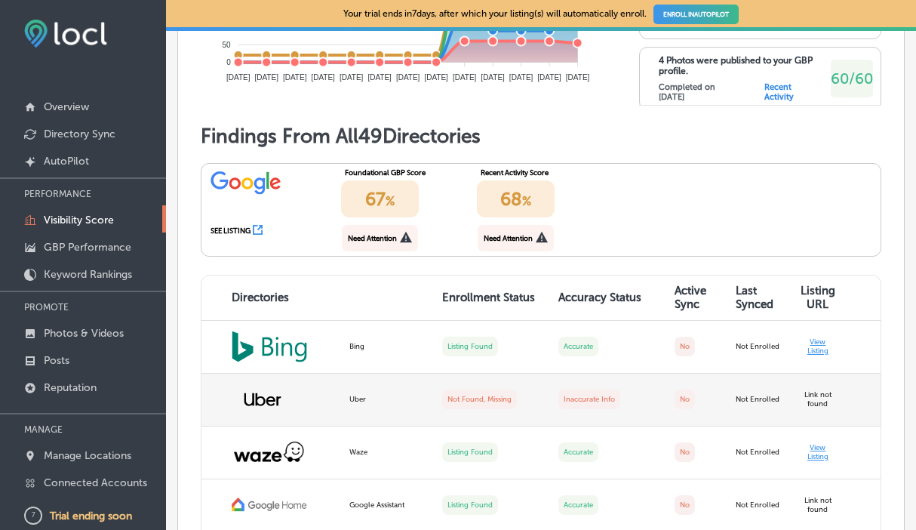
click at [270, 418] on img at bounding box center [263, 399] width 62 height 38
click at [493, 409] on label "Not Found, Missing" at bounding box center [479, 399] width 75 height 20
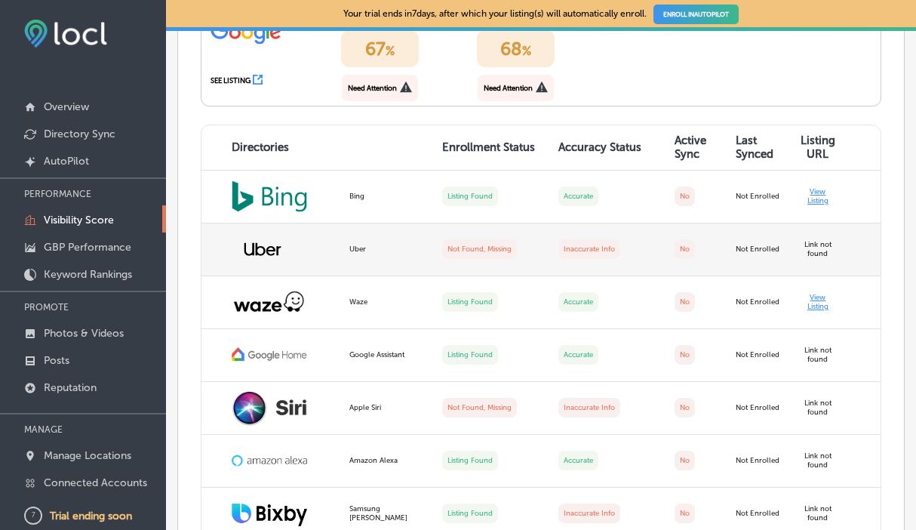
scroll to position [1244, 0]
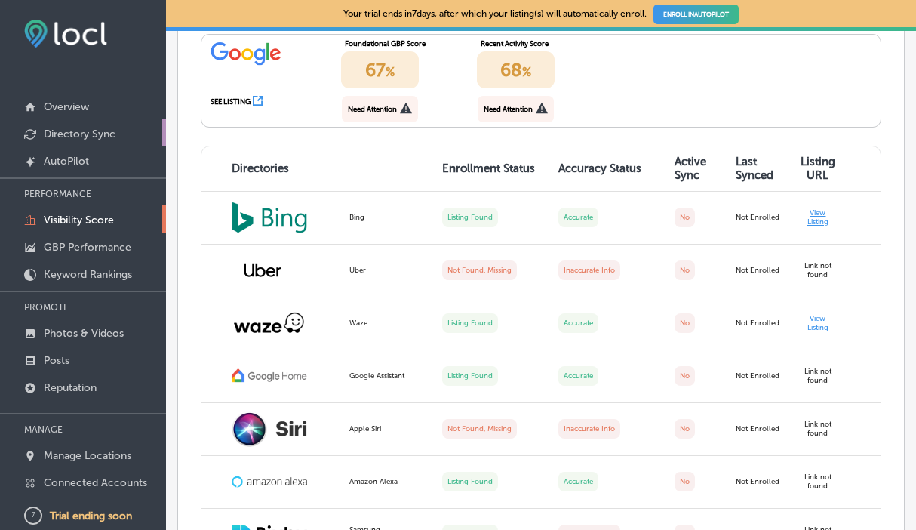
click at [104, 134] on p "Directory Sync" at bounding box center [80, 134] width 72 height 13
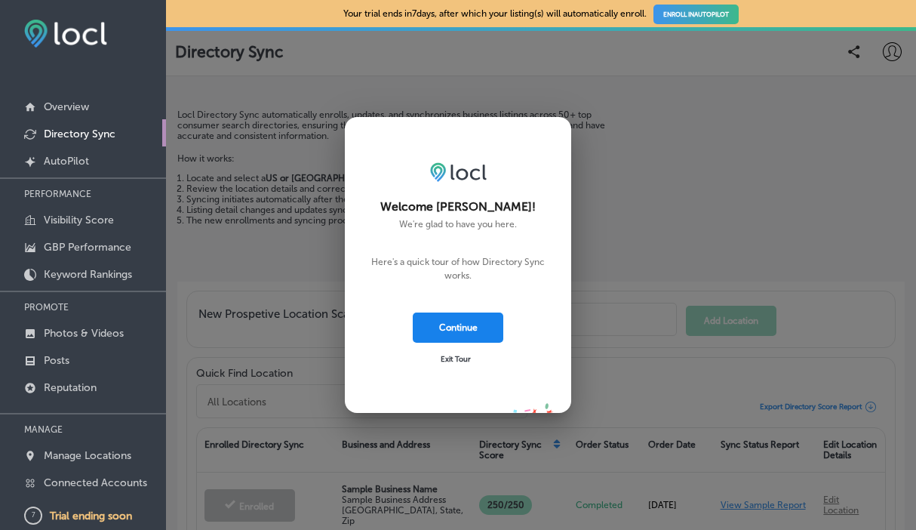
click at [466, 327] on button "Continue" at bounding box center [458, 327] width 91 height 30
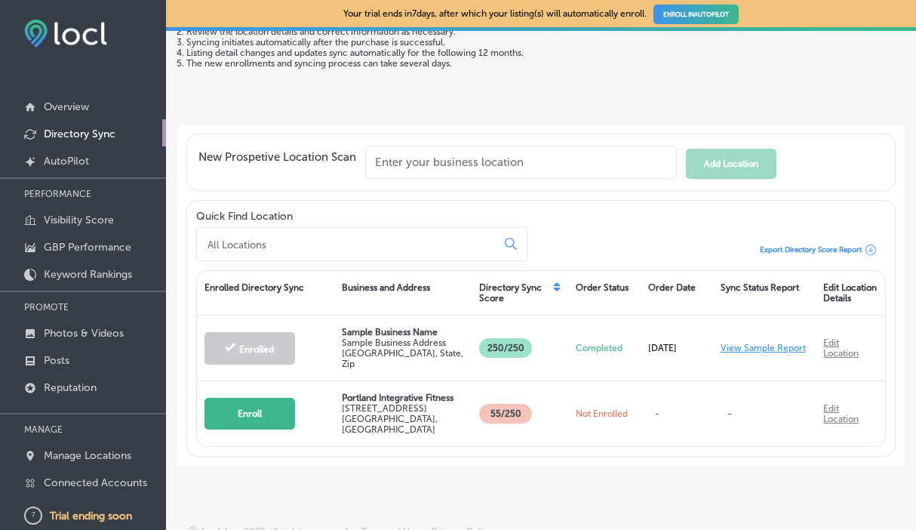
scroll to position [163, 0]
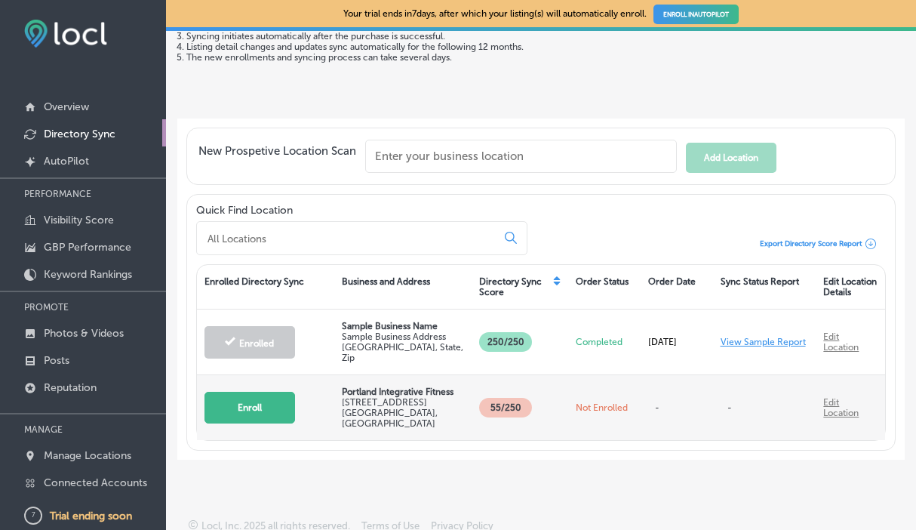
click at [257, 407] on button "Enroll" at bounding box center [249, 408] width 91 height 32
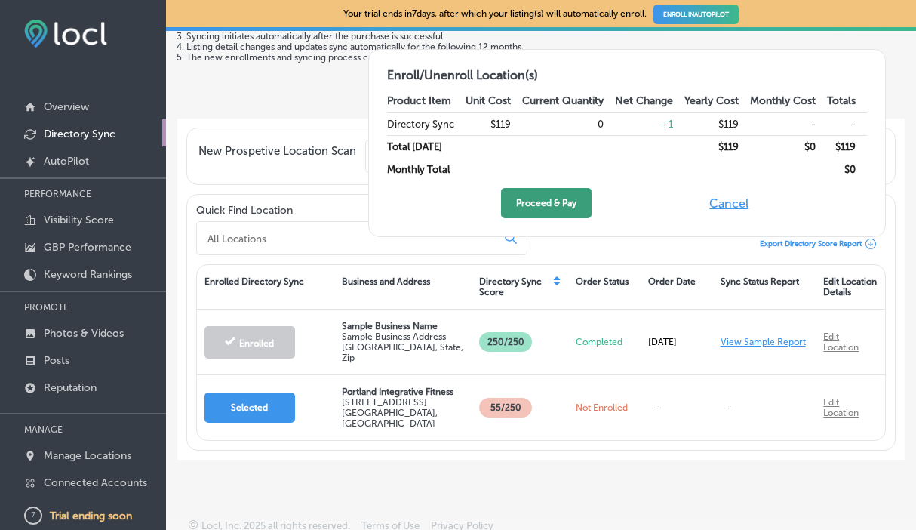
click at [548, 211] on button "Proceed & Pay" at bounding box center [546, 203] width 91 height 30
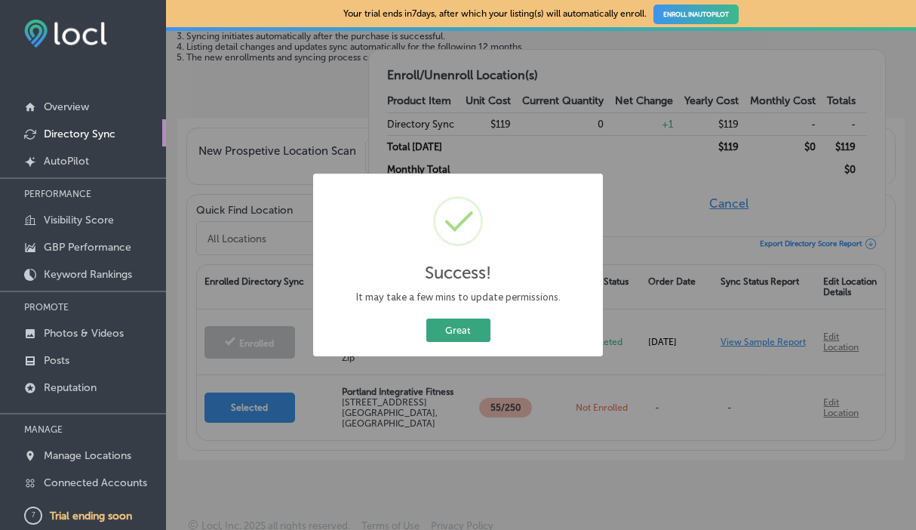
click at [474, 327] on button "Great" at bounding box center [458, 329] width 64 height 23
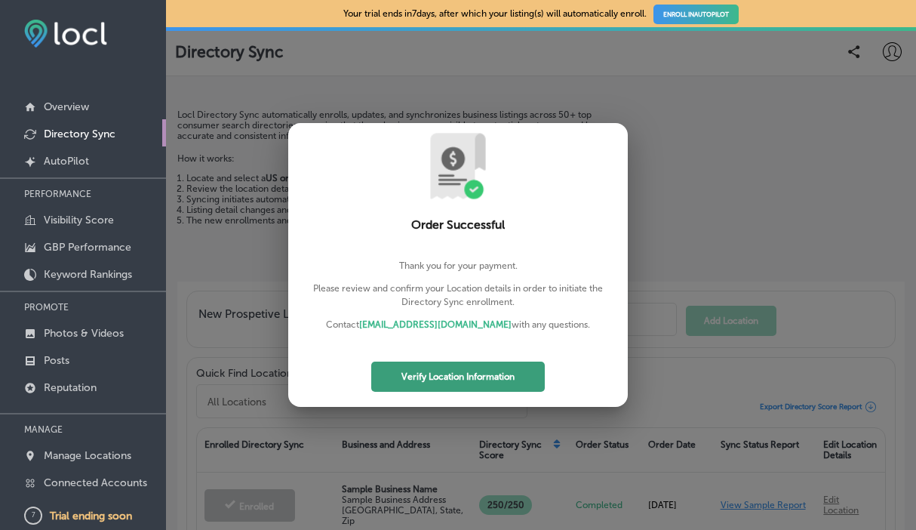
click at [490, 377] on button "Verify Location Information" at bounding box center [458, 376] width 174 height 30
select select "US"
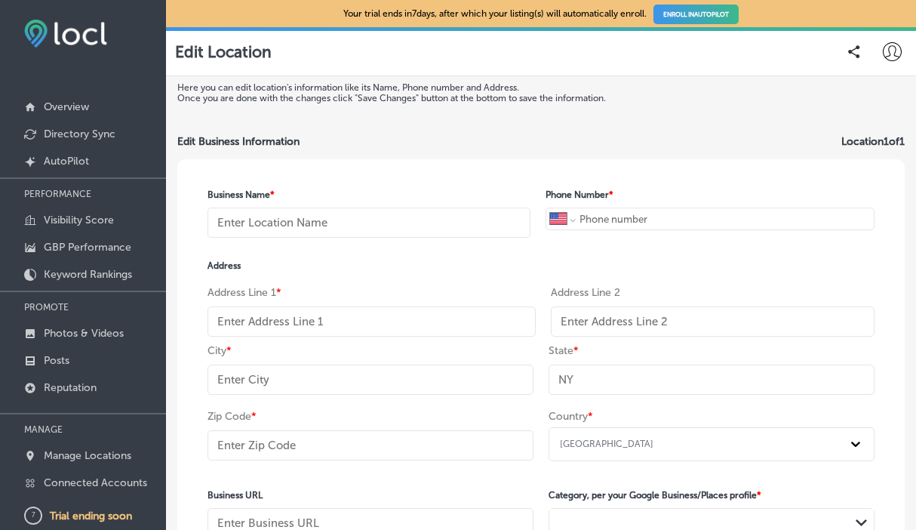
type input "Portland Integrative Fitness"
type input "+1 503 308 9504"
type input "350 SE Mill st"
type input "Suite 5A"
type input "Portland"
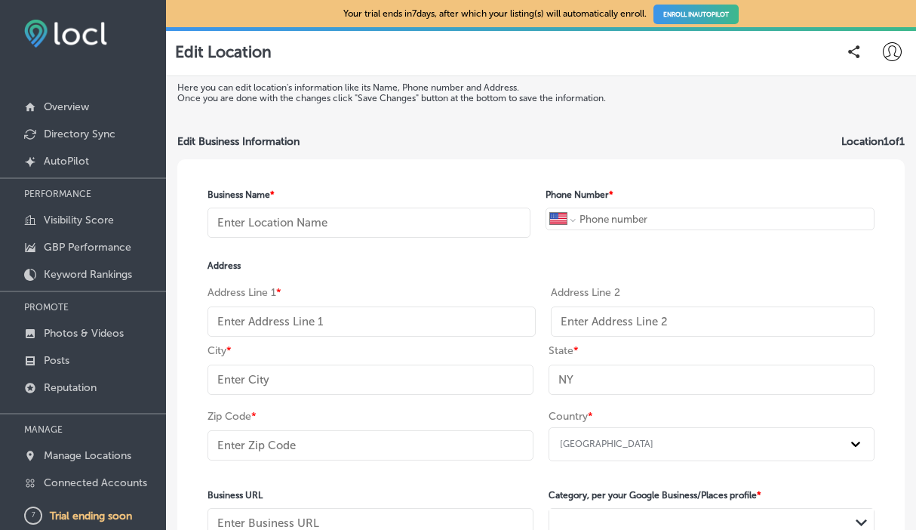
type input "OR"
type input "97214"
type input "http://www.portlandintegrativefitness.com/"
type textarea "Personal training and injury rehabilitation gym in Portland, Oregon. Portland I…"
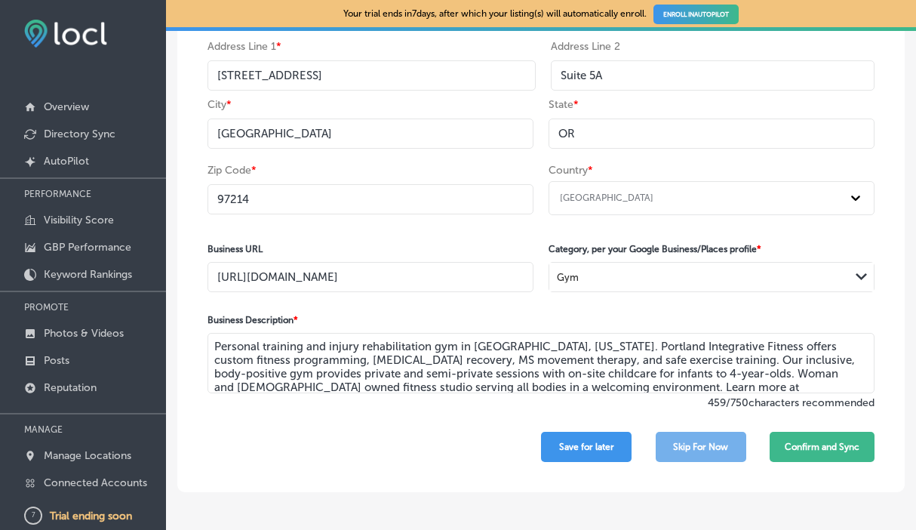
scroll to position [247, 0]
click at [794, 446] on button "Confirm and Sync" at bounding box center [822, 446] width 105 height 30
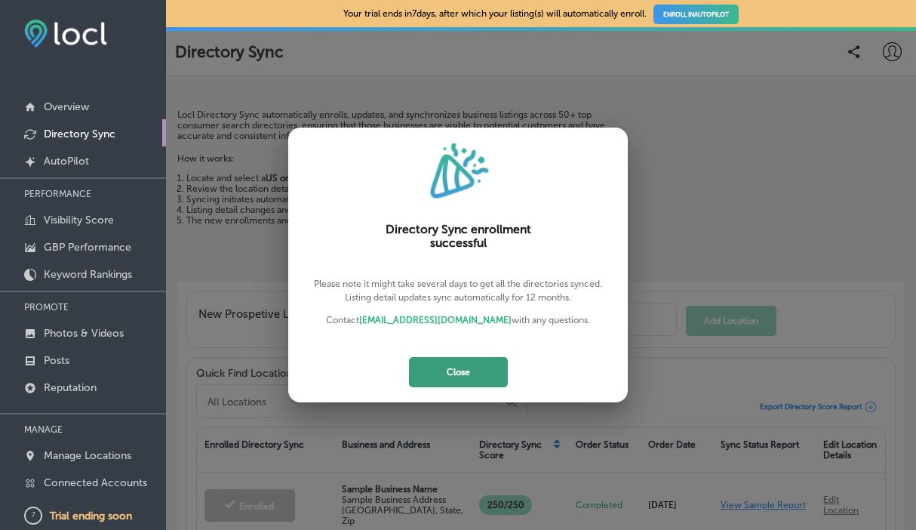
click at [484, 374] on button "Close" at bounding box center [458, 372] width 99 height 30
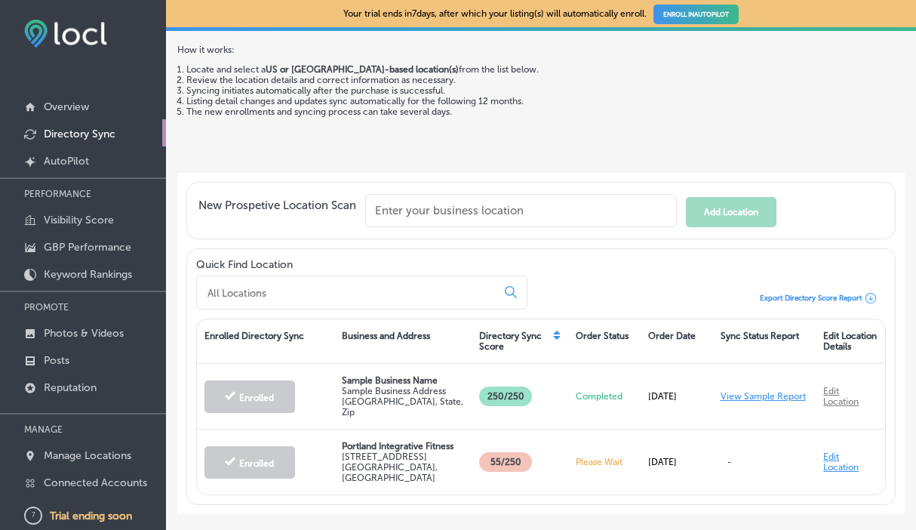
scroll to position [163, 0]
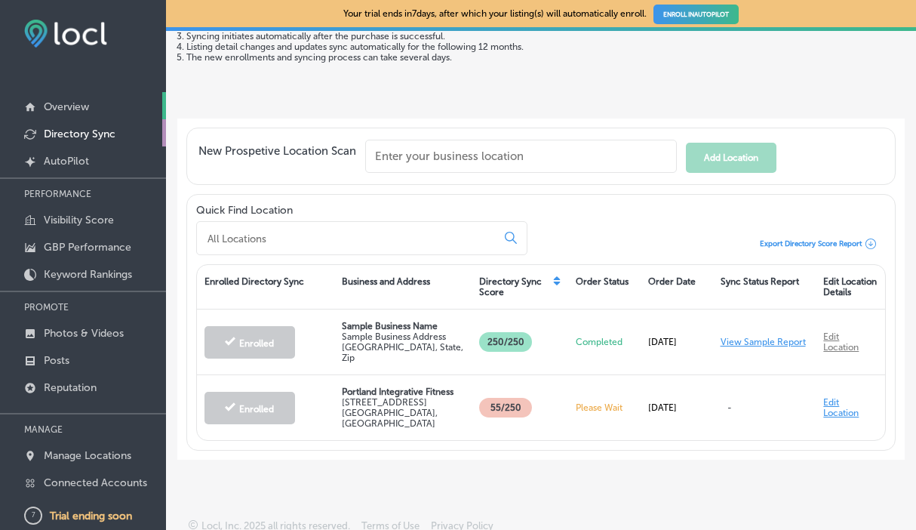
click at [71, 107] on p "Overview" at bounding box center [66, 106] width 45 height 13
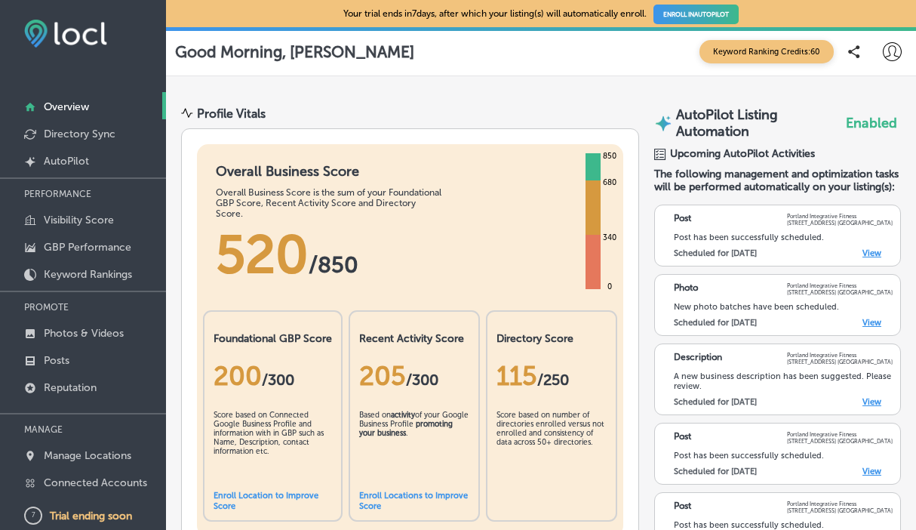
click at [726, 49] on span "Keyword Ranking Credits: 60" at bounding box center [766, 51] width 134 height 23
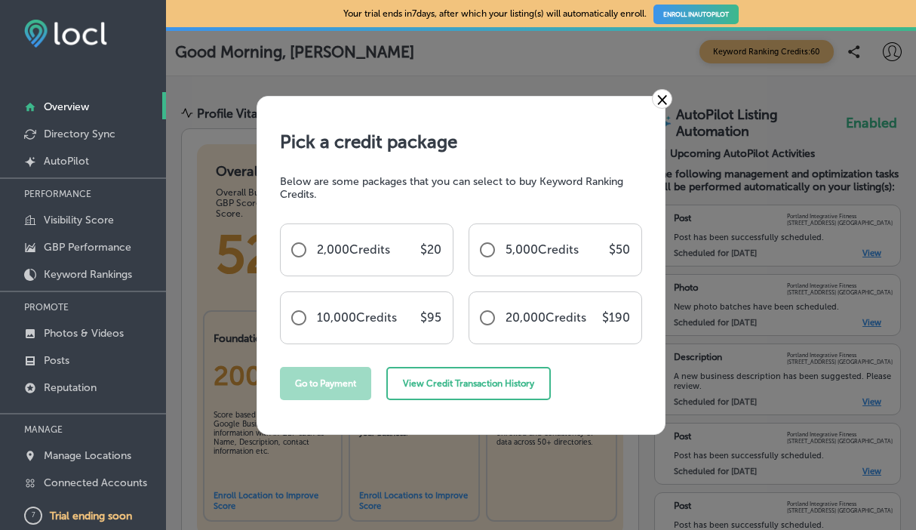
click at [661, 102] on link "×" at bounding box center [662, 99] width 20 height 20
